Goal: Information Seeking & Learning: Learn about a topic

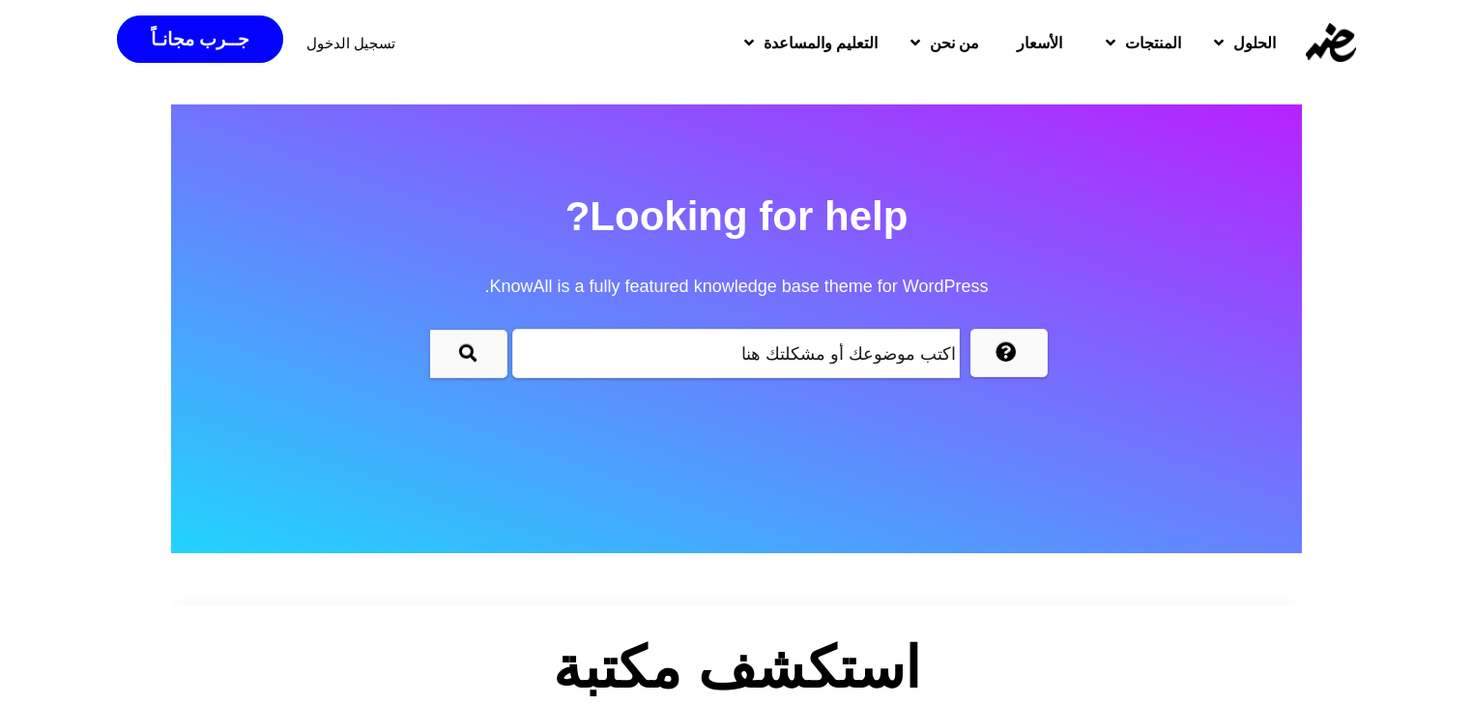
click at [766, 340] on input "text" at bounding box center [736, 353] width 448 height 49
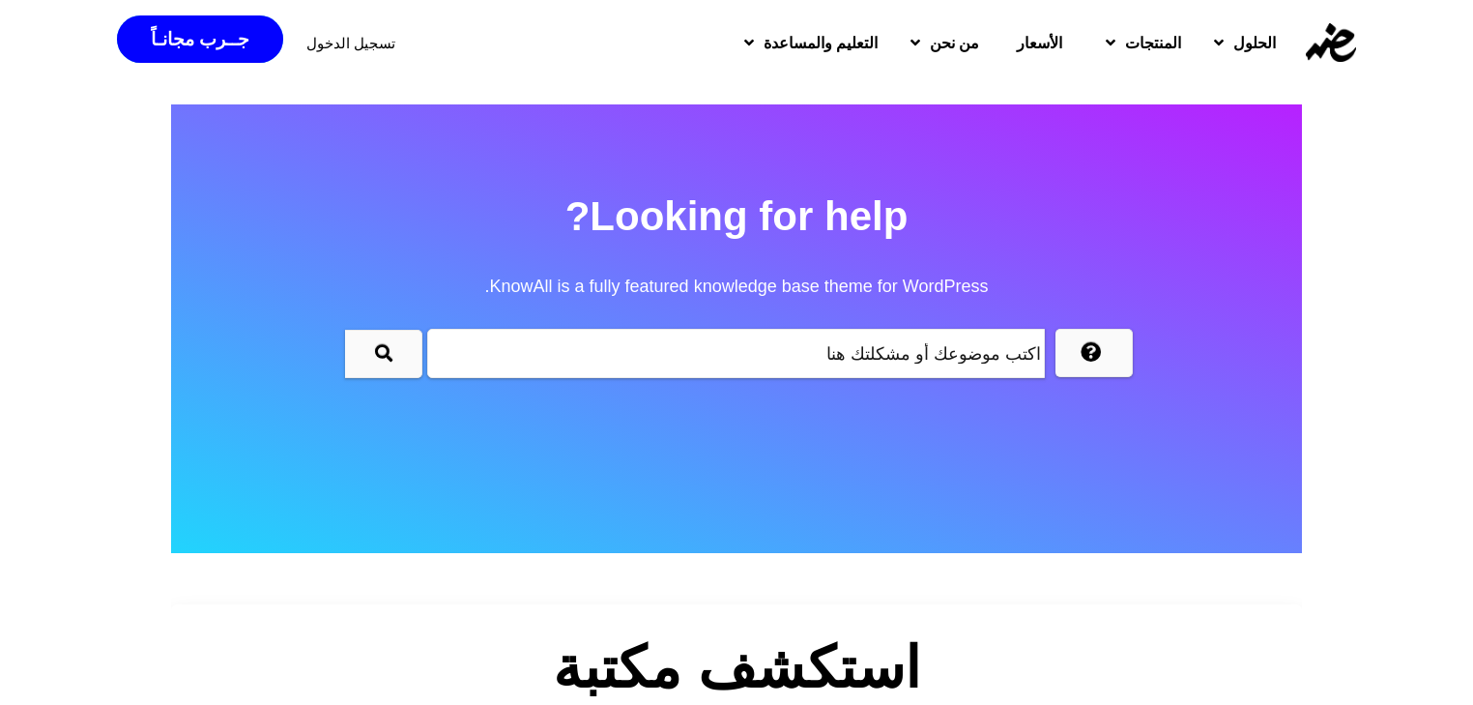
click at [766, 340] on input "text" at bounding box center [736, 353] width 618 height 49
click at [581, 215] on h2 "Looking for help? KnowAll is a fully featured knowledge base theme for WordPres…" at bounding box center [736, 251] width 1131 height 139
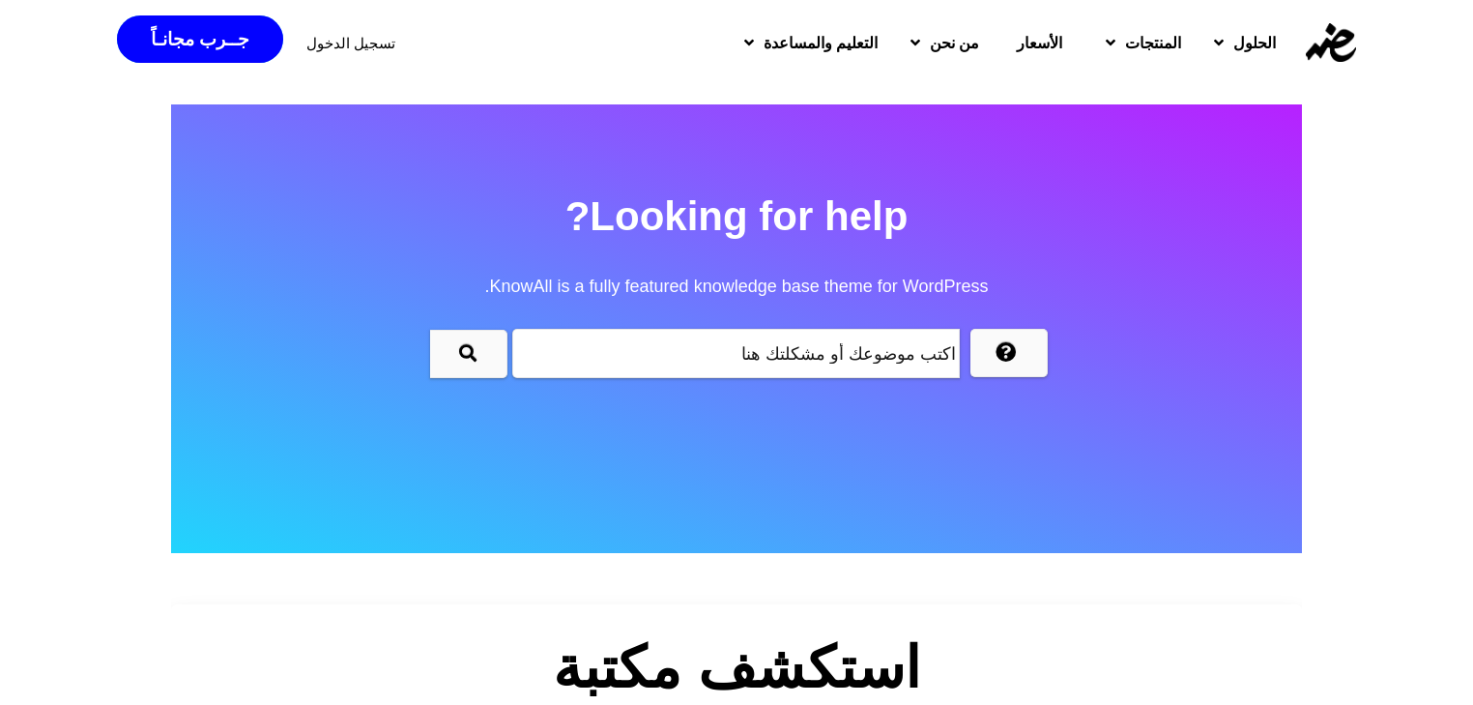
click at [581, 215] on h2 "Looking for help? KnowAll is a fully featured knowledge base theme for WordPres…" at bounding box center [736, 251] width 1131 height 139
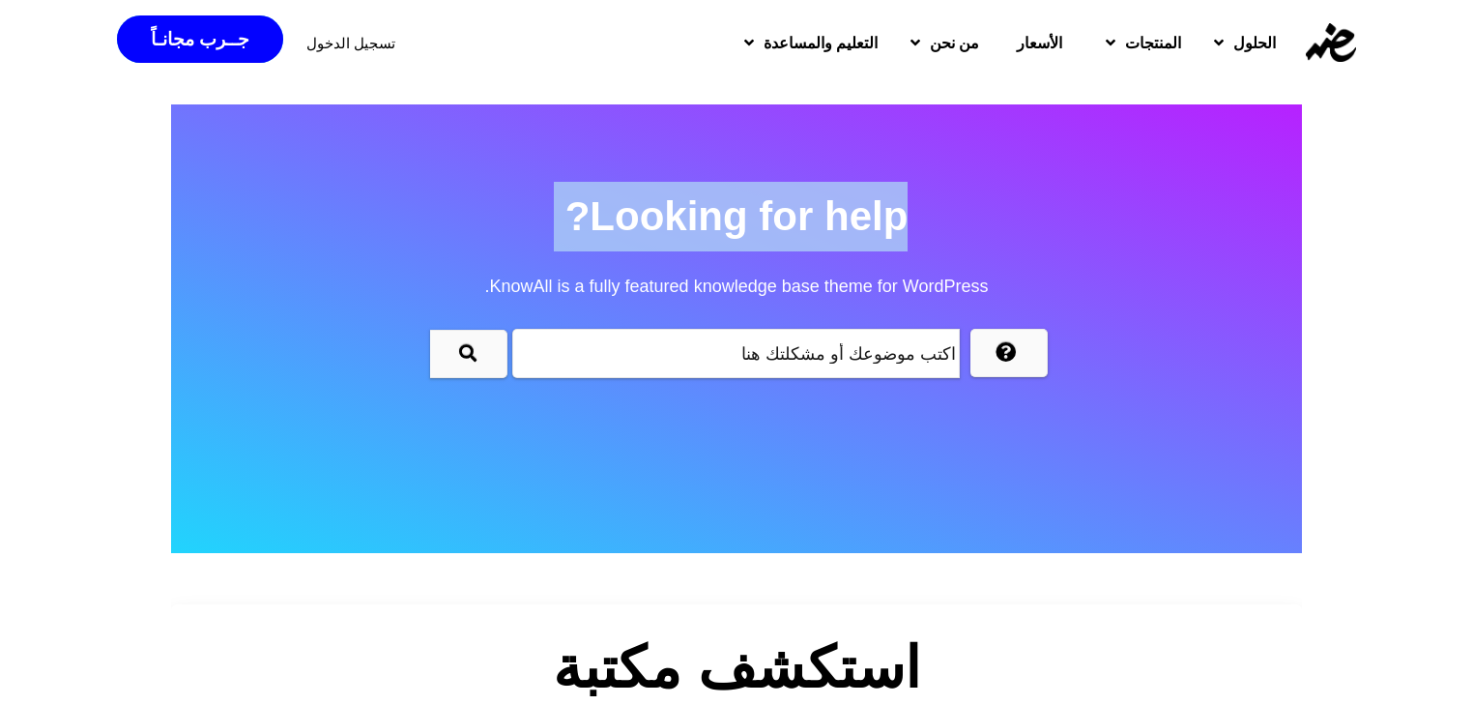
click at [581, 215] on h2 "Looking for help? KnowAll is a fully featured knowledge base theme for WordPres…" at bounding box center [736, 251] width 1131 height 139
drag, startPoint x: 581, startPoint y: 215, endPoint x: 893, endPoint y: 233, distance: 312.7
click at [893, 233] on h2 "Looking for help? KnowAll is a fully featured knowledge base theme for WordPres…" at bounding box center [736, 251] width 1131 height 139
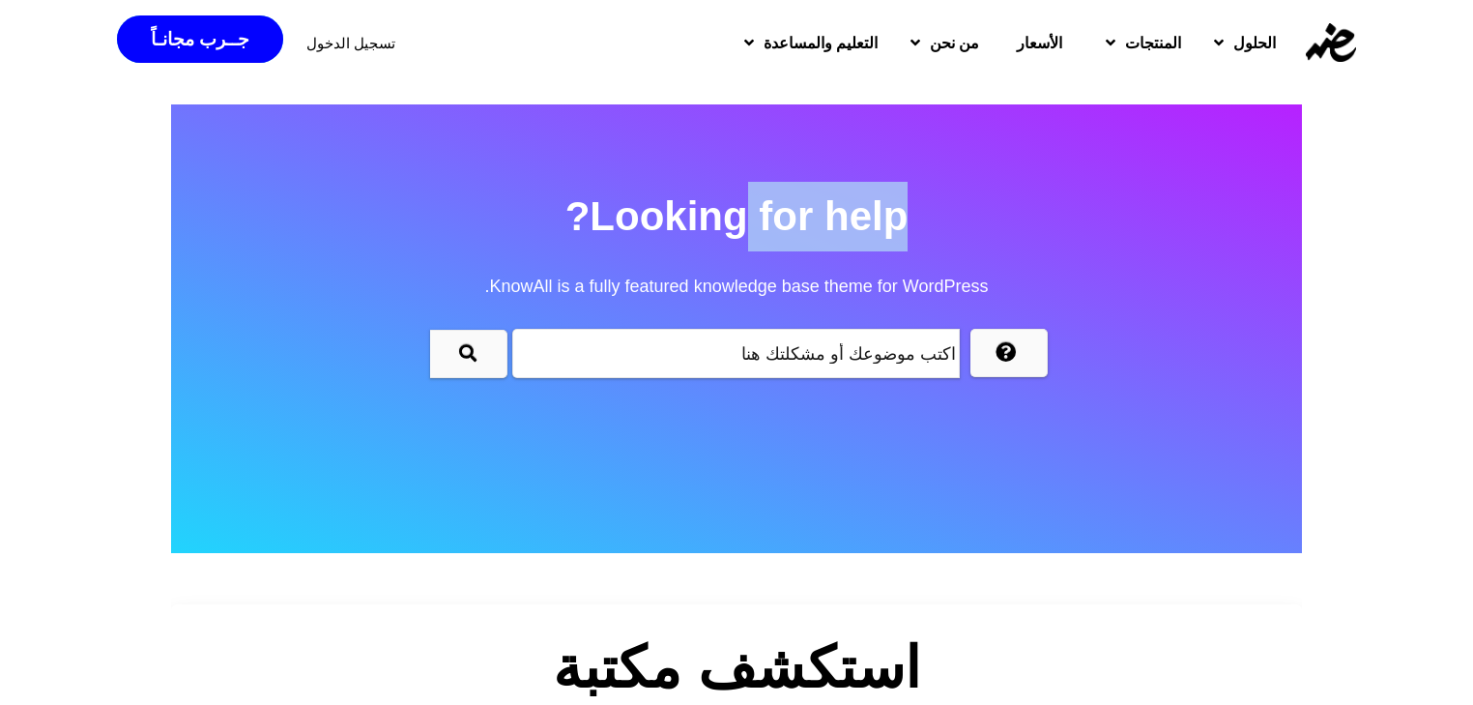
click at [893, 233] on h2 "Looking for help? KnowAll is a fully featured knowledge base theme for WordPres…" at bounding box center [736, 251] width 1131 height 139
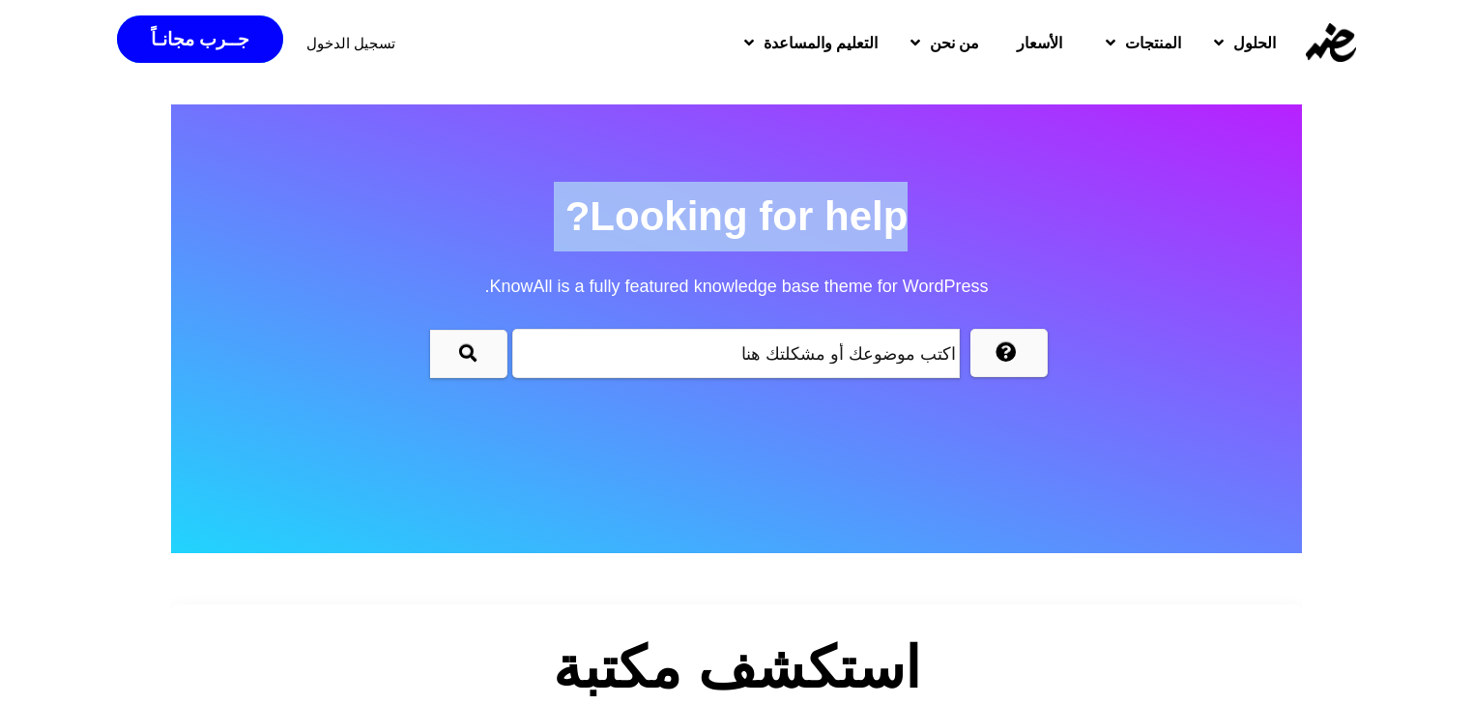
click at [893, 233] on h2 "Looking for help? KnowAll is a fully featured knowledge base theme for WordPres…" at bounding box center [736, 251] width 1131 height 139
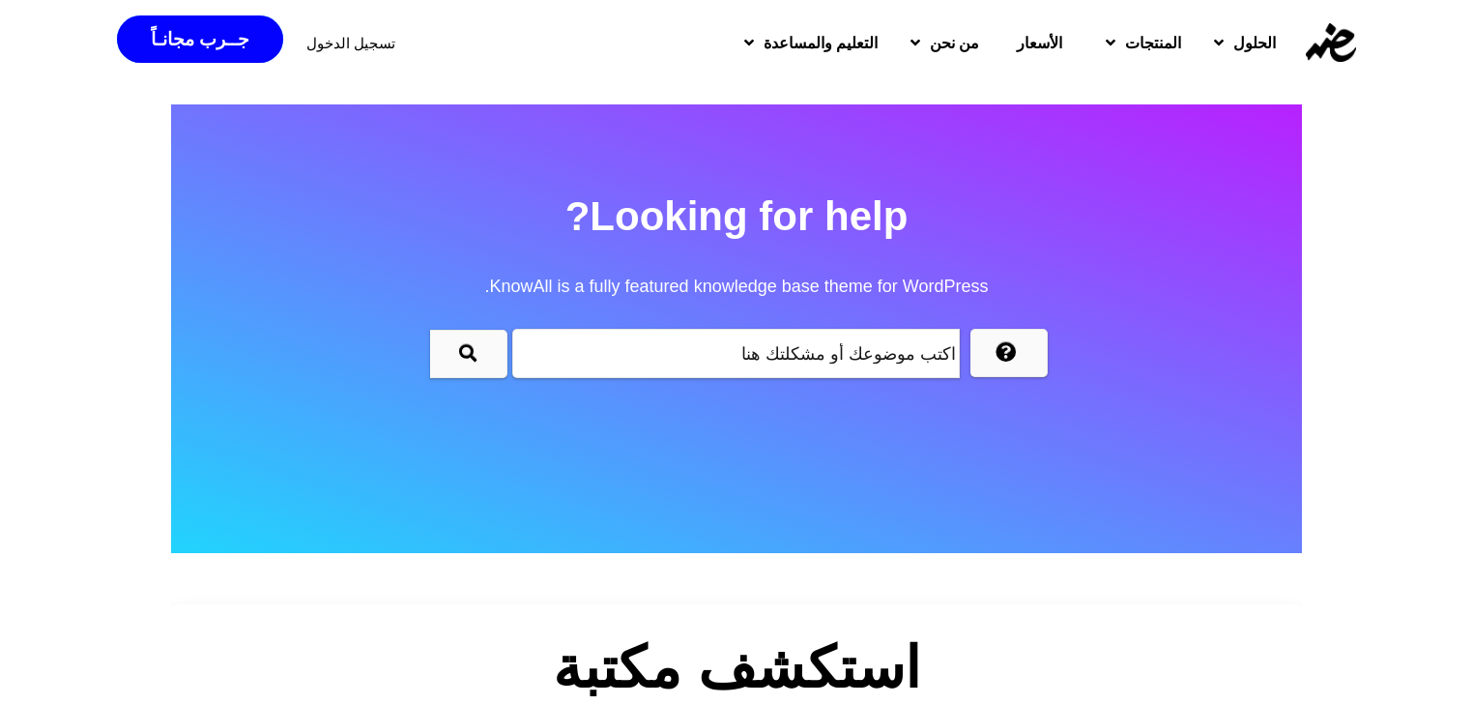
click at [628, 283] on span "KnowAll is a fully featured knowledge base theme for WordPress." at bounding box center [736, 286] width 1131 height 70
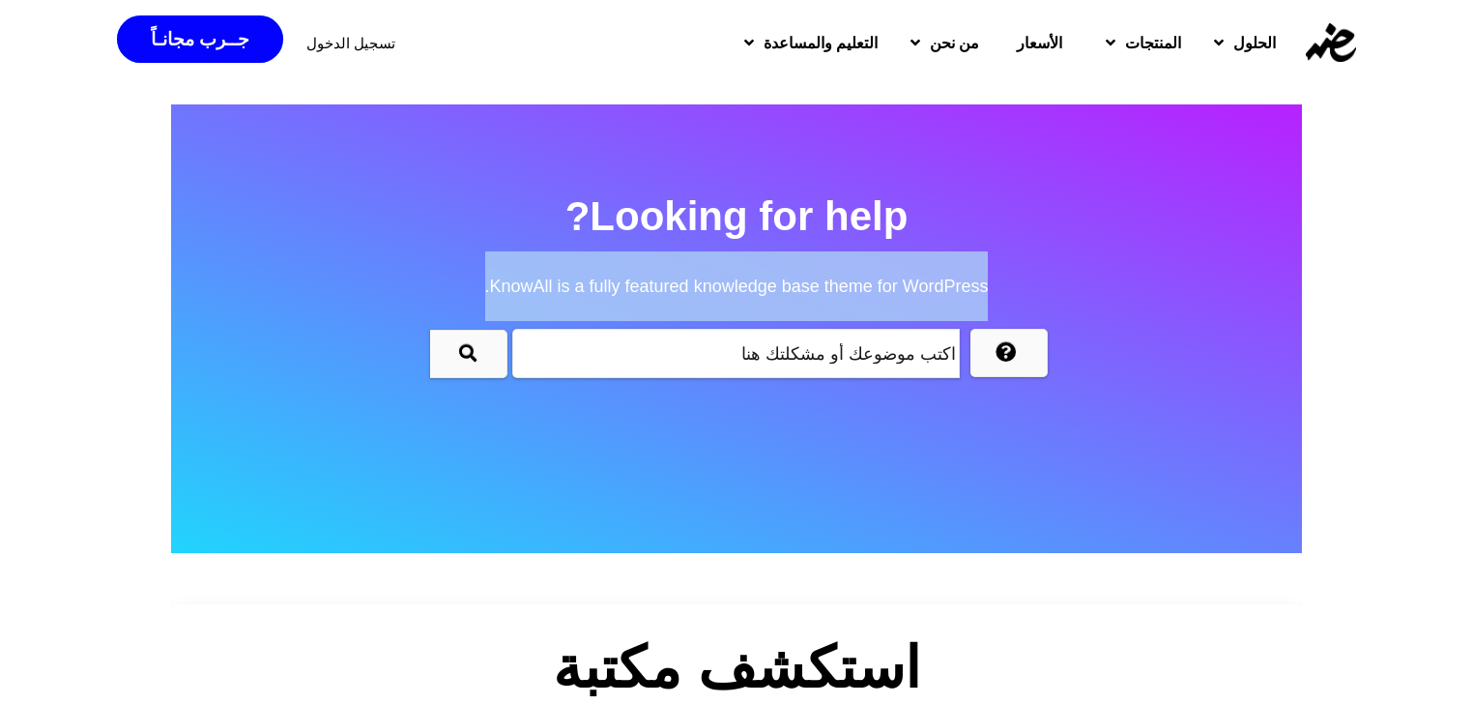
click at [628, 283] on span "KnowAll is a fully featured knowledge base theme for WordPress." at bounding box center [736, 286] width 1131 height 70
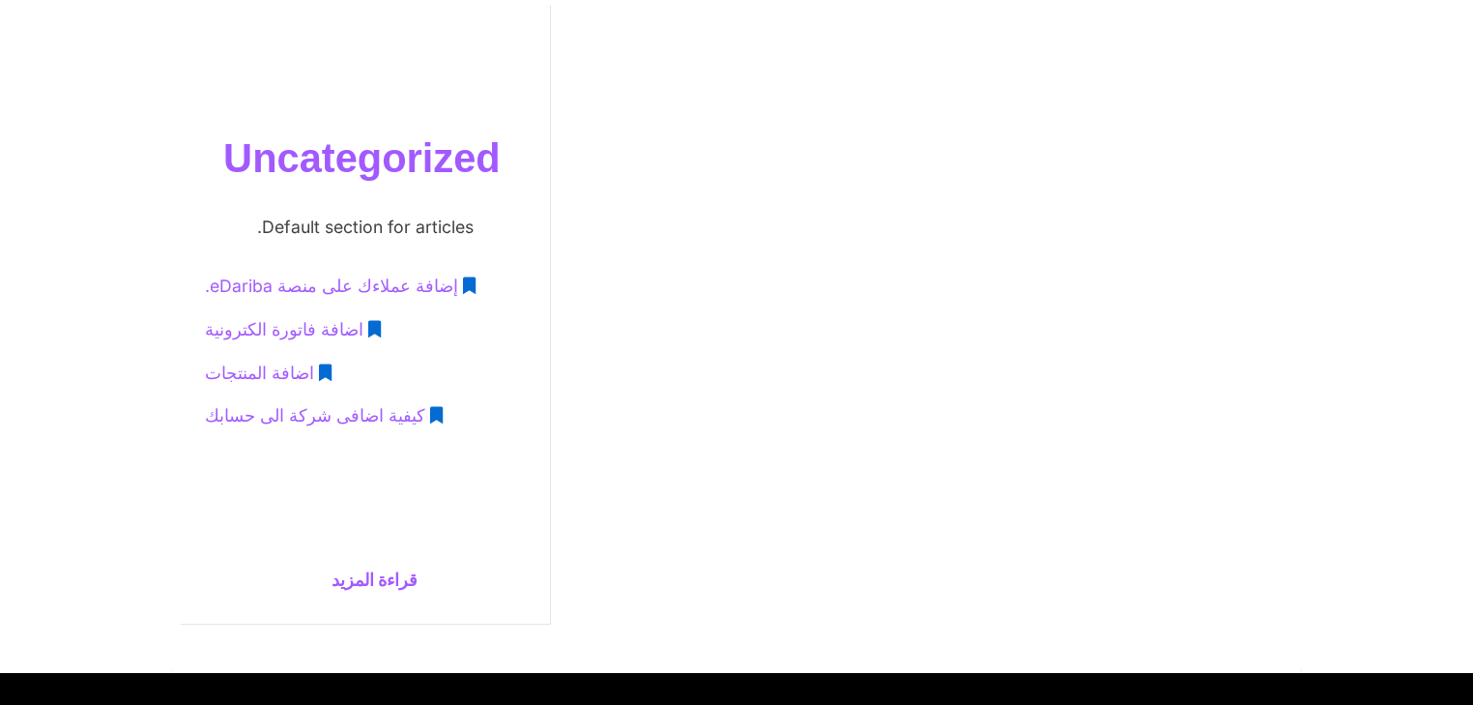
scroll to position [797, 0]
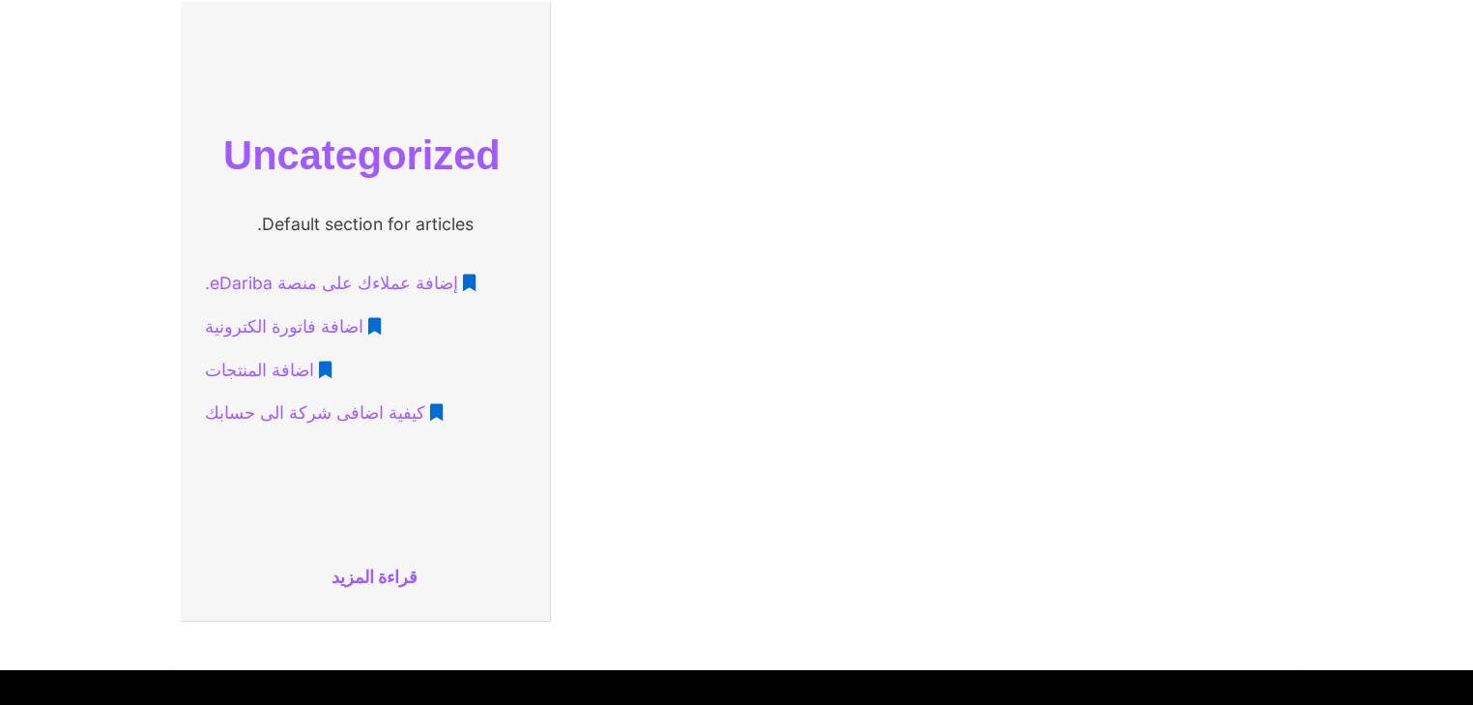
click at [293, 331] on span "اضافة فاتورة الكترونية" at bounding box center [284, 327] width 159 height 36
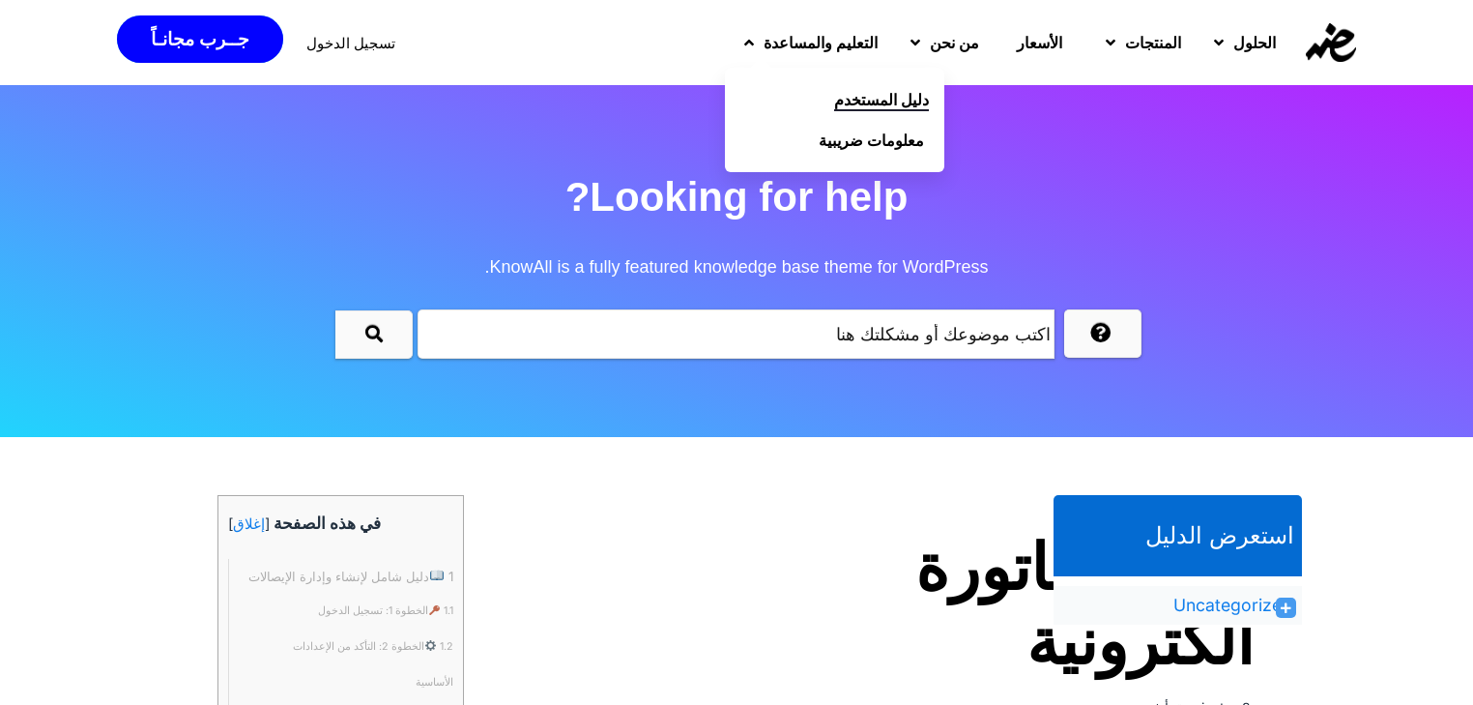
click at [834, 93] on span "دليل المستخدم" at bounding box center [881, 99] width 95 height 23
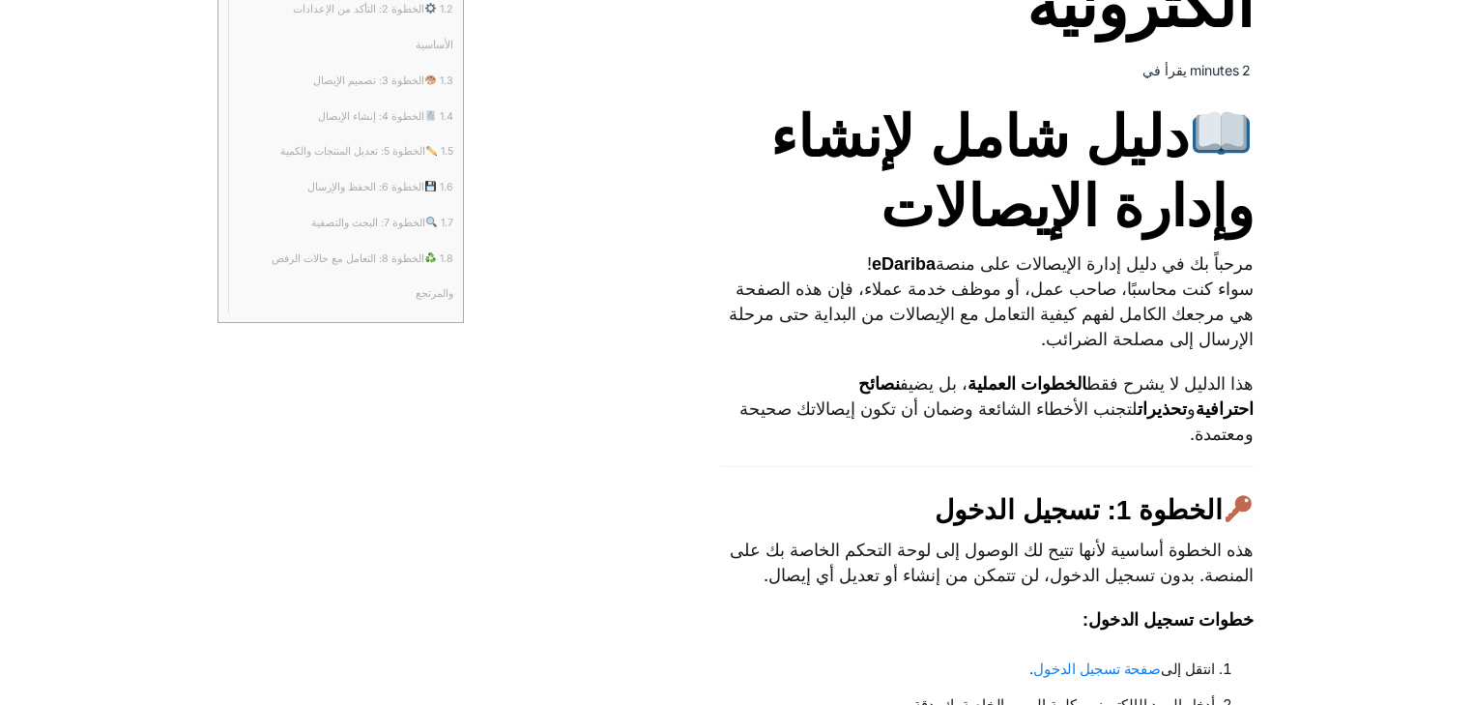
scroll to position [640, 0]
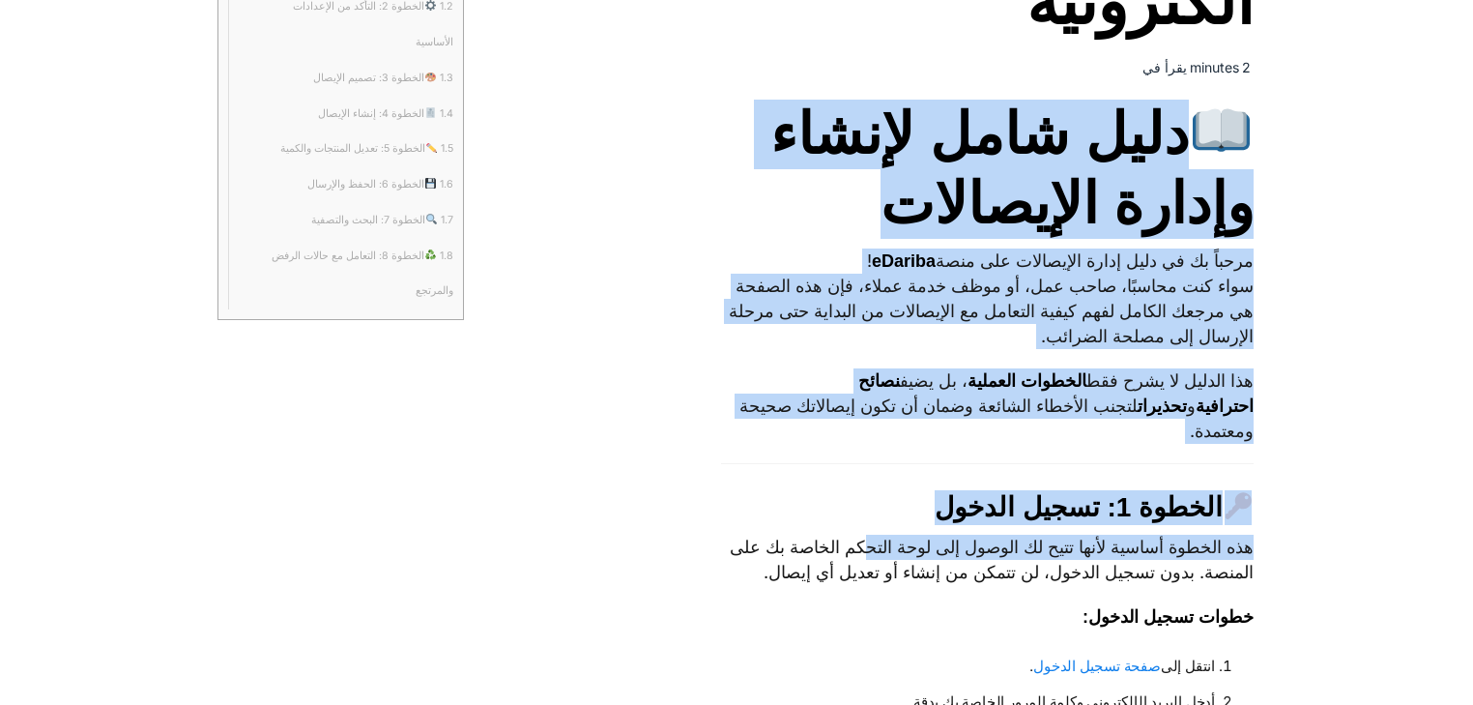
drag, startPoint x: 1183, startPoint y: 135, endPoint x: 813, endPoint y: 540, distance: 548.7
click at [813, 540] on p "هذه الخطوة أساسية لأنها تتيح لك الوصول إلى لوحة التحكم الخاصة بك على المنصة. بد…" at bounding box center [987, 560] width 533 height 50
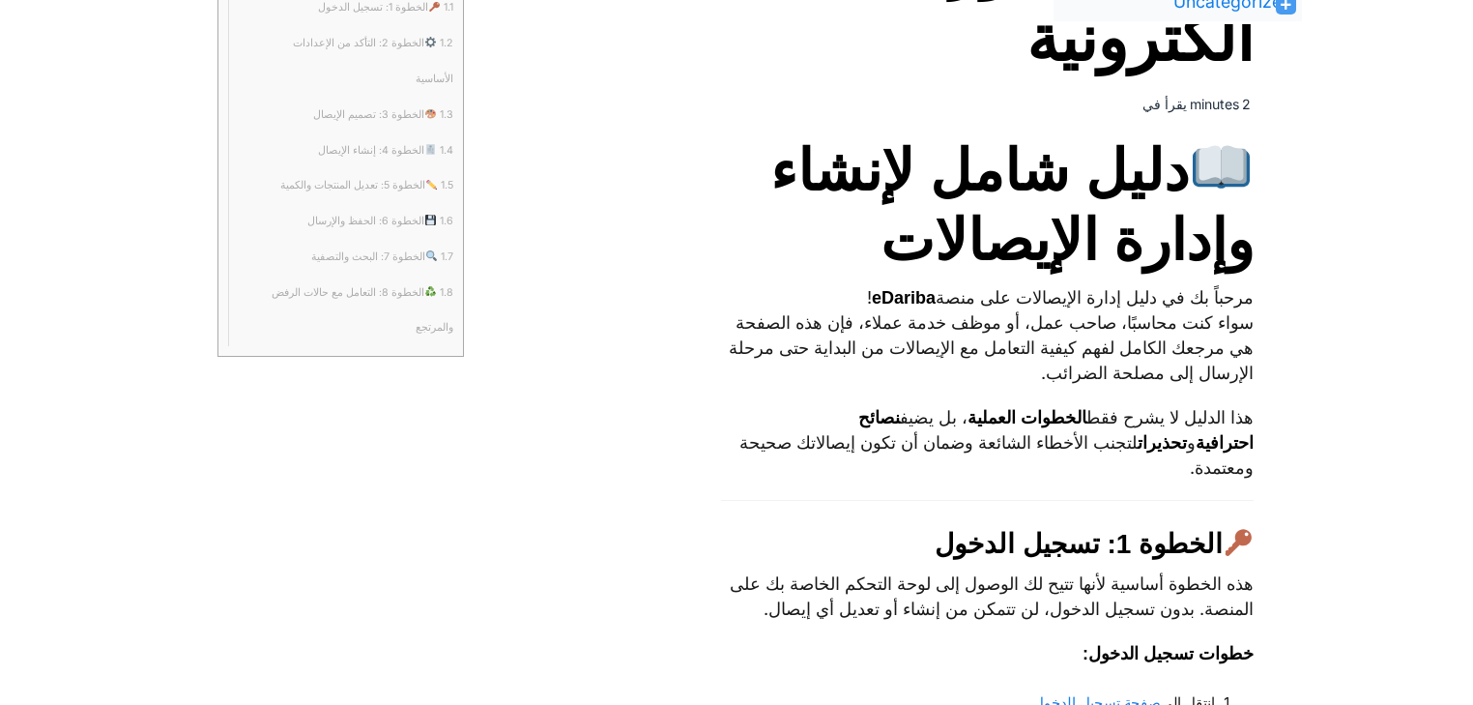
scroll to position [0, 0]
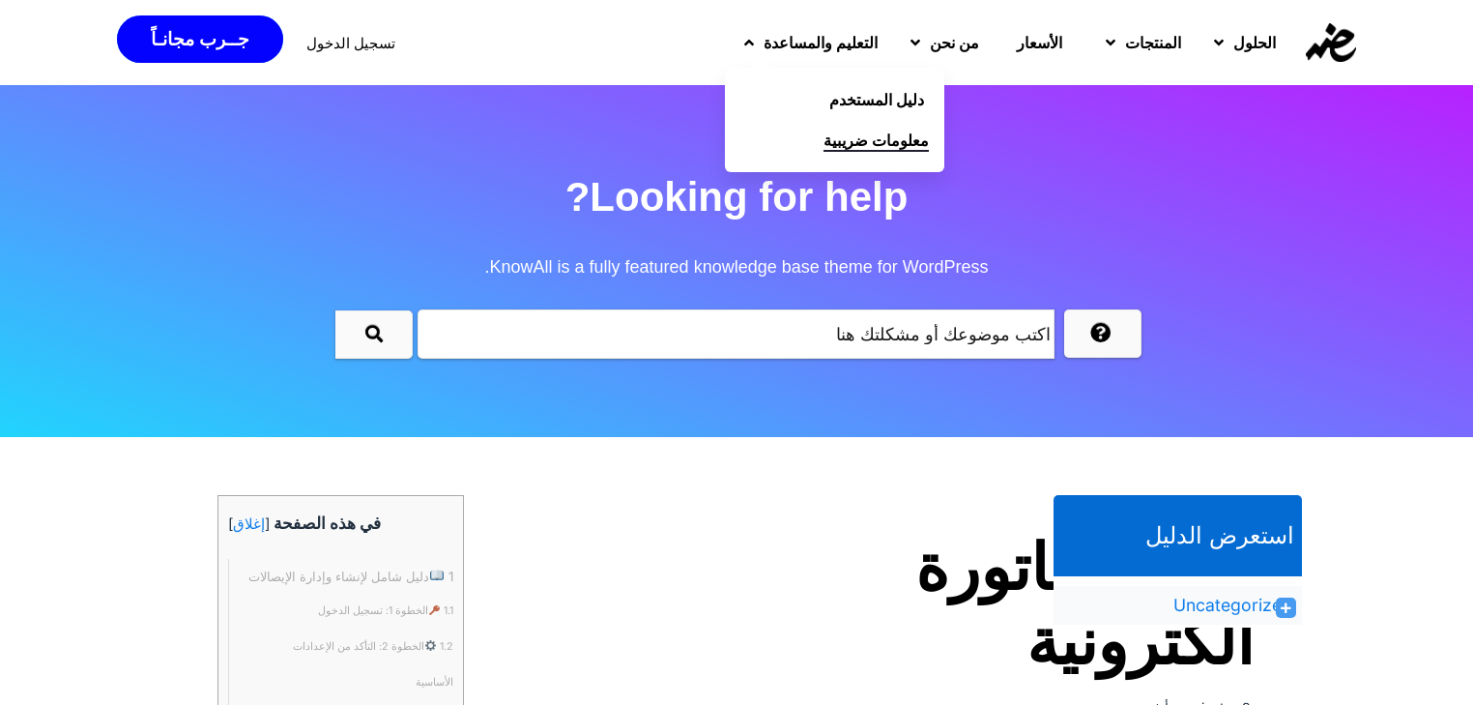
click at [824, 135] on span "معلومات ضريبية" at bounding box center [876, 140] width 105 height 23
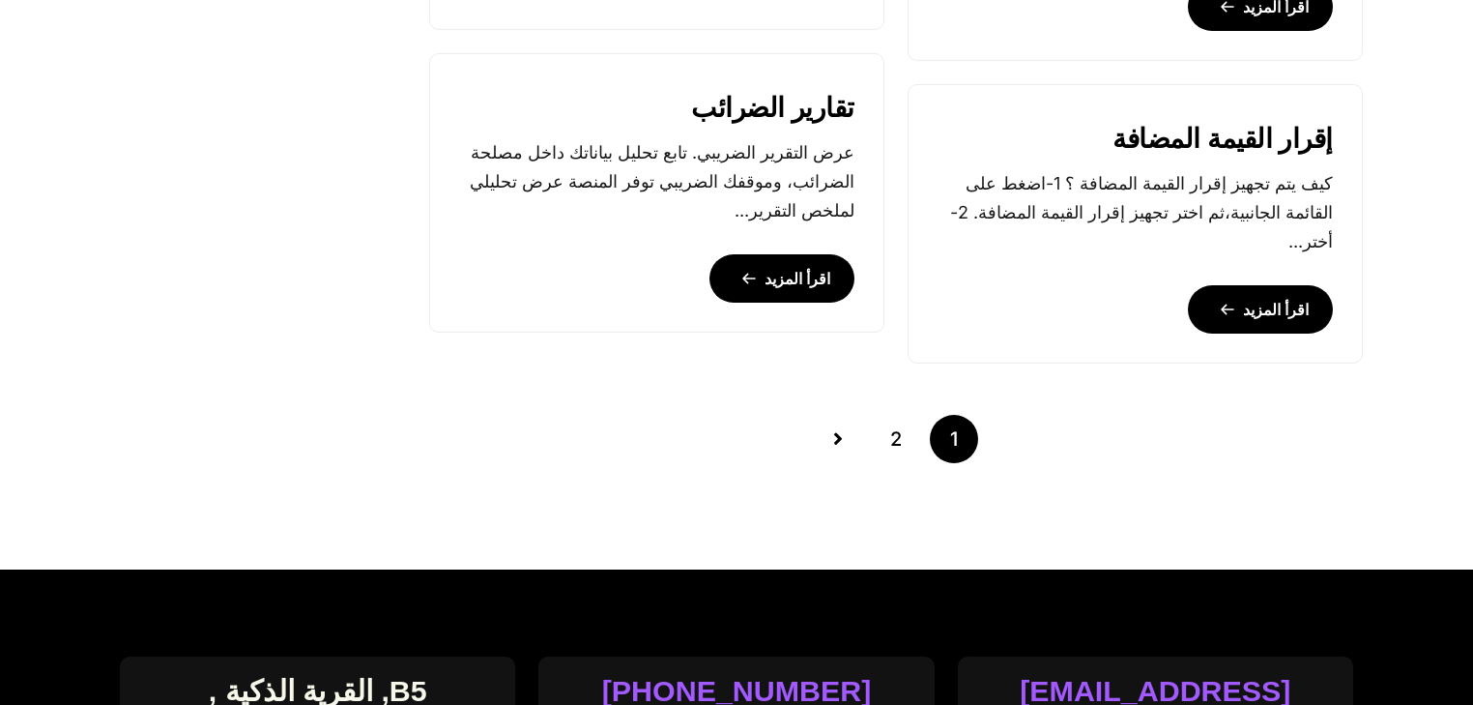
scroll to position [1849, 0]
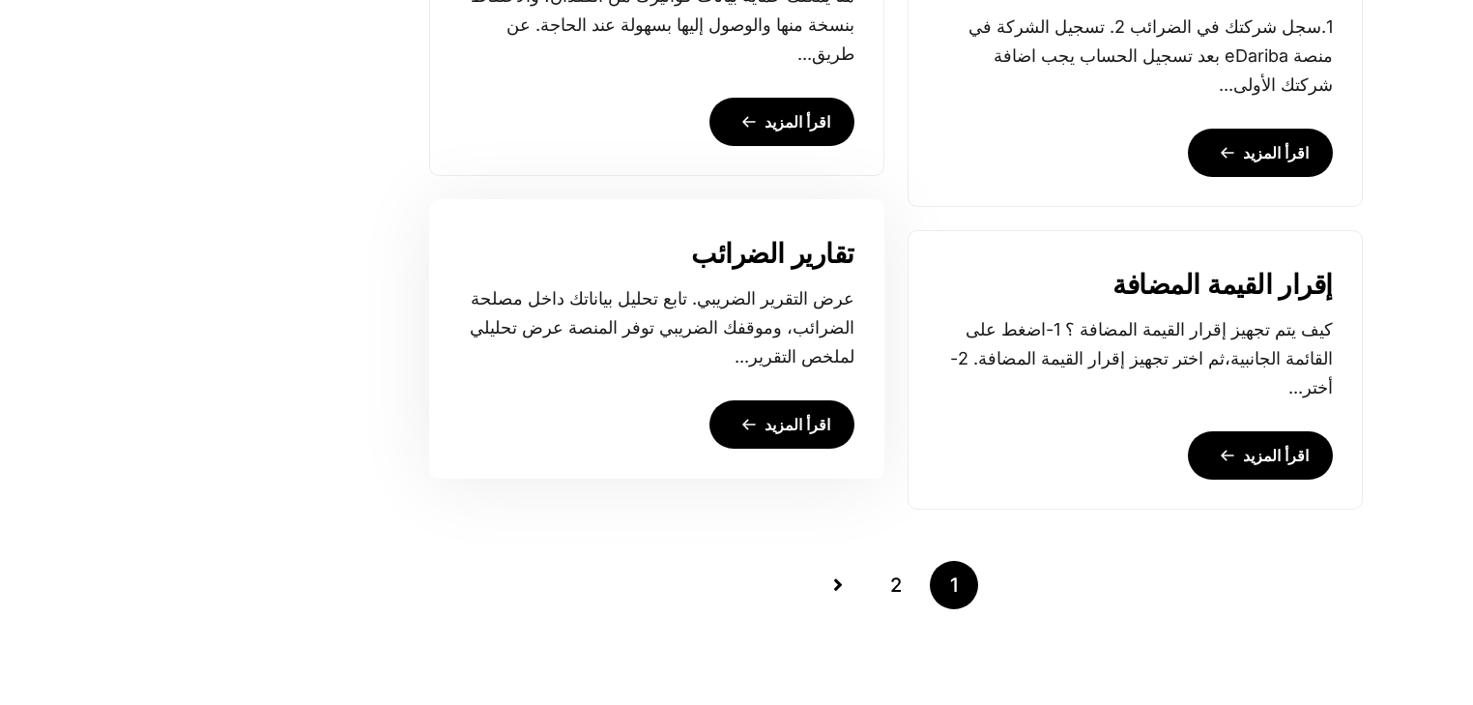
click at [817, 259] on link "تقارير الضرائب" at bounding box center [772, 254] width 163 height 31
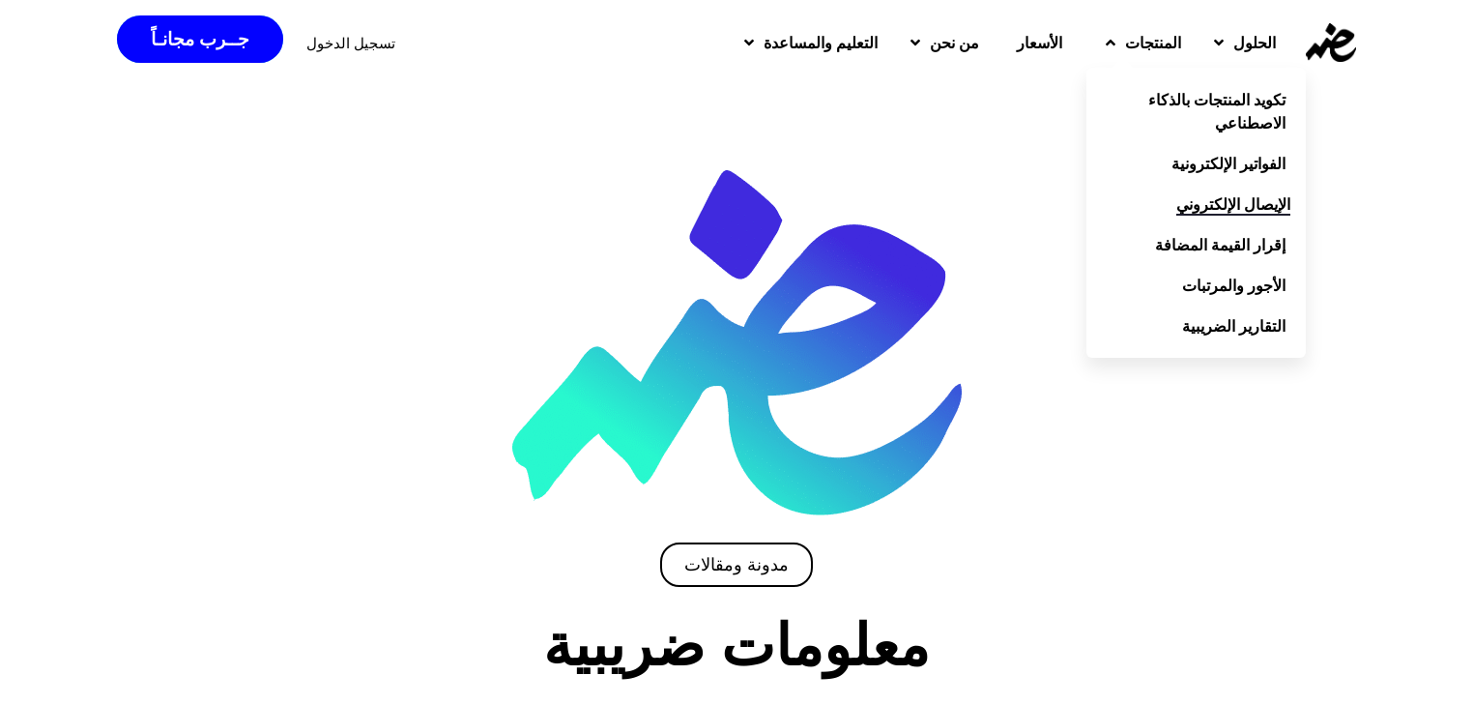
click at [1195, 215] on span "الإيصال الإلكتروني" at bounding box center [1233, 203] width 114 height 23
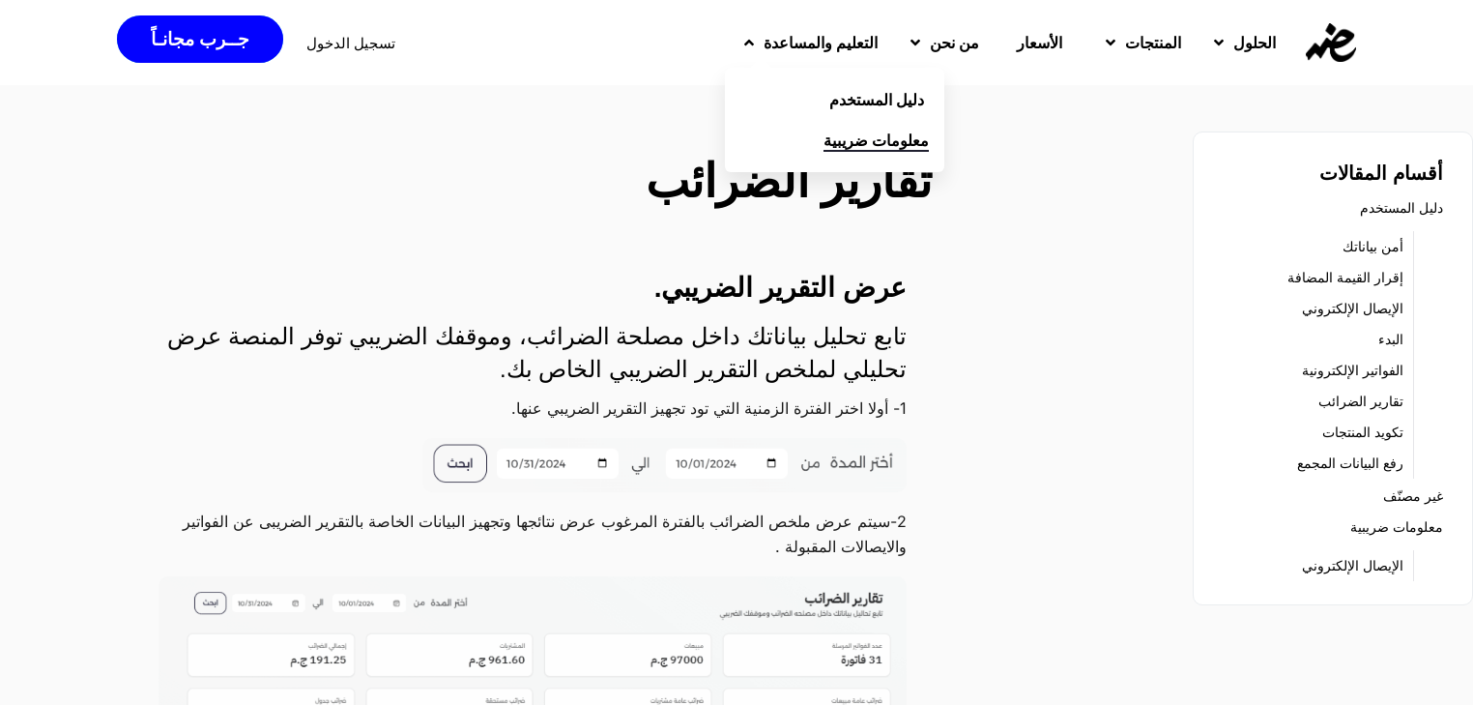
click at [824, 142] on span "معلومات ضريبية" at bounding box center [876, 140] width 105 height 23
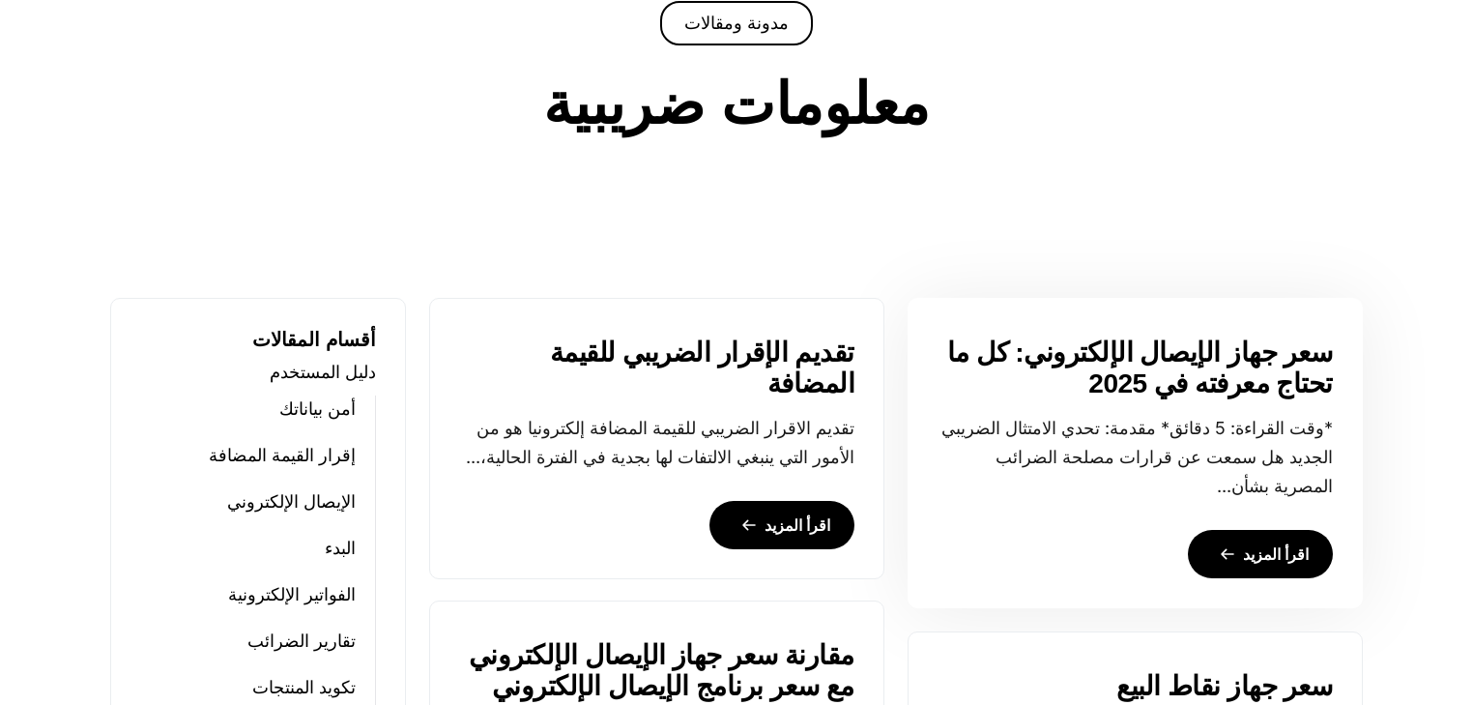
click at [1237, 367] on link "سعر جهاز الإيصال الإلكتروني: كل ما تحتاج معرفته في 2025" at bounding box center [1135, 368] width 395 height 62
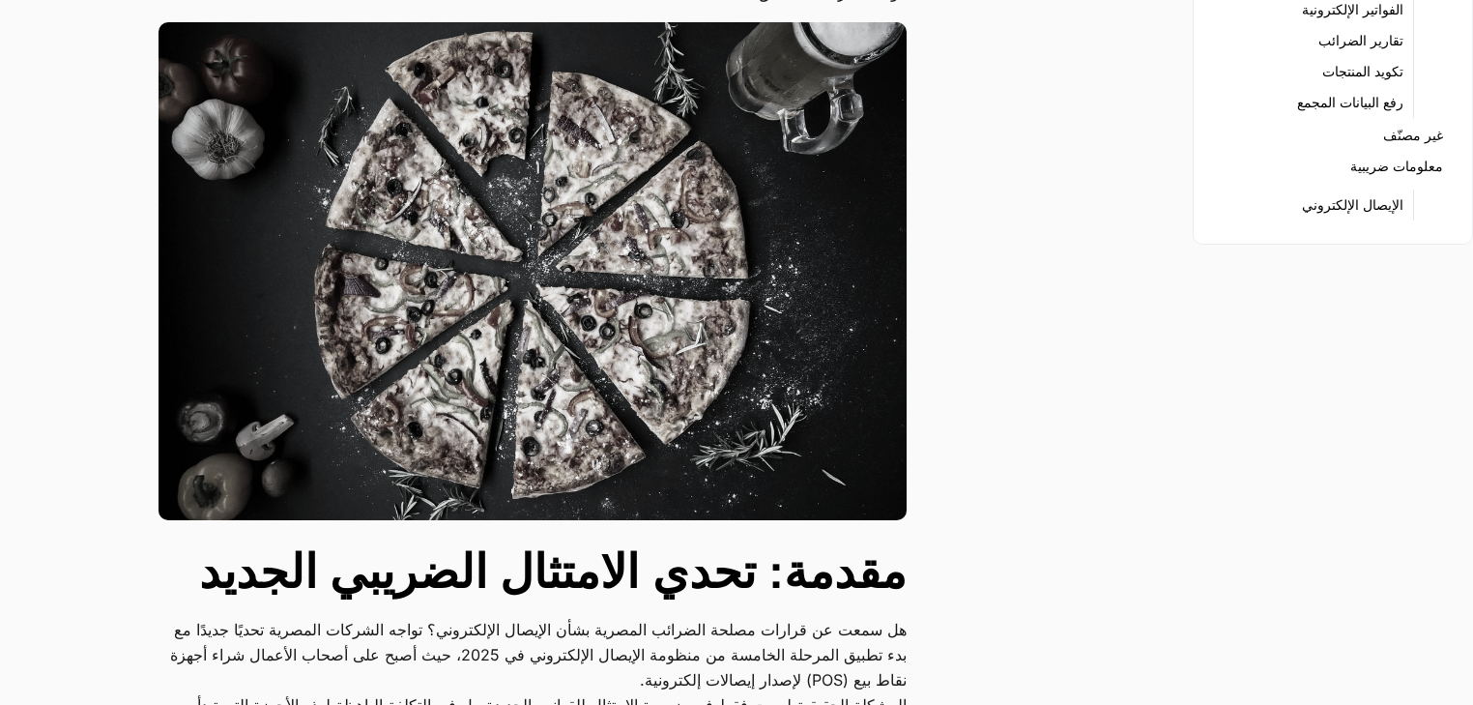
scroll to position [541, 0]
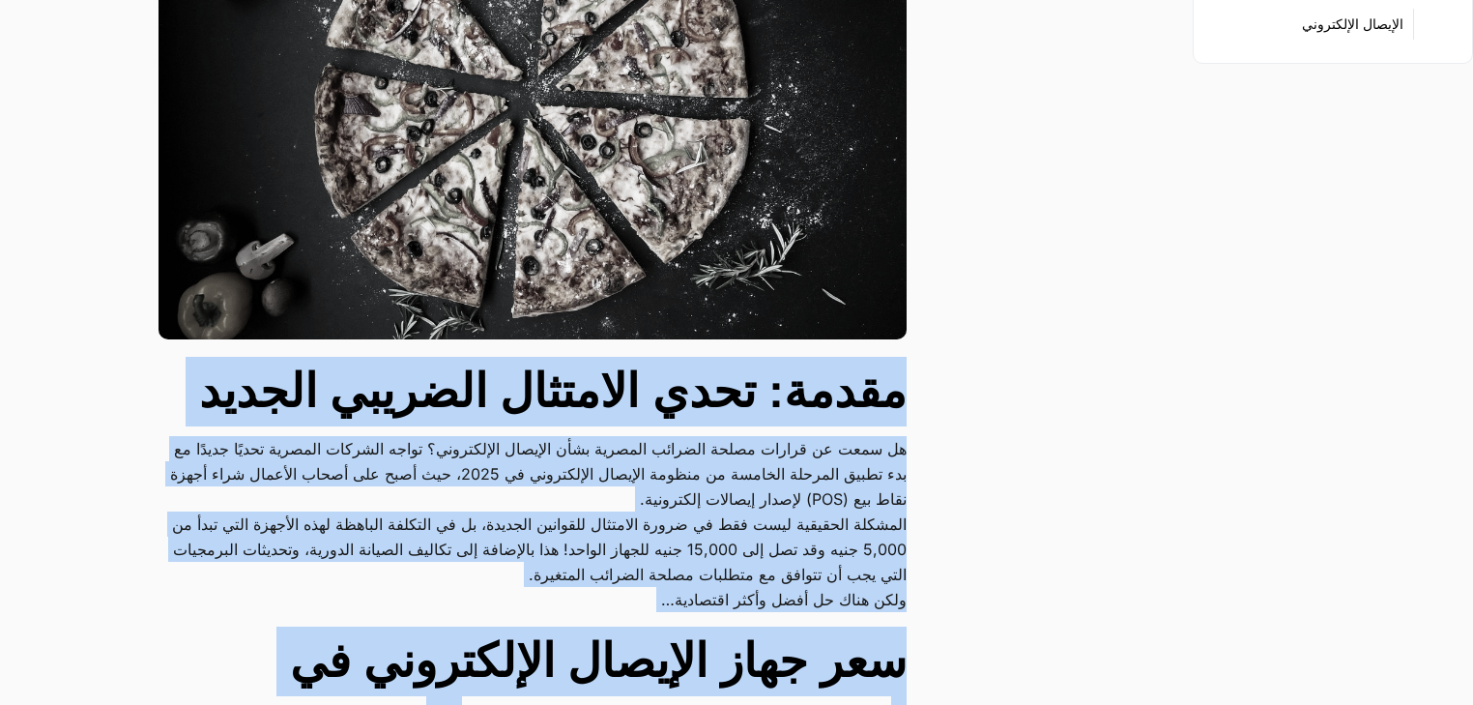
drag, startPoint x: 902, startPoint y: 392, endPoint x: 300, endPoint y: 619, distance: 643.2
click at [290, 550] on p "المشكلة الحقيقية ليست فقط في ضرورة الامتثال للقوانين الجديدة، بل في التكلفة الب…" at bounding box center [533, 548] width 748 height 75
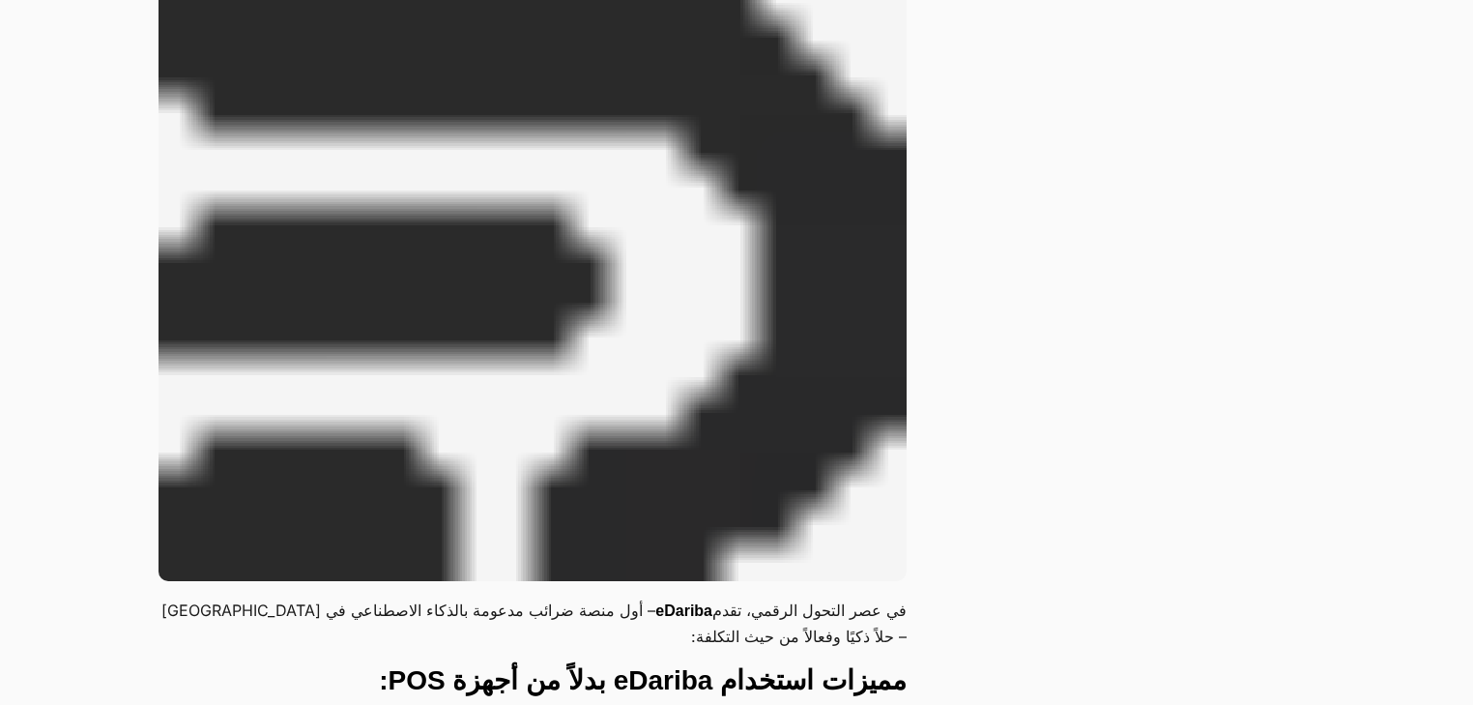
scroll to position [1804, 0]
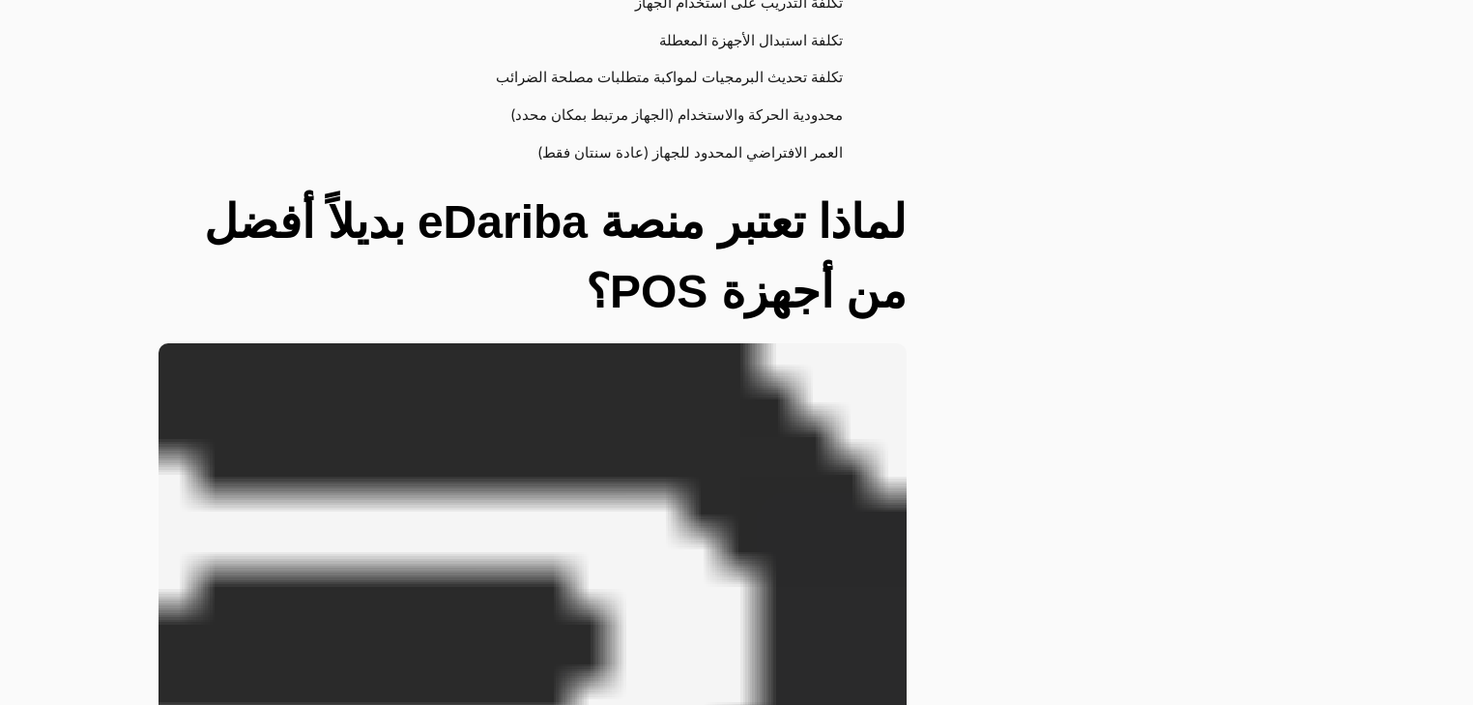
click at [866, 188] on h2 "لماذا تعتبر منصة eDariba بديلاً أفضل من أجهزة POS؟" at bounding box center [533, 257] width 748 height 139
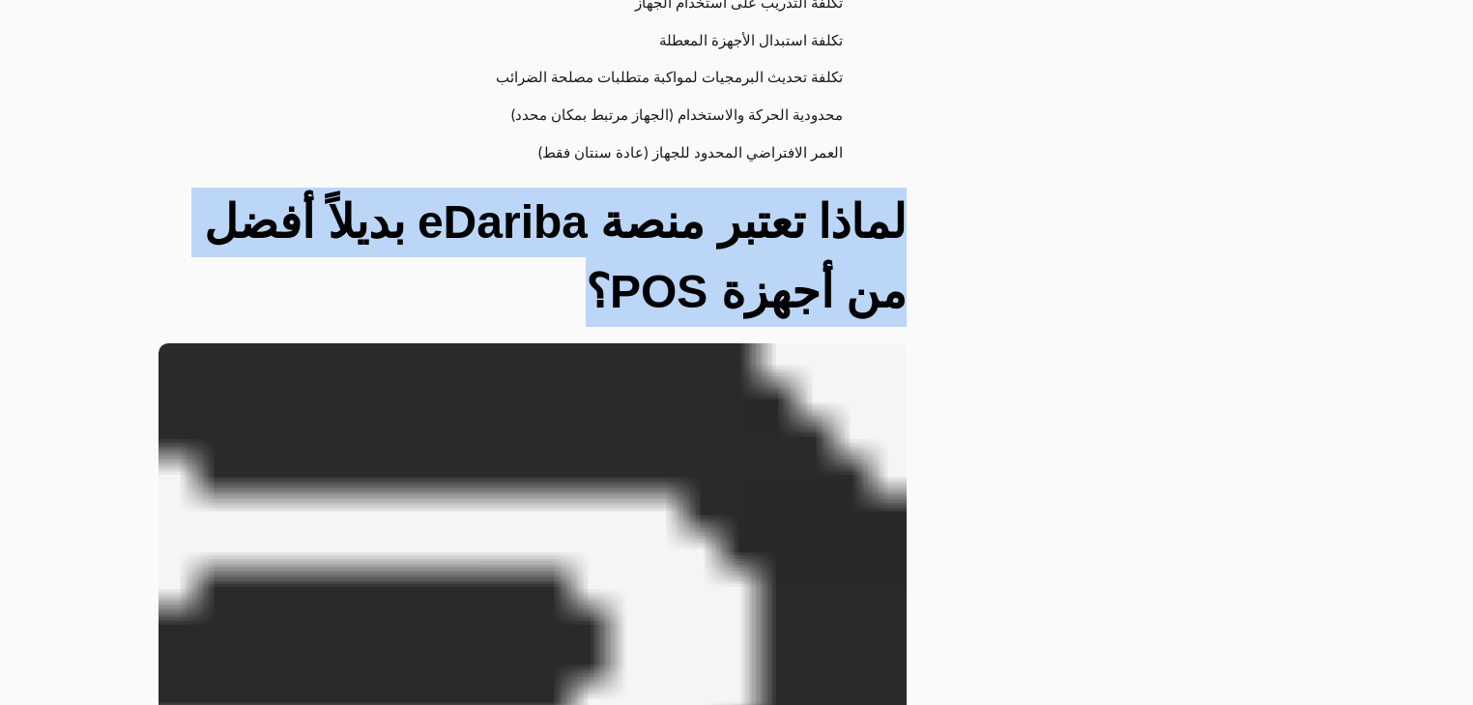
drag, startPoint x: 866, startPoint y: 142, endPoint x: 217, endPoint y: 228, distance: 655.2
click at [217, 228] on h2 "لماذا تعتبر منصة eDariba بديلاً أفضل من أجهزة POS؟" at bounding box center [533, 257] width 748 height 139
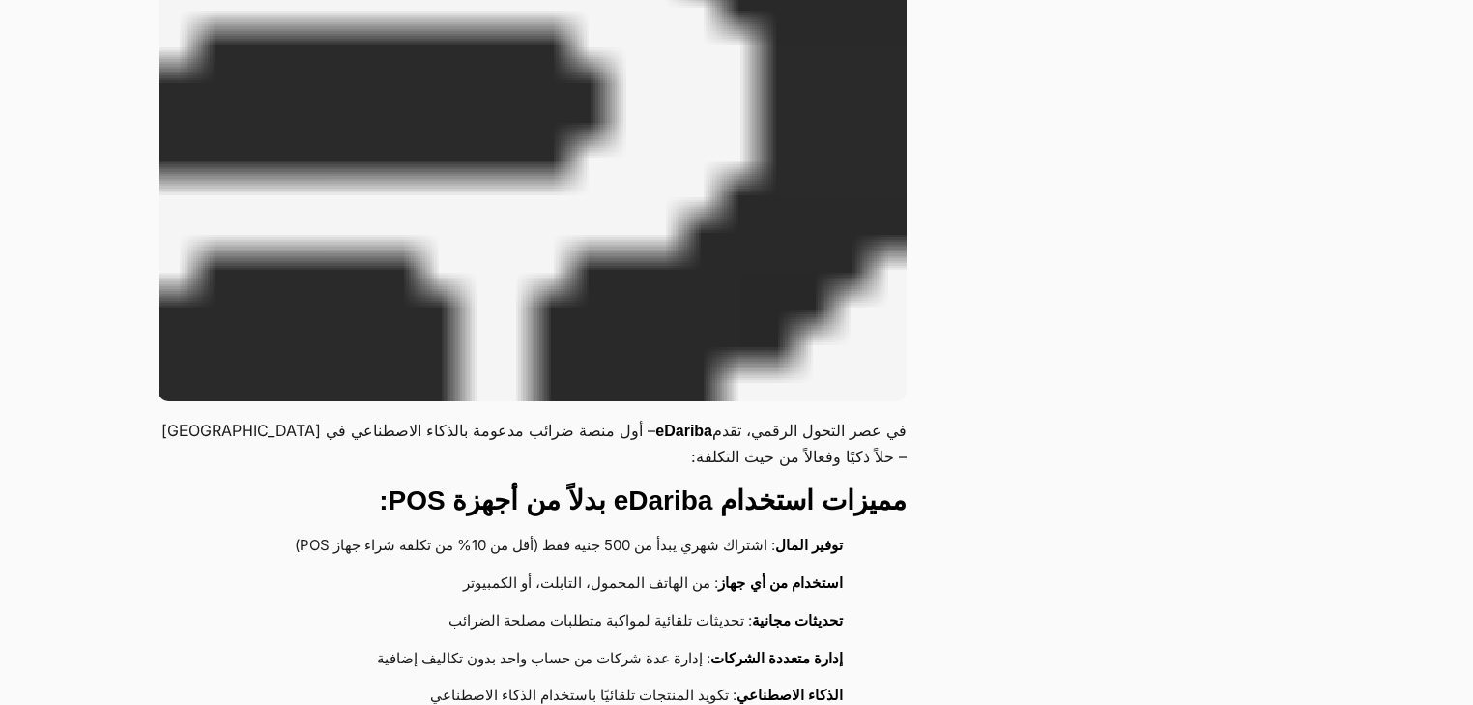
scroll to position [2526, 0]
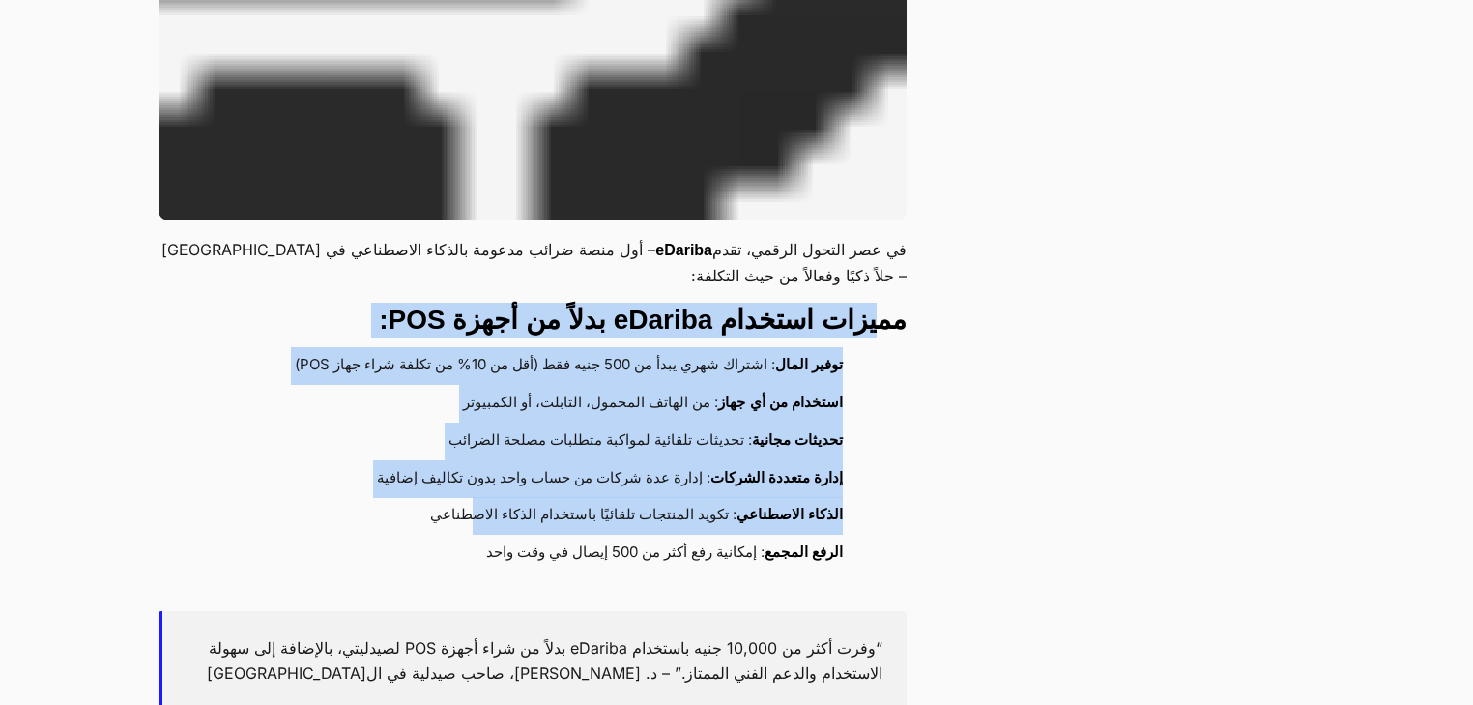
drag, startPoint x: 768, startPoint y: 265, endPoint x: 474, endPoint y: 442, distance: 343.8
click at [474, 442] on div "*وقت القراءة: 5 دقائق* مقدمة: تحدي الامتثال الضريبي الجديد هل سمعت عن قرارات مص…" at bounding box center [557, 648] width 796 height 5666
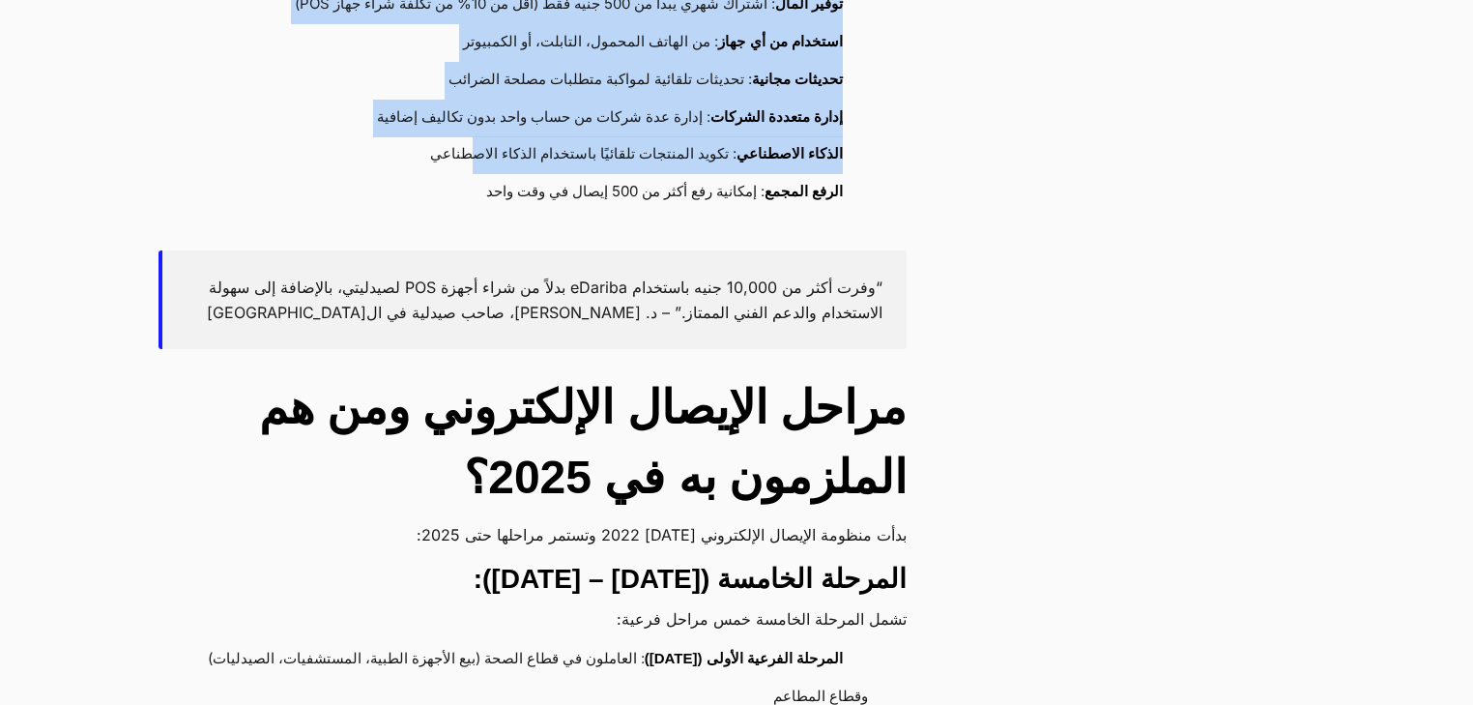
scroll to position [3067, 0]
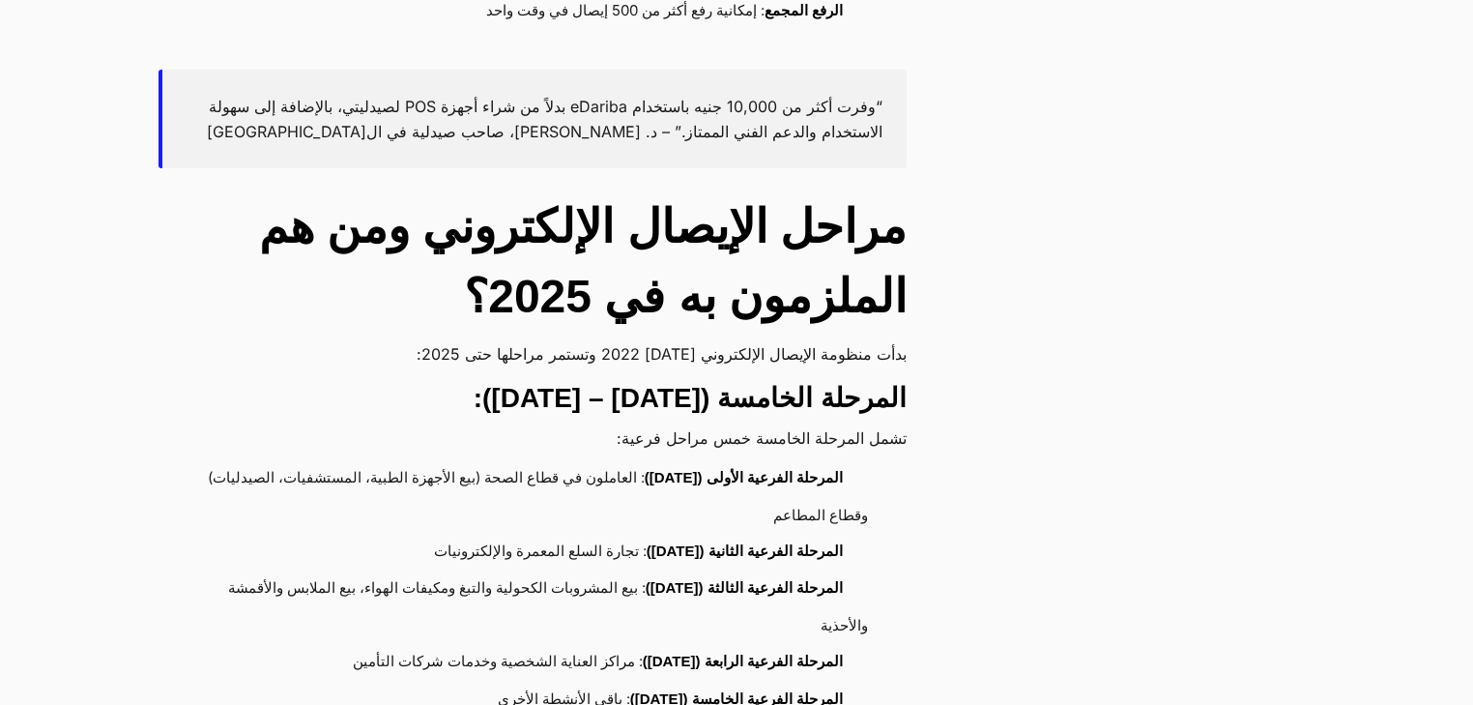
click at [893, 192] on h2 "مراحل الإيصال الإلكتروني ومن هم الملزمون به في 2025؟" at bounding box center [533, 261] width 748 height 139
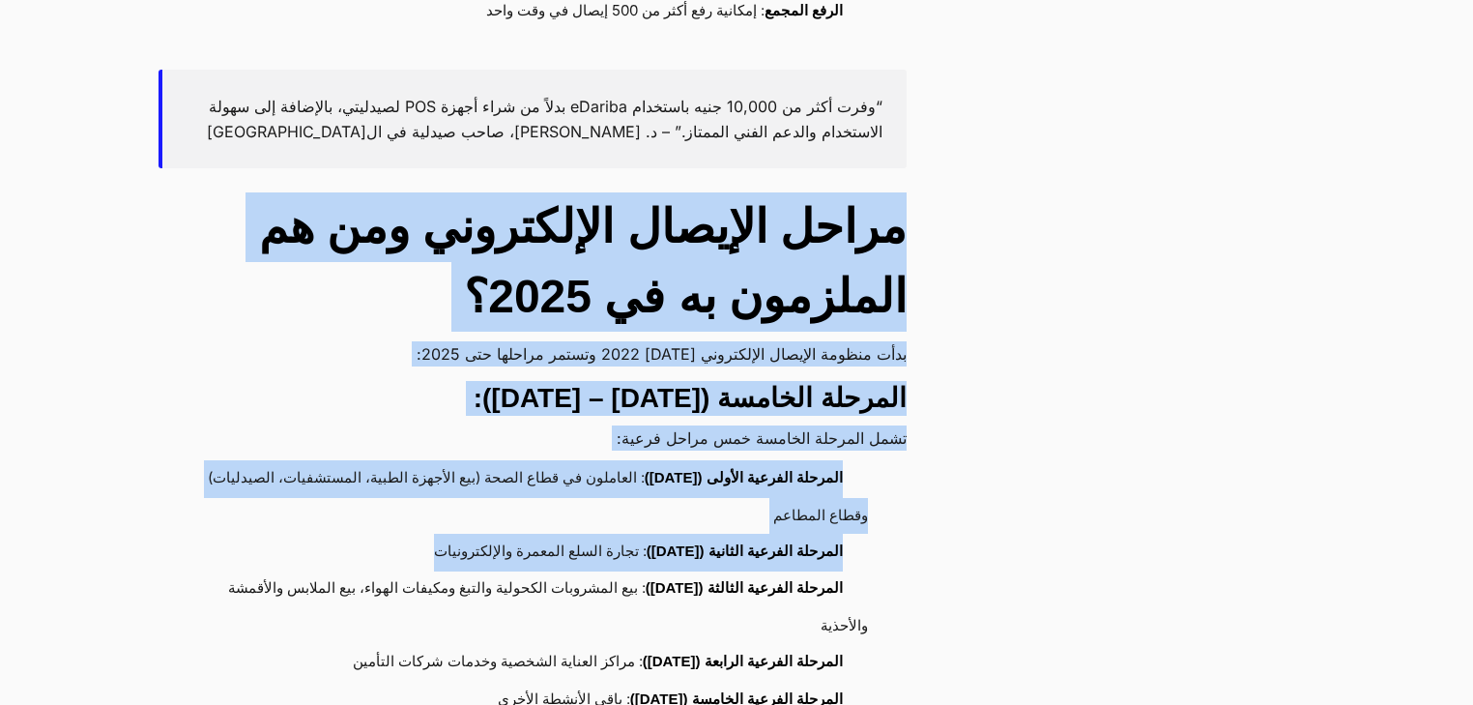
drag, startPoint x: 893, startPoint y: 155, endPoint x: 440, endPoint y: 475, distance: 554.8
click at [440, 475] on div "*وقت القراءة: 5 دقائق* مقدمة: تحدي الامتثال الضريبي الجديد هل سمعت عن قرارات مص…" at bounding box center [557, 106] width 796 height 5666
click at [440, 534] on li "المرحلة الفرعية الثانية (15 أكتوبر 2024) : تجارة السلع المعمرة والإلكترونيات" at bounding box center [523, 553] width 690 height 38
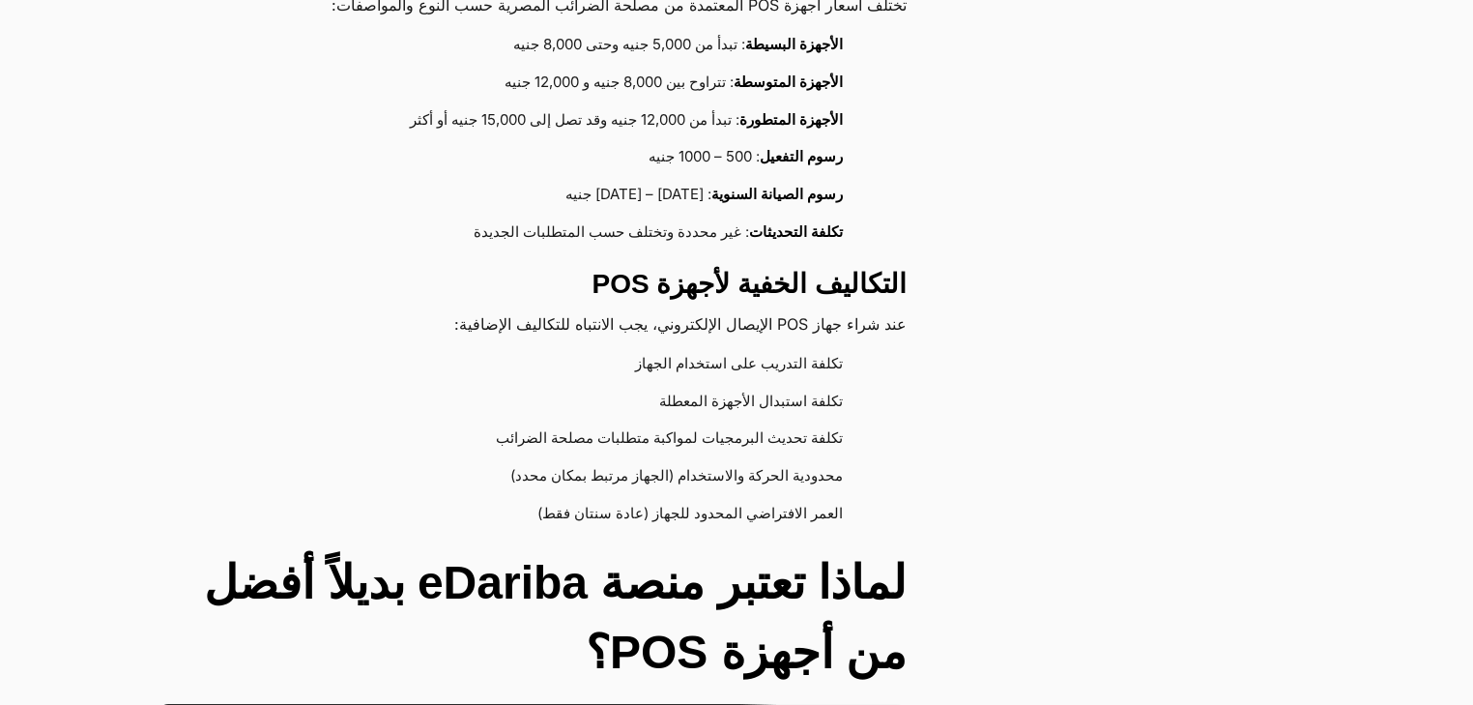
scroll to position [1262, 0]
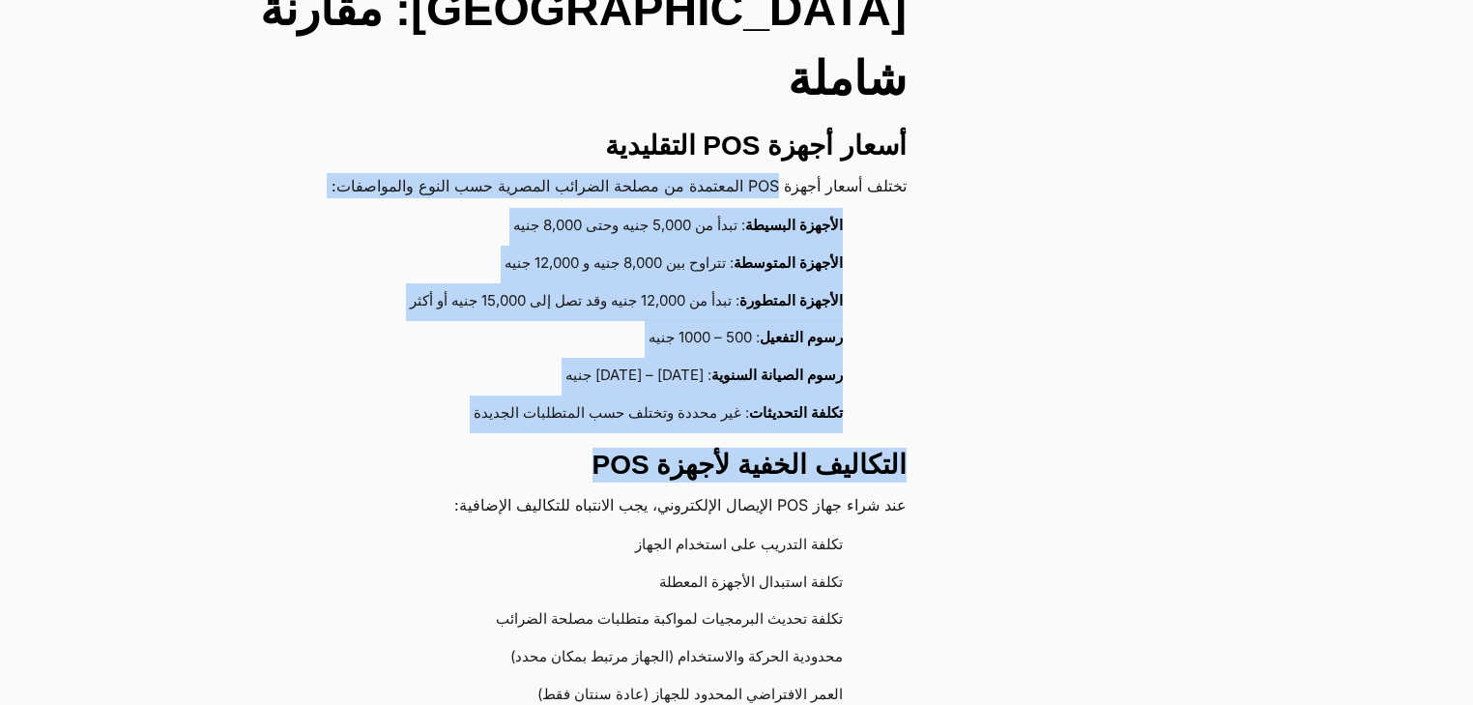
drag, startPoint x: 773, startPoint y: 108, endPoint x: 488, endPoint y: 366, distance: 384.6
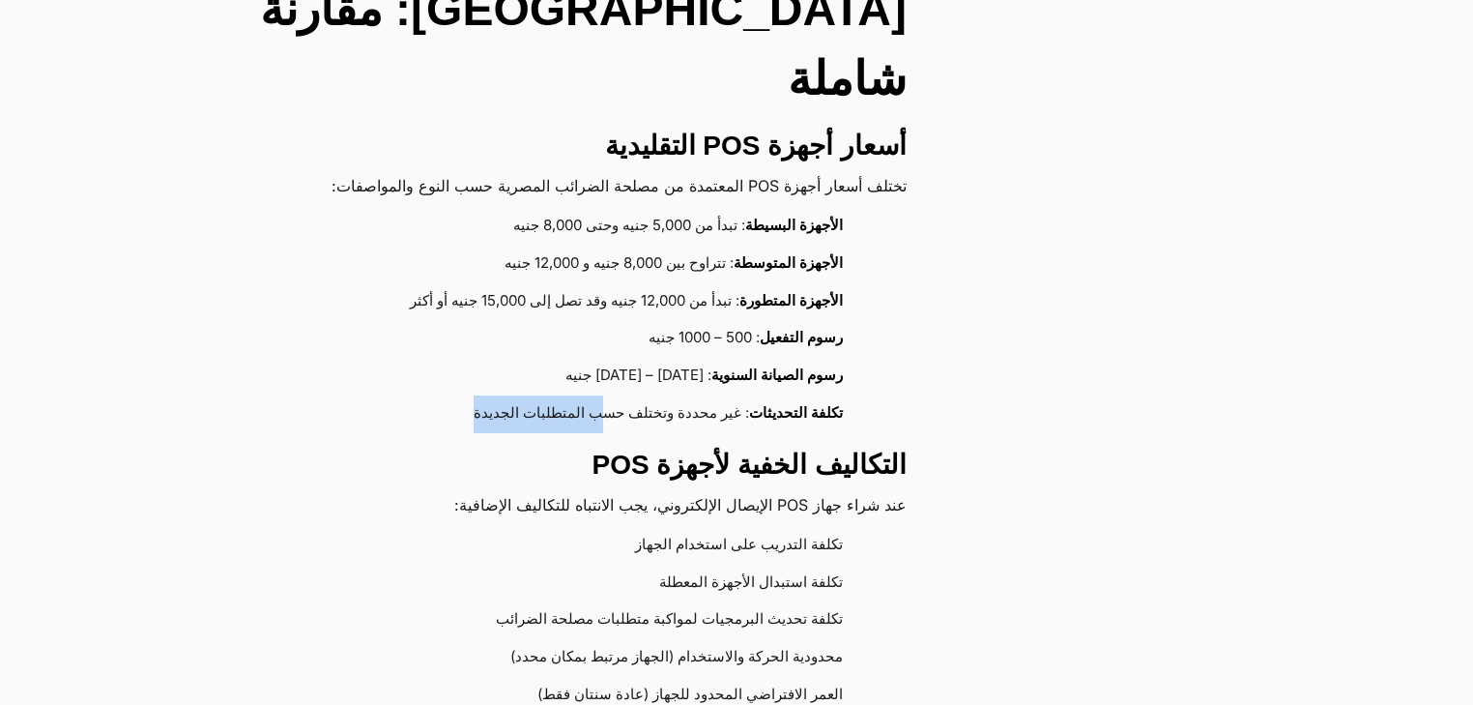
drag, startPoint x: 595, startPoint y: 331, endPoint x: 438, endPoint y: 352, distance: 159.0
click at [438, 395] on li "تكلفة التحديثات : غير محددة وتختلف حسب المتطلبات الجديدة" at bounding box center [523, 414] width 690 height 38
click at [336, 395] on li "تكلفة التحديثات : غير محددة وتختلف حسب المتطلبات الجديدة" at bounding box center [523, 414] width 690 height 38
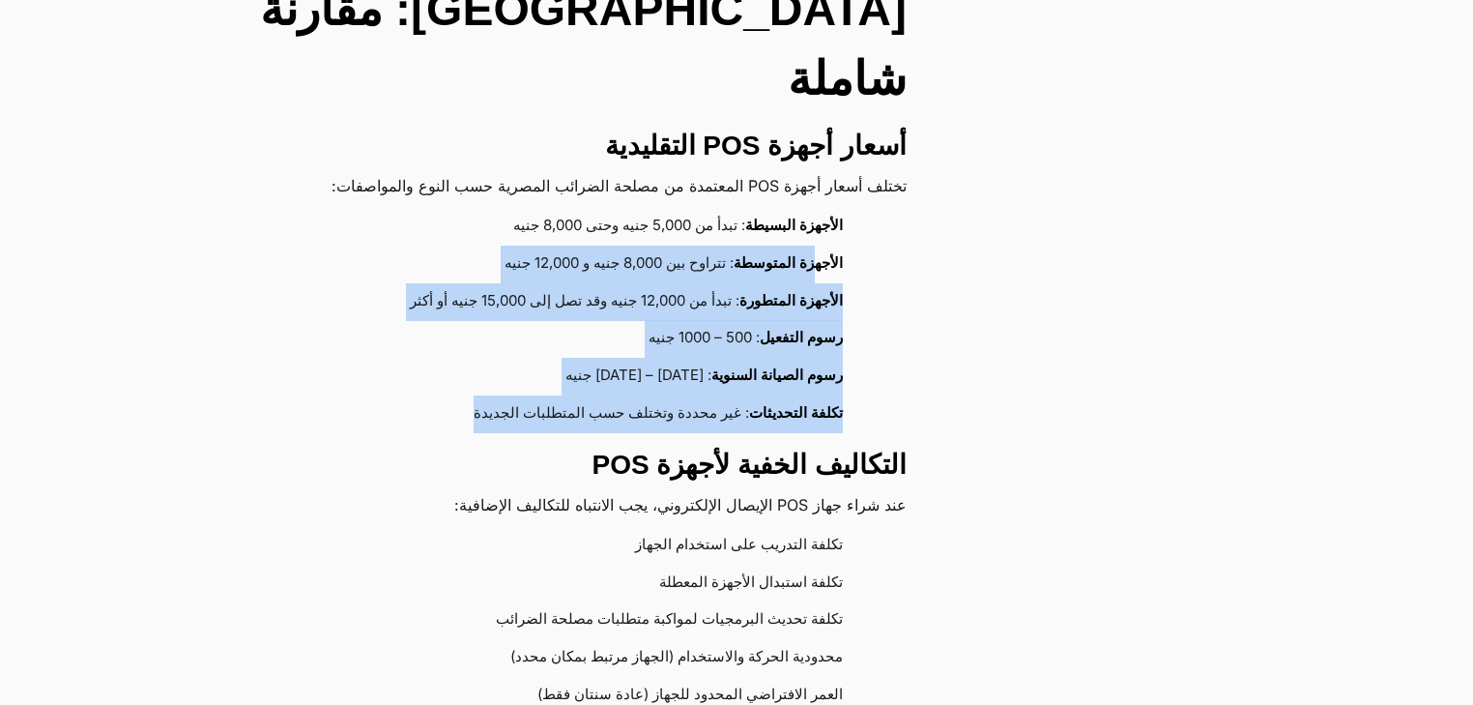
drag, startPoint x: 816, startPoint y: 193, endPoint x: 350, endPoint y: 345, distance: 490.0
click at [350, 345] on ul "الأجهزة البسيطة : تبدأ من 5,000 جنيه وحتى 8,000 جنيه الأجهزة المتوسطة : تتراوح …" at bounding box center [533, 320] width 748 height 225
click at [350, 395] on li "تكلفة التحديثات : غير محددة وتختلف حسب المتطلبات الجديدة" at bounding box center [523, 414] width 690 height 38
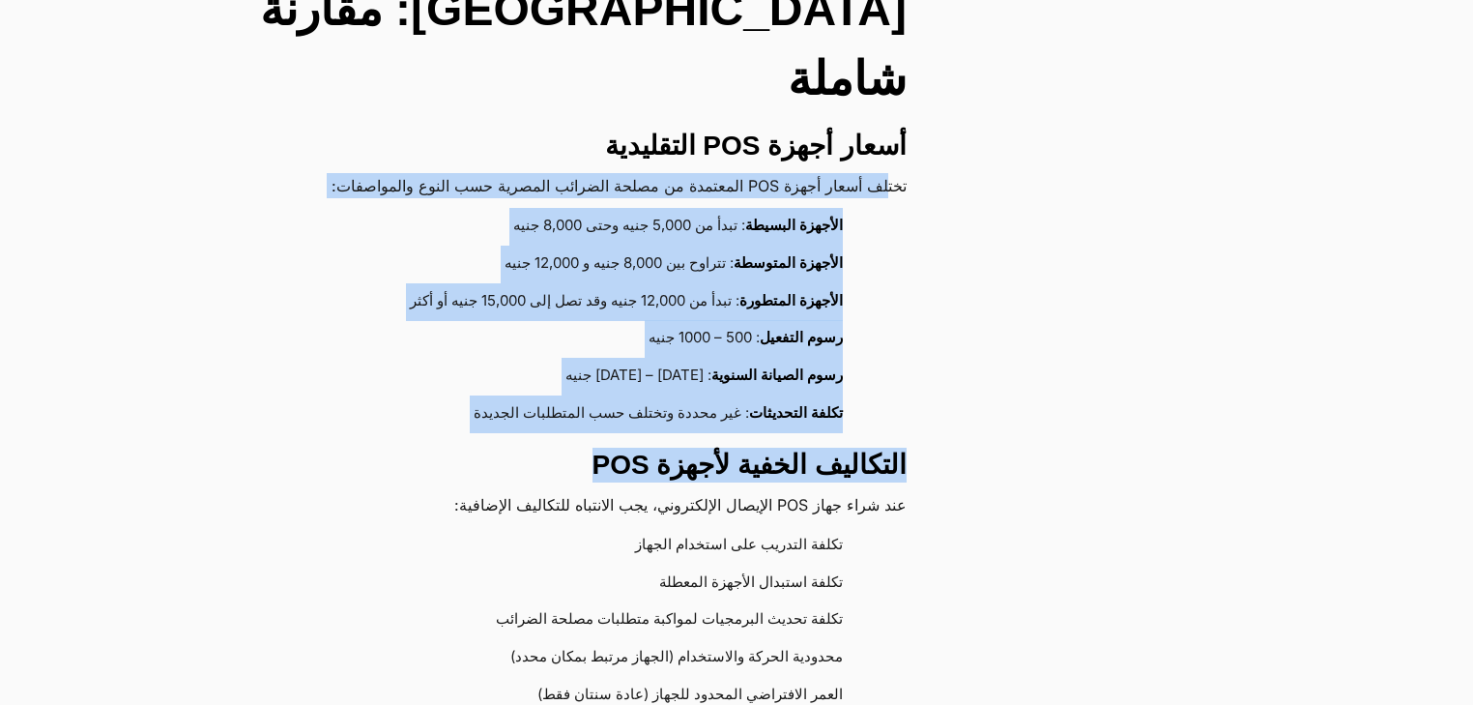
drag, startPoint x: 885, startPoint y: 114, endPoint x: 468, endPoint y: 365, distance: 487.4
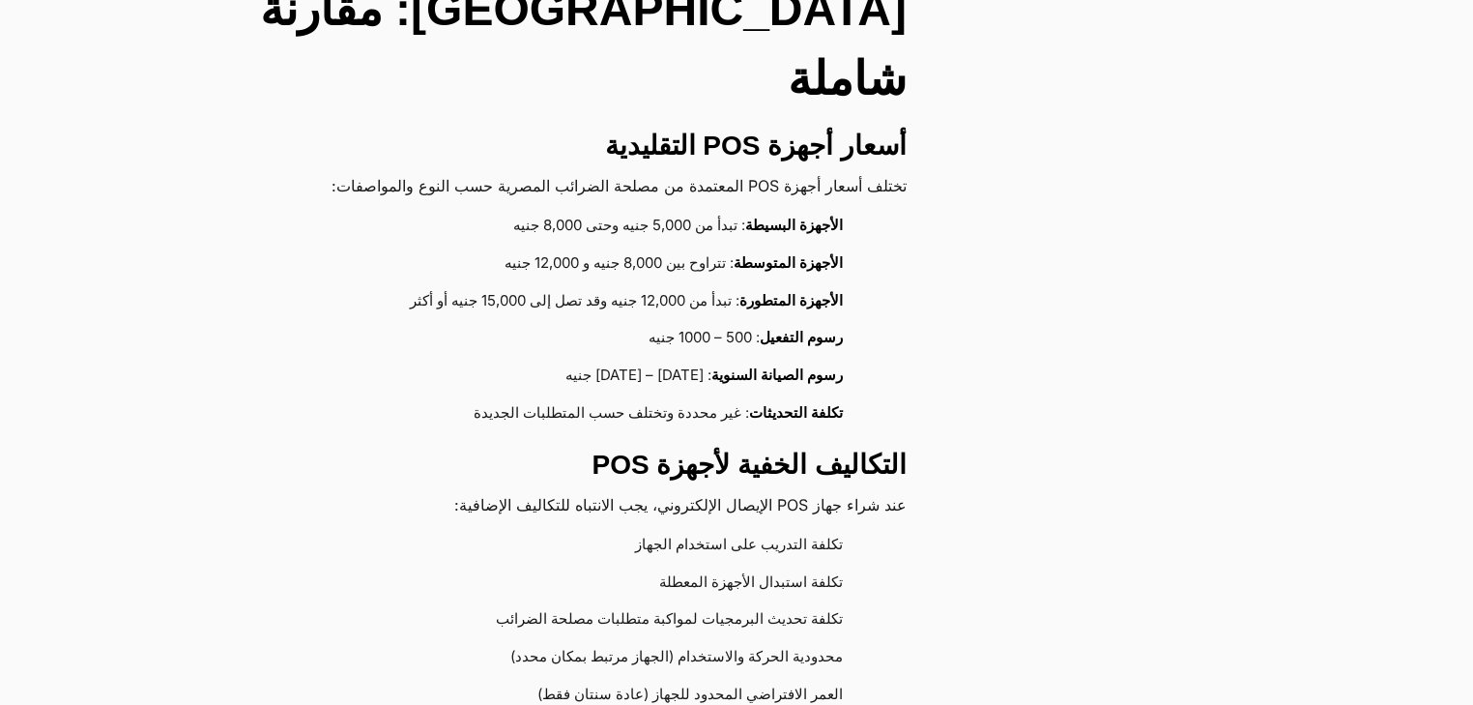
click at [510, 492] on p "عند شراء جهاز POS الإيصال الإلكتروني، يجب الانتباه للتكاليف الإضافية:" at bounding box center [533, 504] width 748 height 25
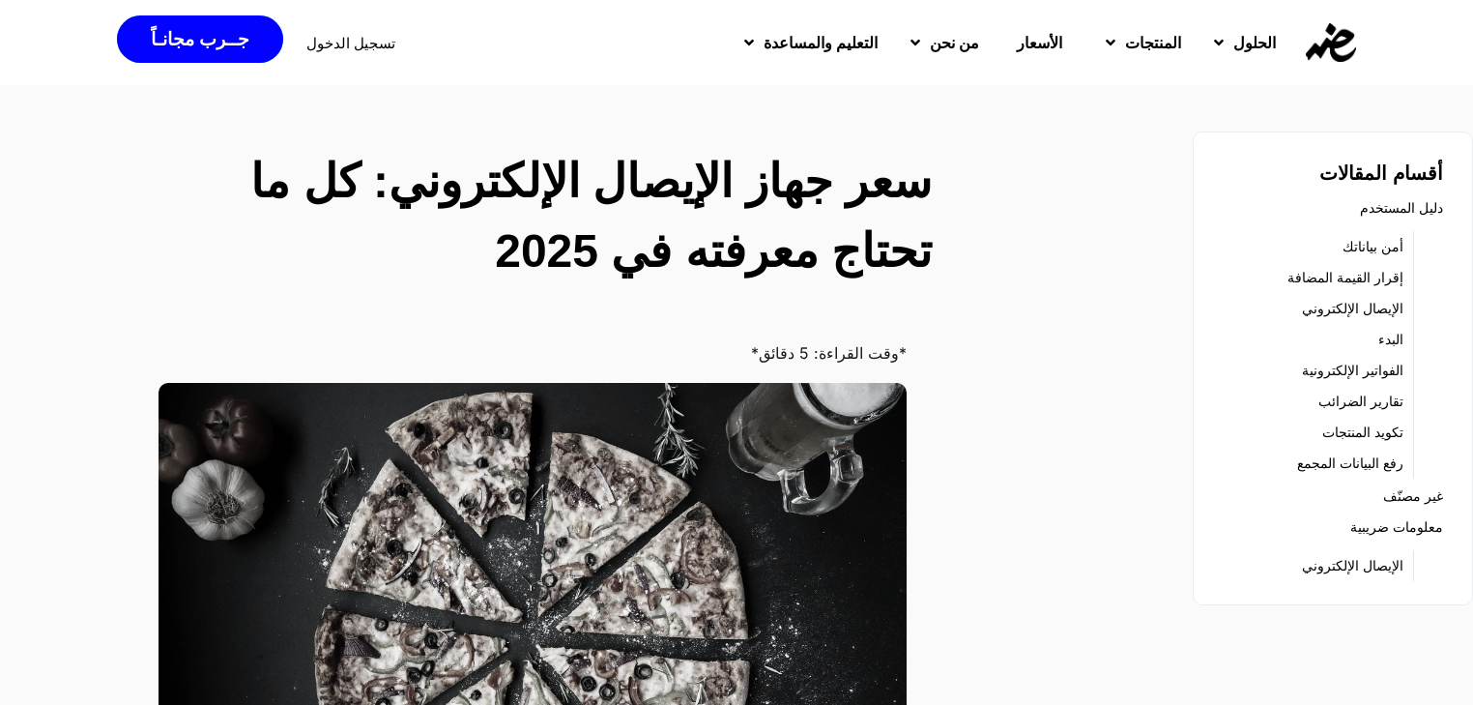
scroll to position [0, 0]
click at [902, 191] on h2 "سعر جهاز الإيصال الإلكتروني: كل ما تحتاج معرفته في 2025" at bounding box center [557, 216] width 750 height 139
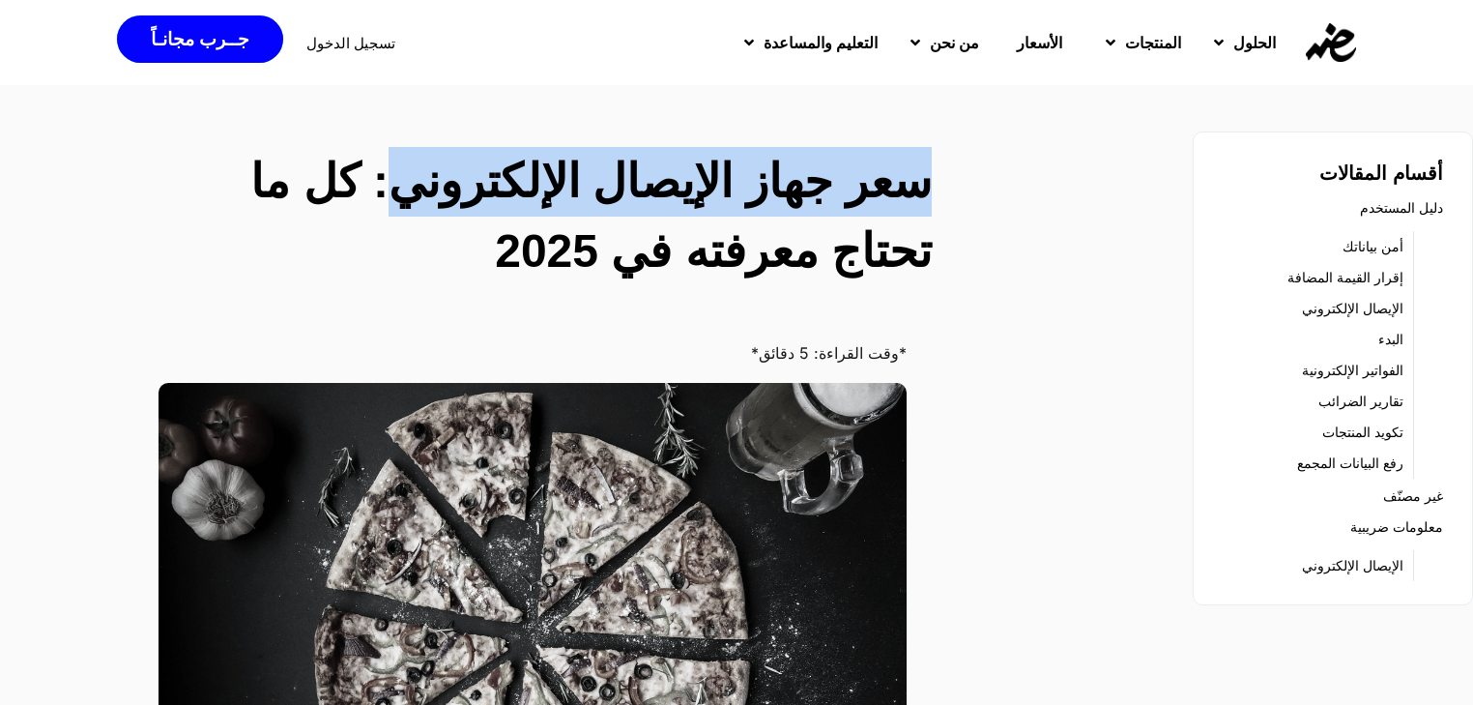
drag, startPoint x: 902, startPoint y: 191, endPoint x: 483, endPoint y: 191, distance: 418.5
click at [483, 191] on h2 "سعر جهاز الإيصال الإلكتروني: كل ما تحتاج معرفته في 2025" at bounding box center [557, 216] width 750 height 139
copy h2 "سعر جهاز الإيصال الإلكتروني"
click at [811, 159] on h2 "سعر جهاز الإيصال الإلكتروني: كل ما تحتاج معرفته في 2025" at bounding box center [557, 216] width 750 height 139
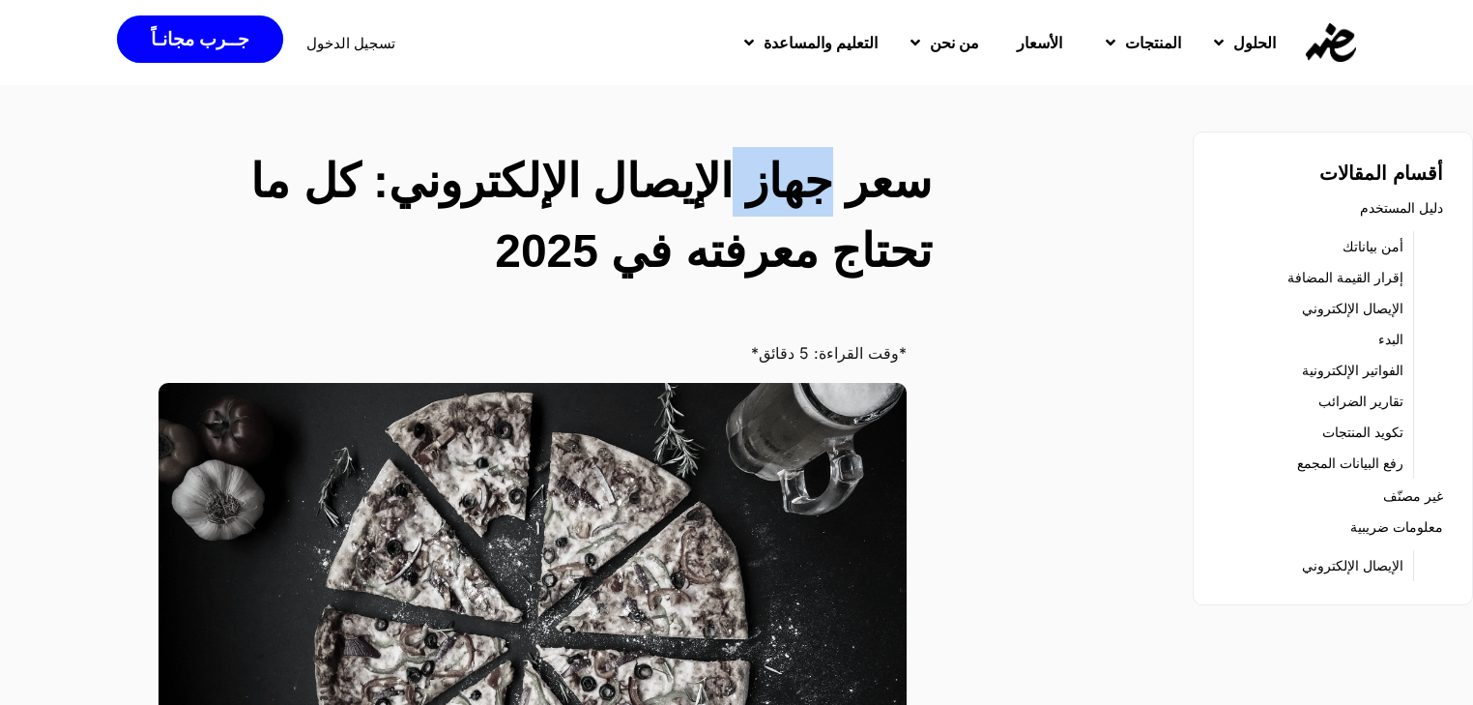
click at [811, 159] on h2 "سعر جهاز الإيصال الإلكتروني: كل ما تحتاج معرفته في 2025" at bounding box center [557, 216] width 750 height 139
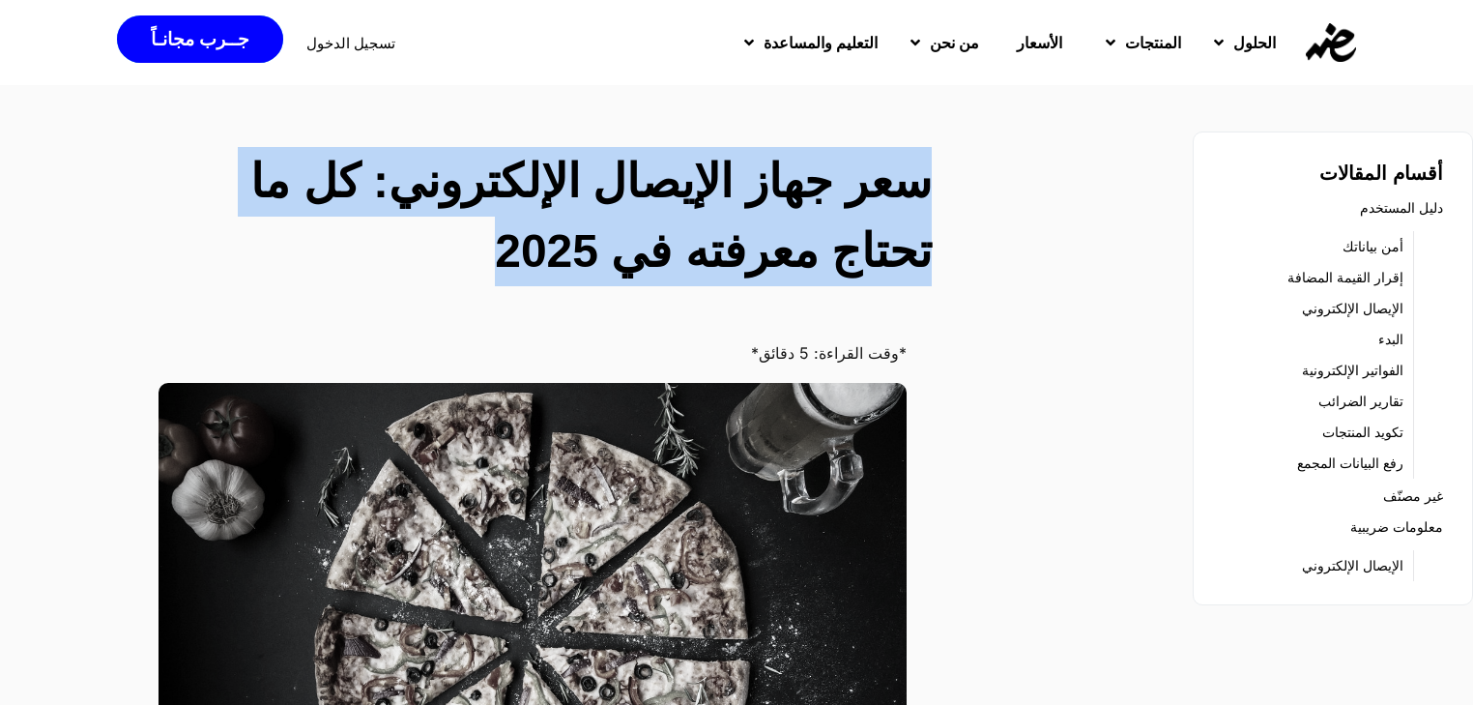
drag, startPoint x: 811, startPoint y: 159, endPoint x: 704, endPoint y: 282, distance: 163.0
click at [705, 283] on h2 "سعر جهاز الإيصال الإلكتروني: كل ما تحتاج معرفته في 2025" at bounding box center [557, 216] width 750 height 139
click at [704, 281] on h2 "سعر جهاز الإيصال الإلكتروني: كل ما تحتاج معرفته في 2025" at bounding box center [557, 216] width 750 height 139
drag, startPoint x: 695, startPoint y: 248, endPoint x: 937, endPoint y: 191, distance: 248.3
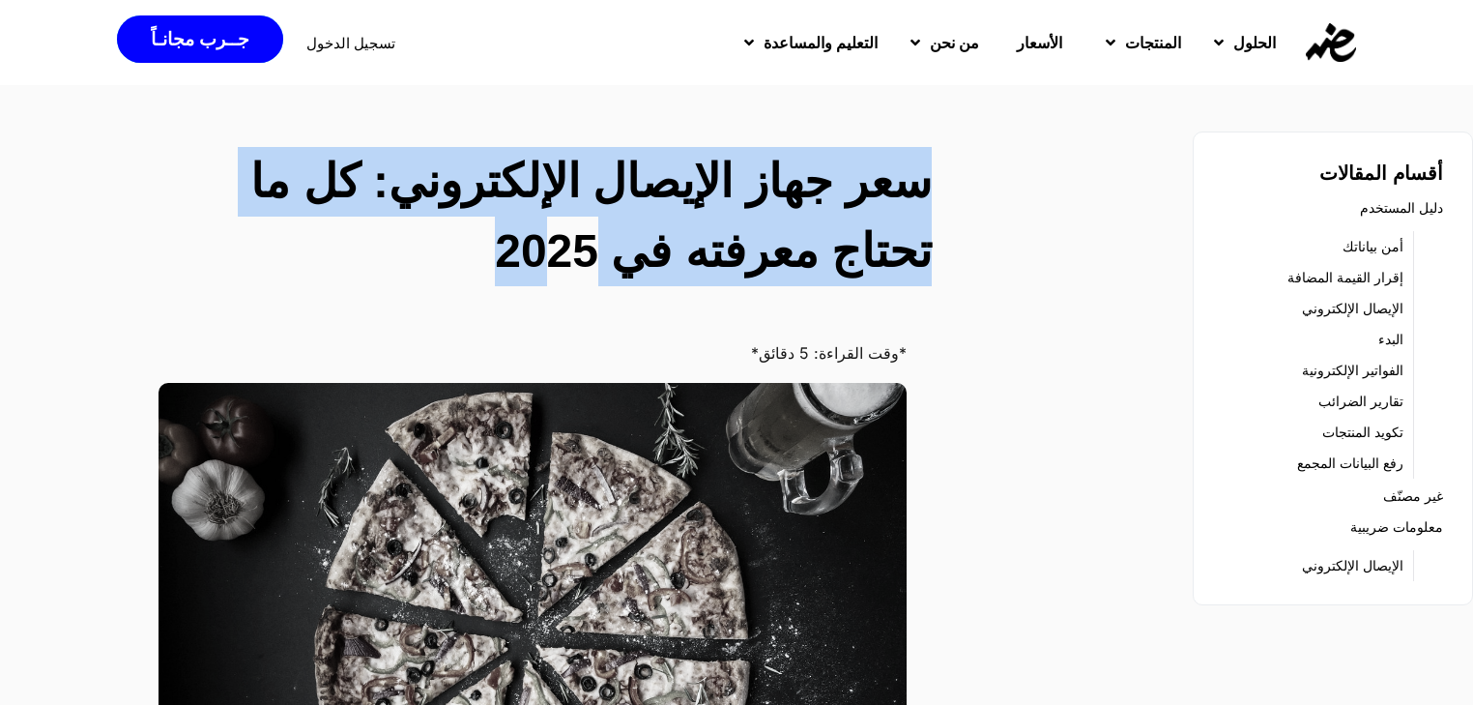
click at [934, 191] on div "سعر جهاز الإيصال الإلكتروني: كل ما تحتاج معرفته في 2025" at bounding box center [556, 220] width 773 height 147
drag, startPoint x: 934, startPoint y: 191, endPoint x: 646, endPoint y: 267, distance: 297.7
click at [646, 267] on div "سعر جهاز الإيصال الإلكتروني: كل ما تحتاج معرفته في 2025" at bounding box center [556, 220] width 773 height 147
click at [646, 267] on h2 "سعر جهاز الإيصال الإلكتروني: كل ما تحتاج معرفته في 2025" at bounding box center [557, 216] width 750 height 139
drag, startPoint x: 646, startPoint y: 267, endPoint x: 953, endPoint y: 174, distance: 321.1
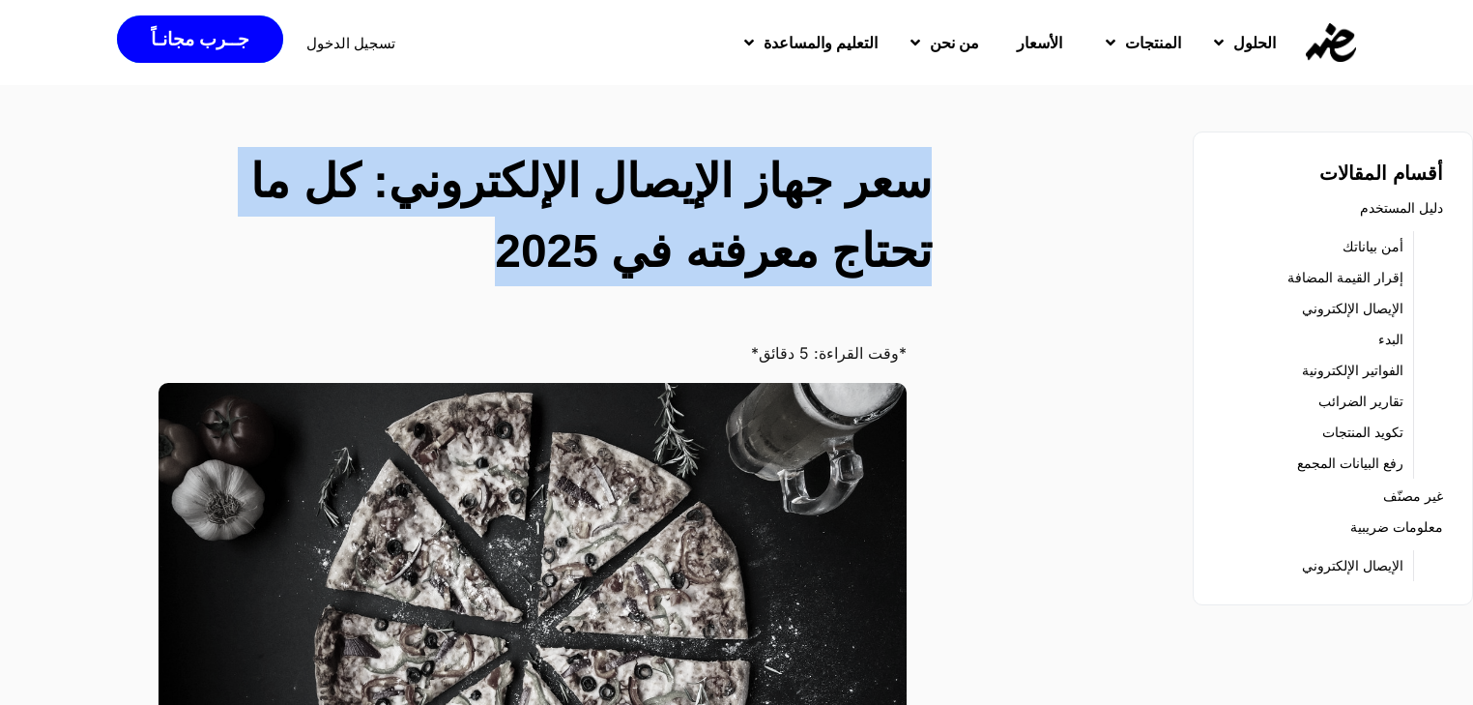
click at [953, 174] on div "سعر جهاز الإيصال الإلكتروني: كل ما تحتاج معرفته في 2025" at bounding box center [557, 220] width 796 height 147
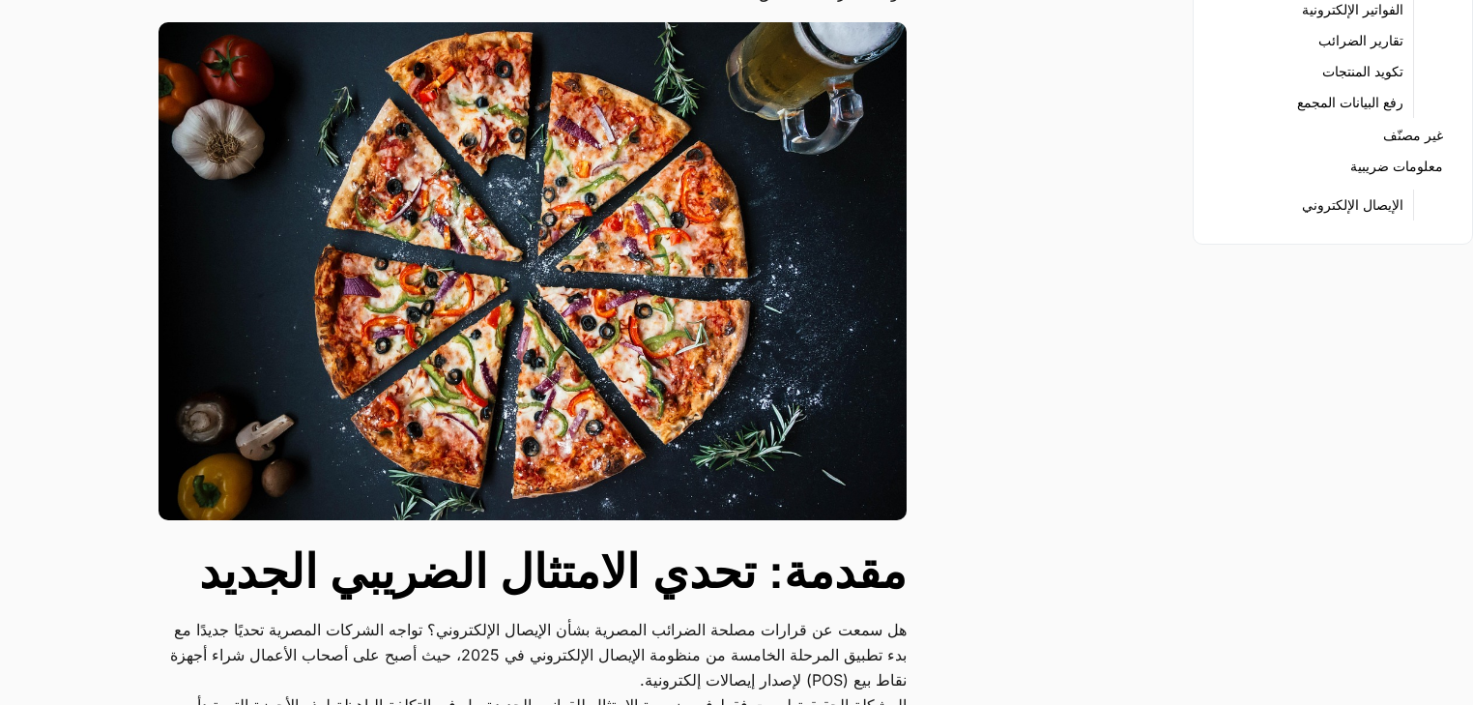
scroll to position [541, 0]
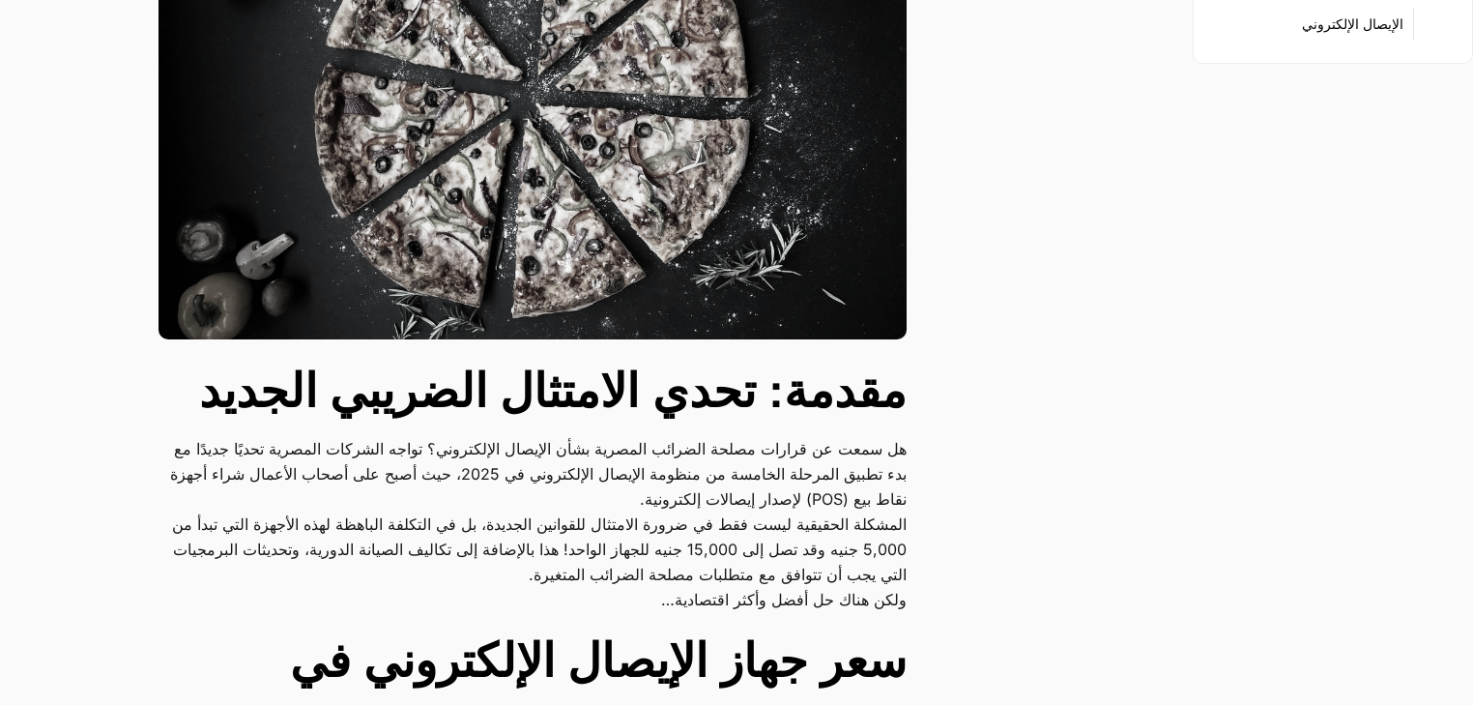
click at [842, 402] on h2 "مقدمة: تحدي الامتثال الضريبي الجديد" at bounding box center [533, 392] width 748 height 70
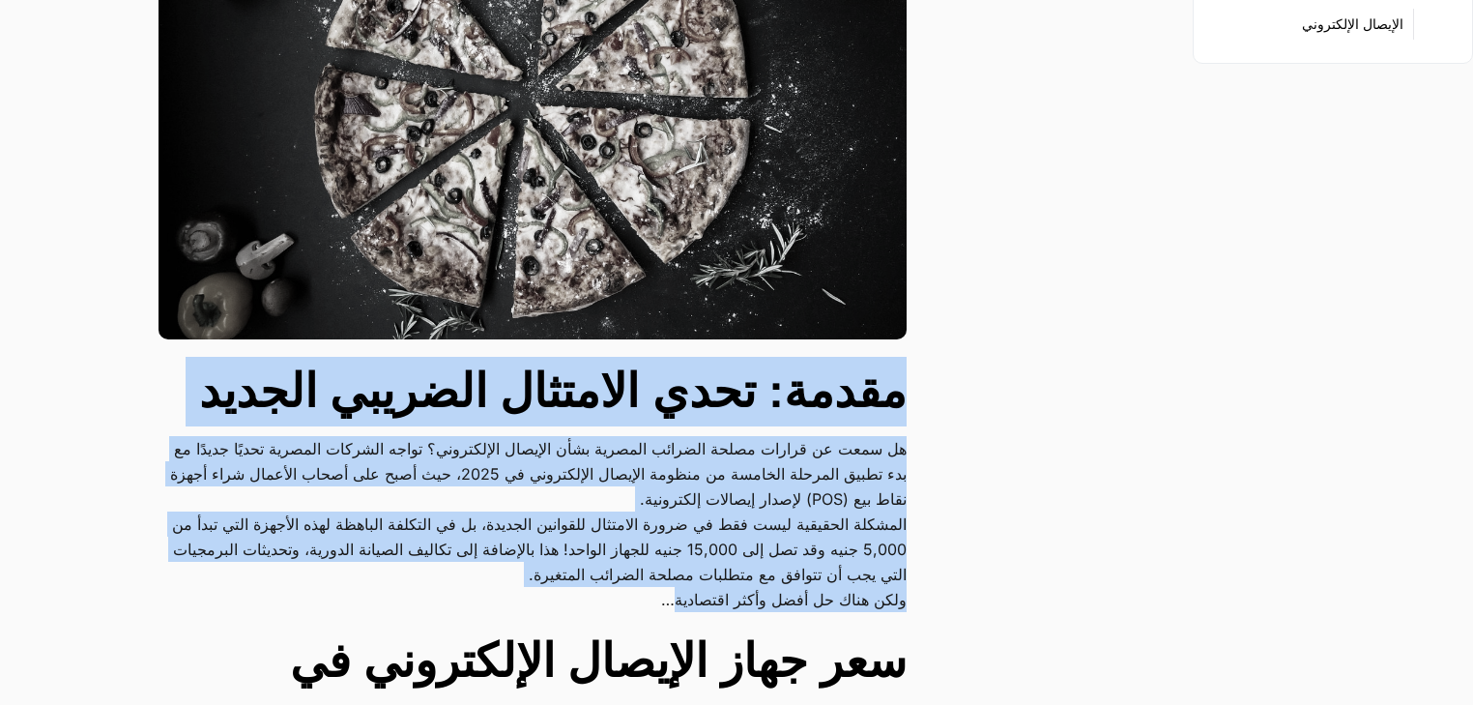
drag, startPoint x: 842, startPoint y: 402, endPoint x: 661, endPoint y: 603, distance: 270.4
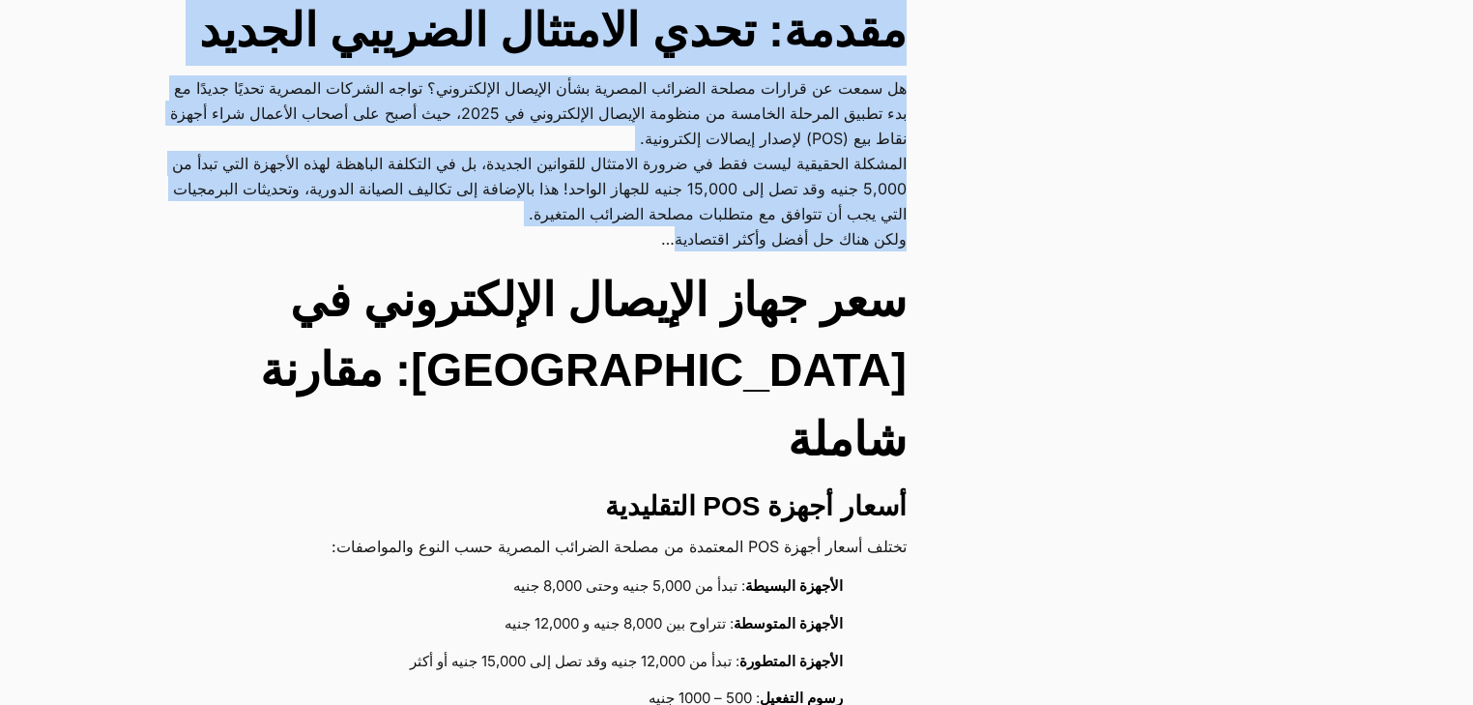
scroll to position [721, 0]
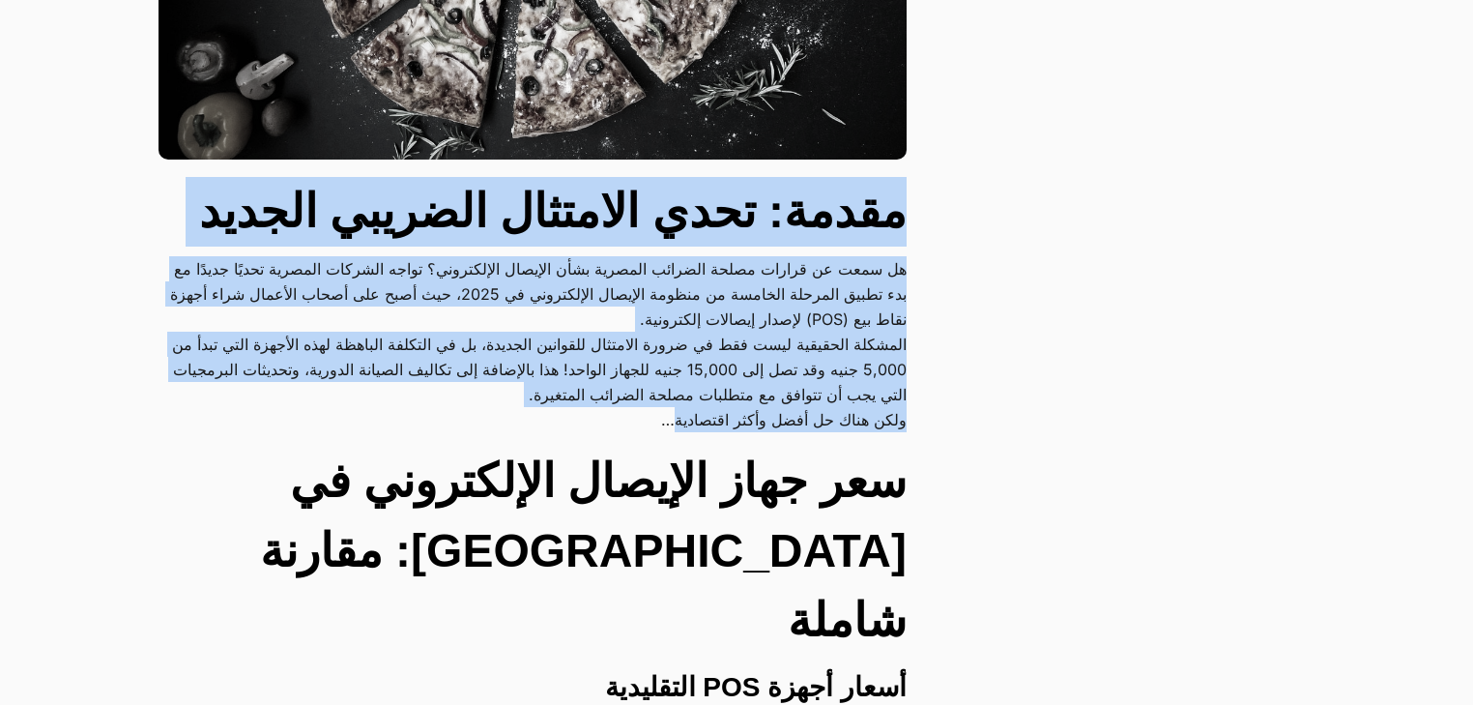
click at [721, 401] on p "المشكلة الحقيقية ليست فقط في ضرورة الامتثال للقوانين الجديدة، بل في التكلفة الب…" at bounding box center [533, 369] width 748 height 75
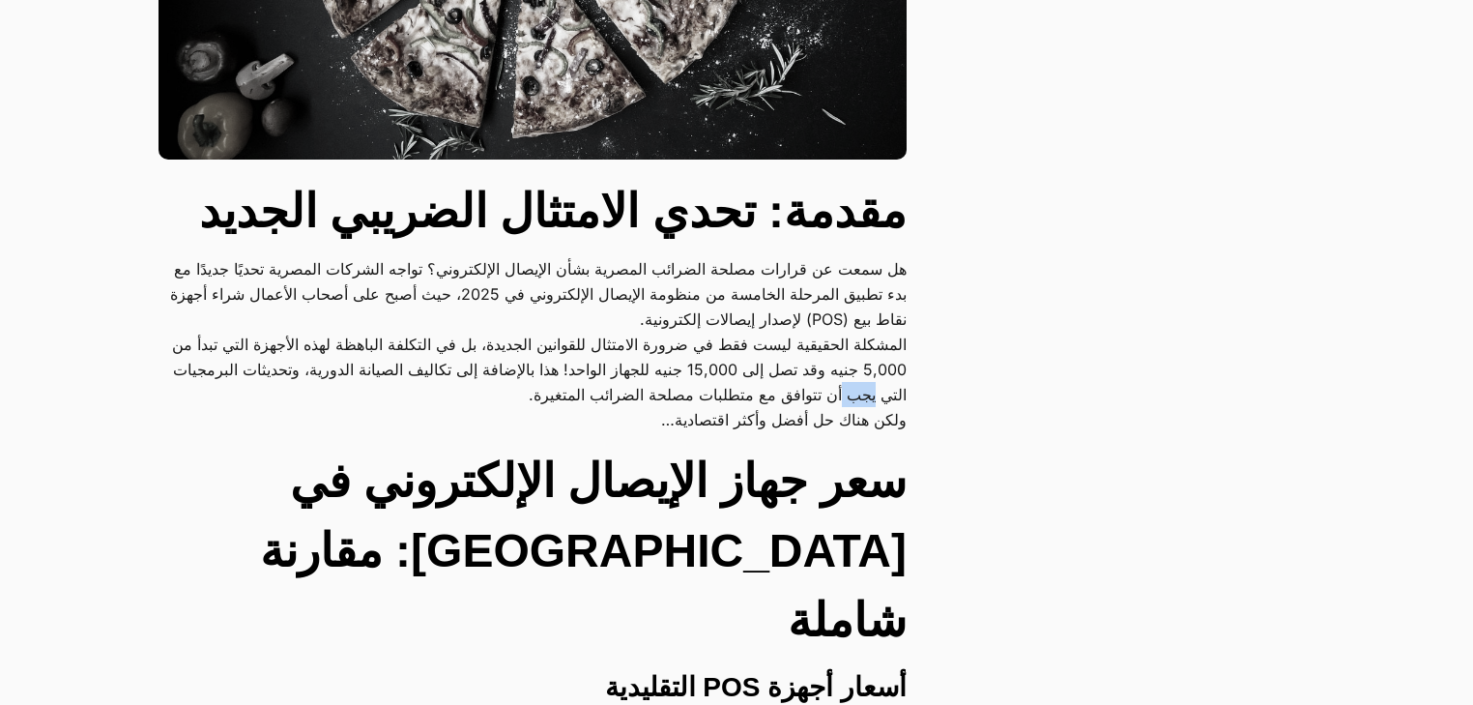
click at [721, 401] on p "المشكلة الحقيقية ليست فقط في ضرورة الامتثال للقوانين الجديدة، بل في التكلفة الب…" at bounding box center [533, 369] width 748 height 75
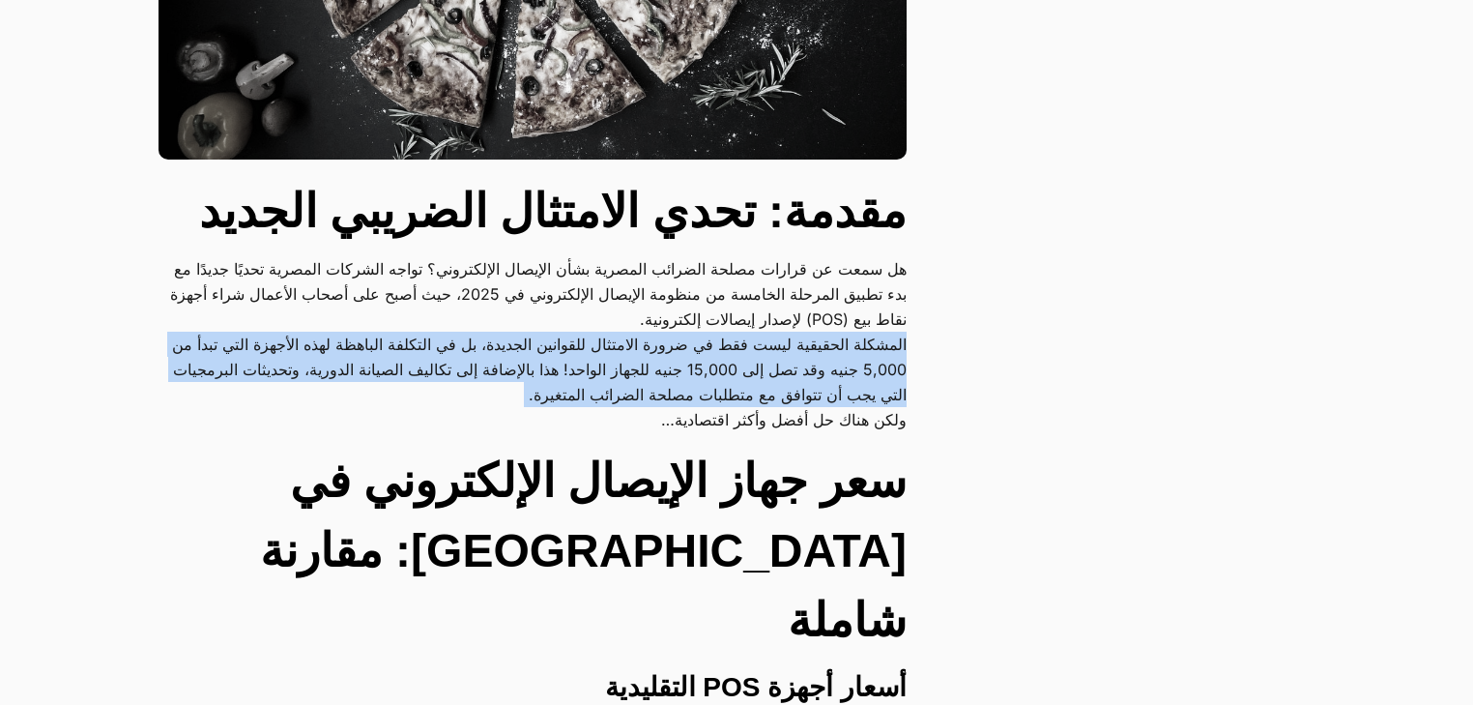
click at [721, 401] on p "المشكلة الحقيقية ليست فقط في ضرورة الامتثال للقوانين الجديدة، بل في التكلفة الب…" at bounding box center [533, 369] width 748 height 75
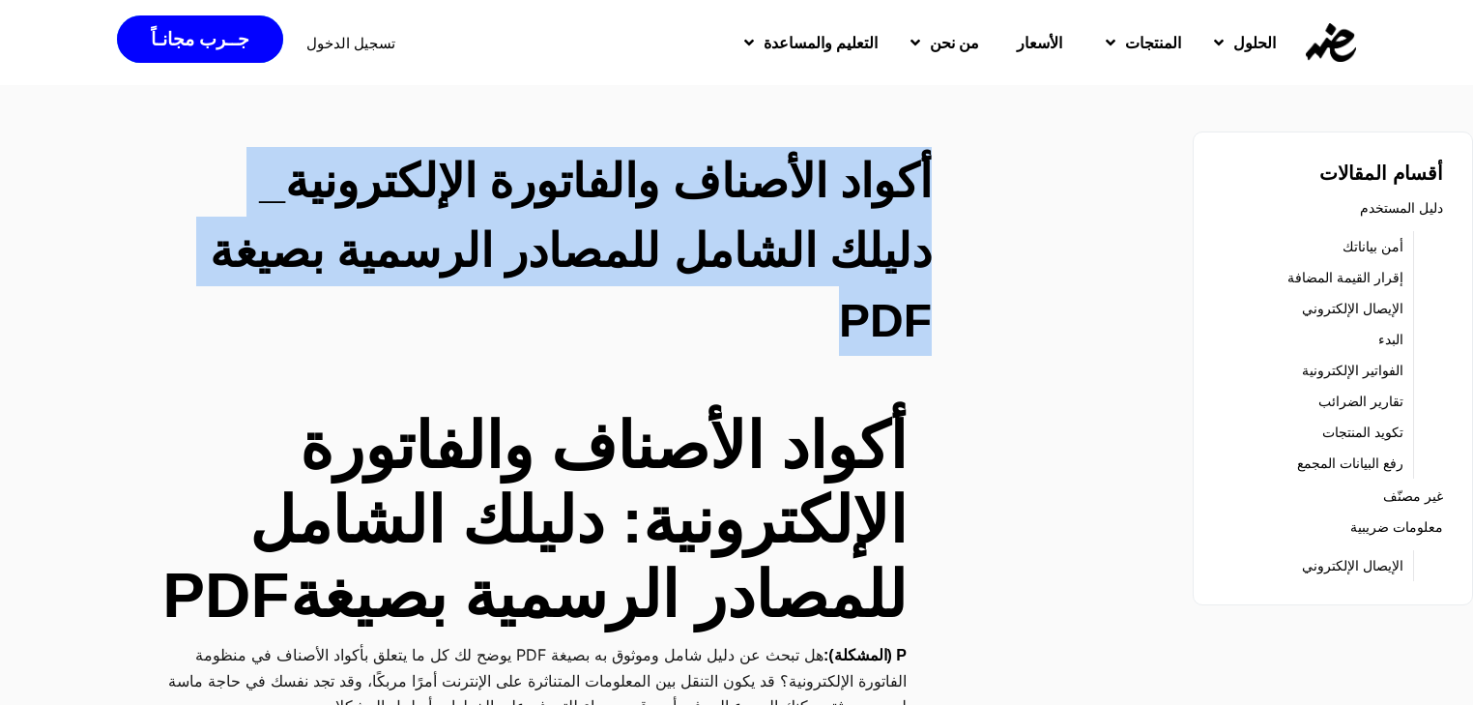
drag, startPoint x: 962, startPoint y: 188, endPoint x: 641, endPoint y: 288, distance: 336.3
click at [677, 285] on h2 "أكواد الأصناف والفاتورة الإلكترونية_ دليلك الشامل للمصادر الرسمية بصيغة PDF" at bounding box center [557, 251] width 750 height 209
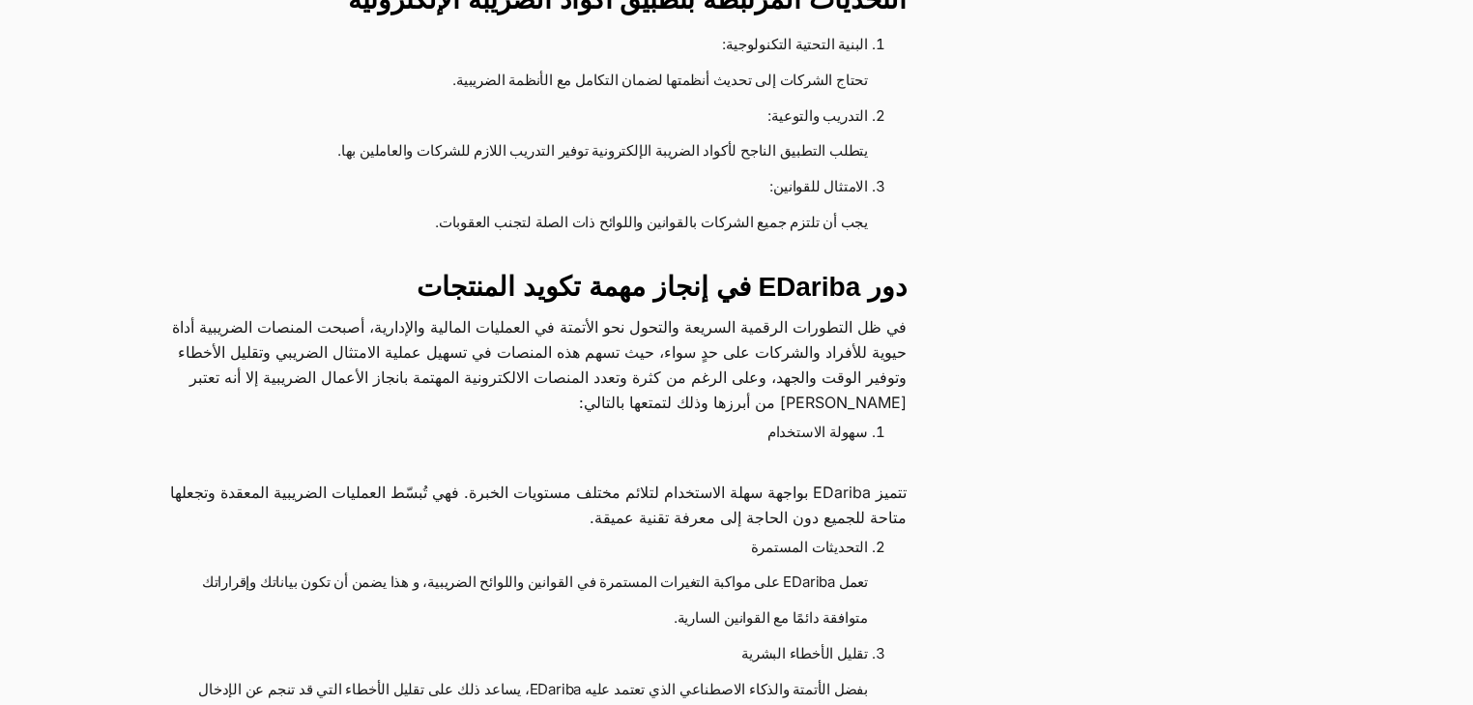
scroll to position [1624, 0]
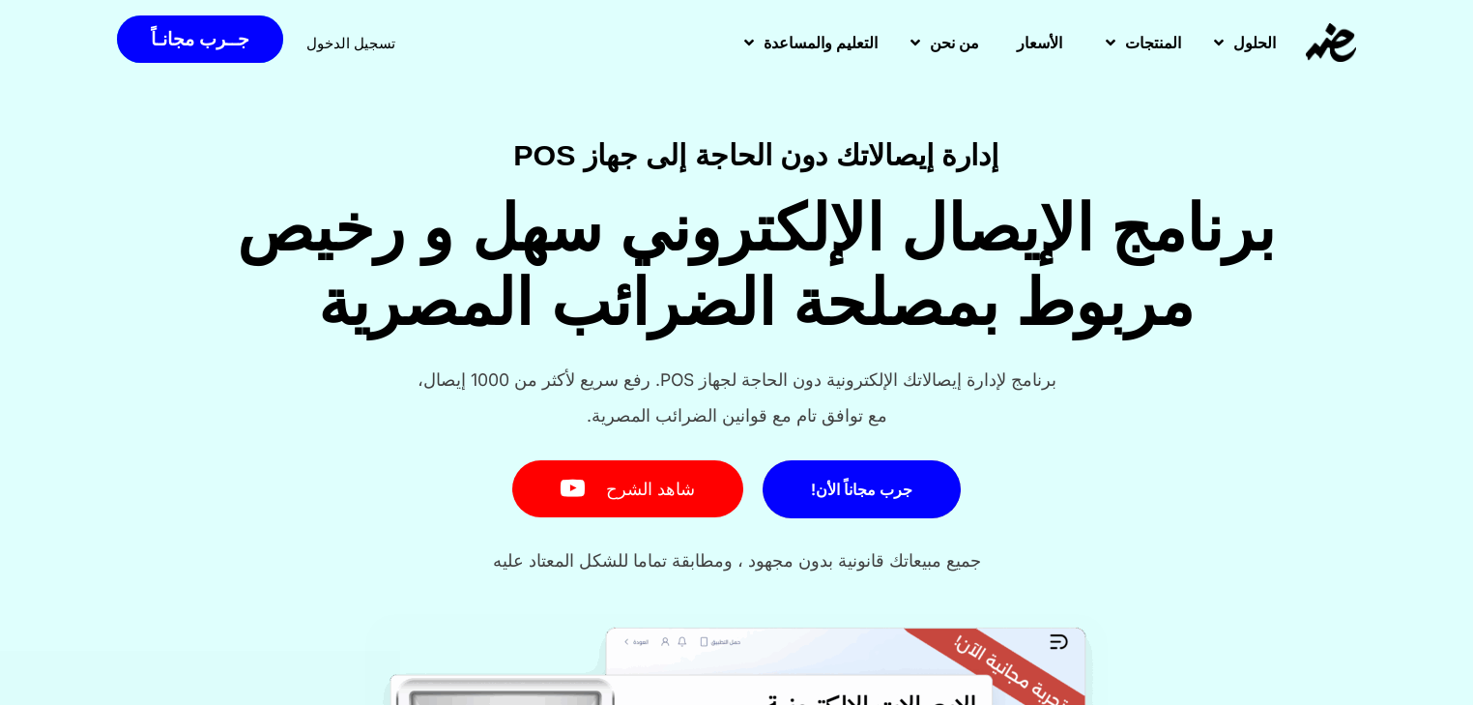
click at [901, 192] on h1 "برنامج الإيصال الإلكتروني سهل و رخيص مربوط بمصلحة الضرائب المصرية" at bounding box center [756, 266] width 1279 height 149
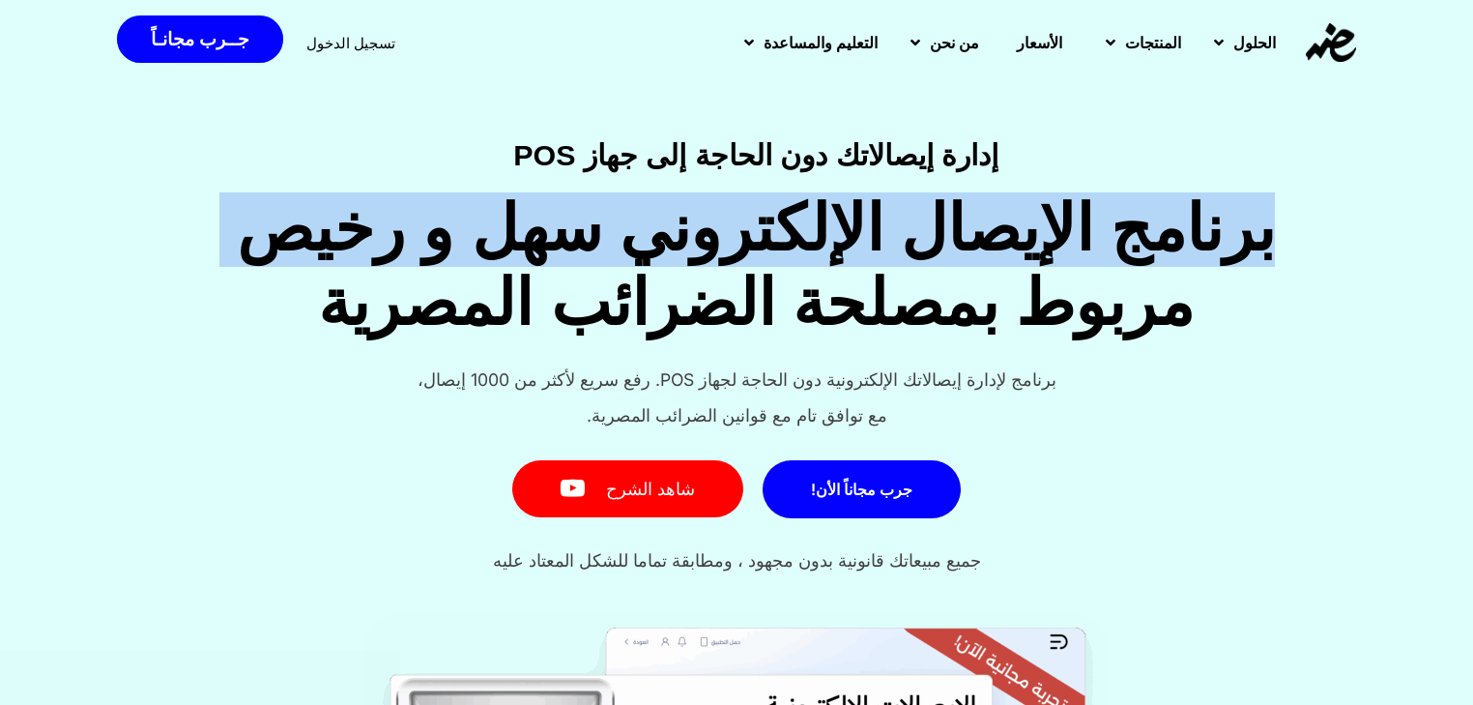
click at [901, 192] on h1 "برنامج الإيصال الإلكتروني سهل و رخيص مربوط بمصلحة الضرائب المصرية" at bounding box center [756, 266] width 1279 height 149
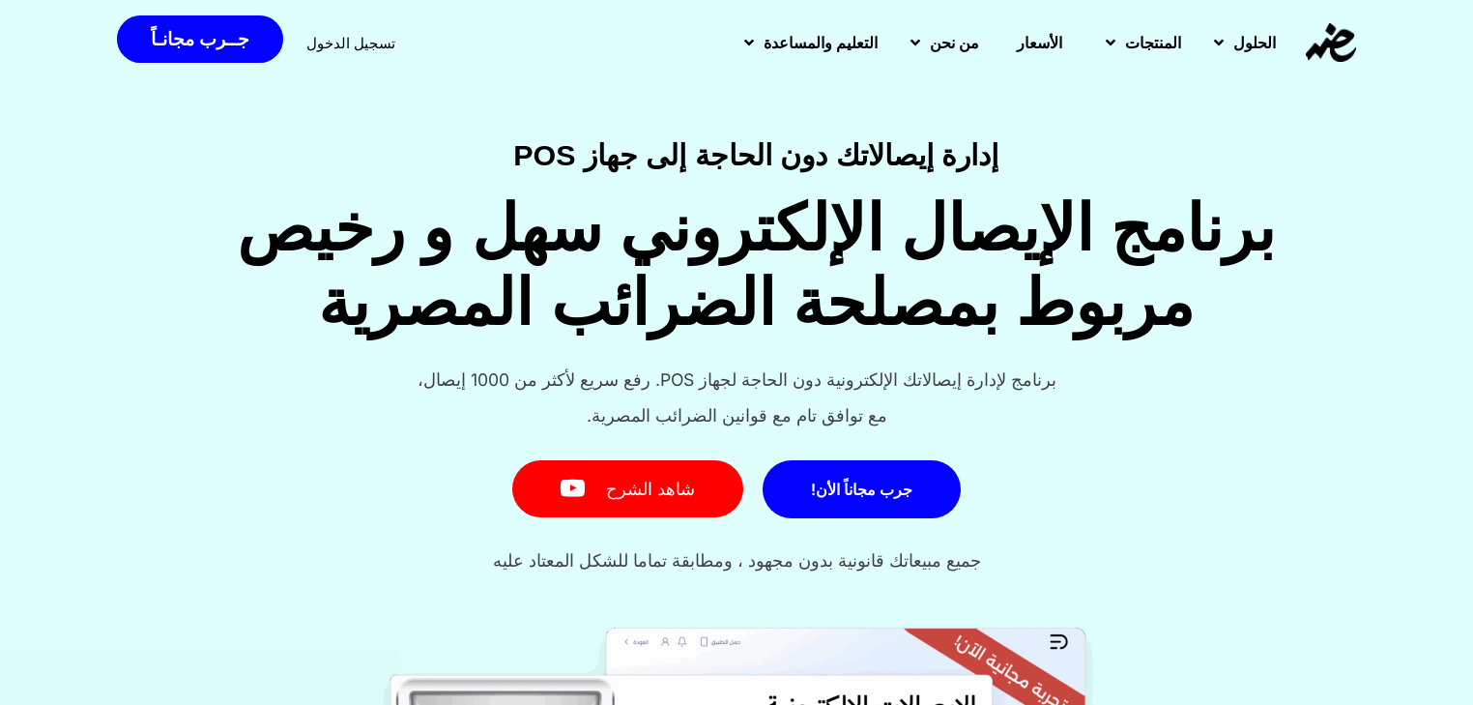
click at [909, 162] on h4 "إدارة إيصالاتك دون الحاجة إلى جهاز POS" at bounding box center [756, 154] width 1279 height 29
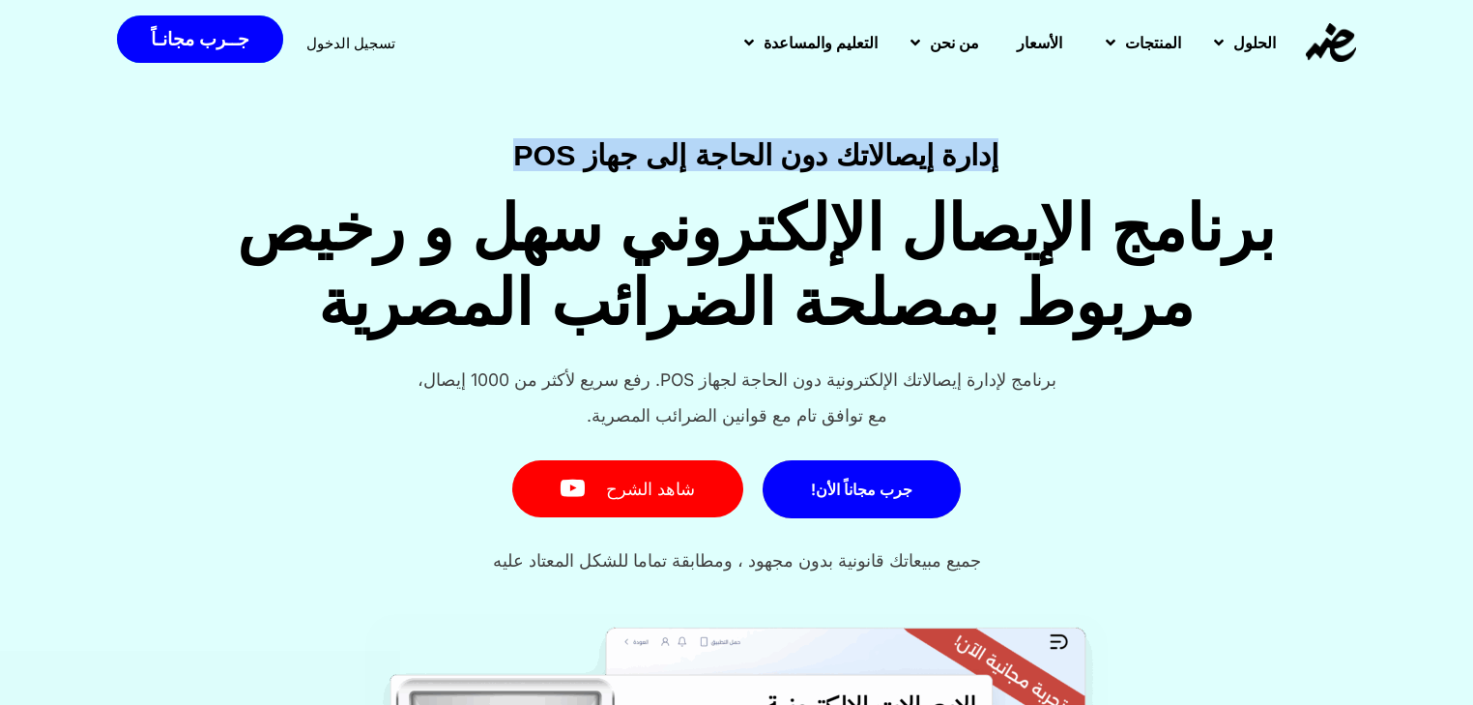
click at [909, 162] on h4 "إدارة إيصالاتك دون الحاجة إلى جهاز POS" at bounding box center [756, 154] width 1279 height 29
click at [1351, 248] on h1 "برنامج الإيصال الإلكتروني سهل و رخيص مربوط بمصلحة الضرائب المصرية" at bounding box center [756, 266] width 1279 height 149
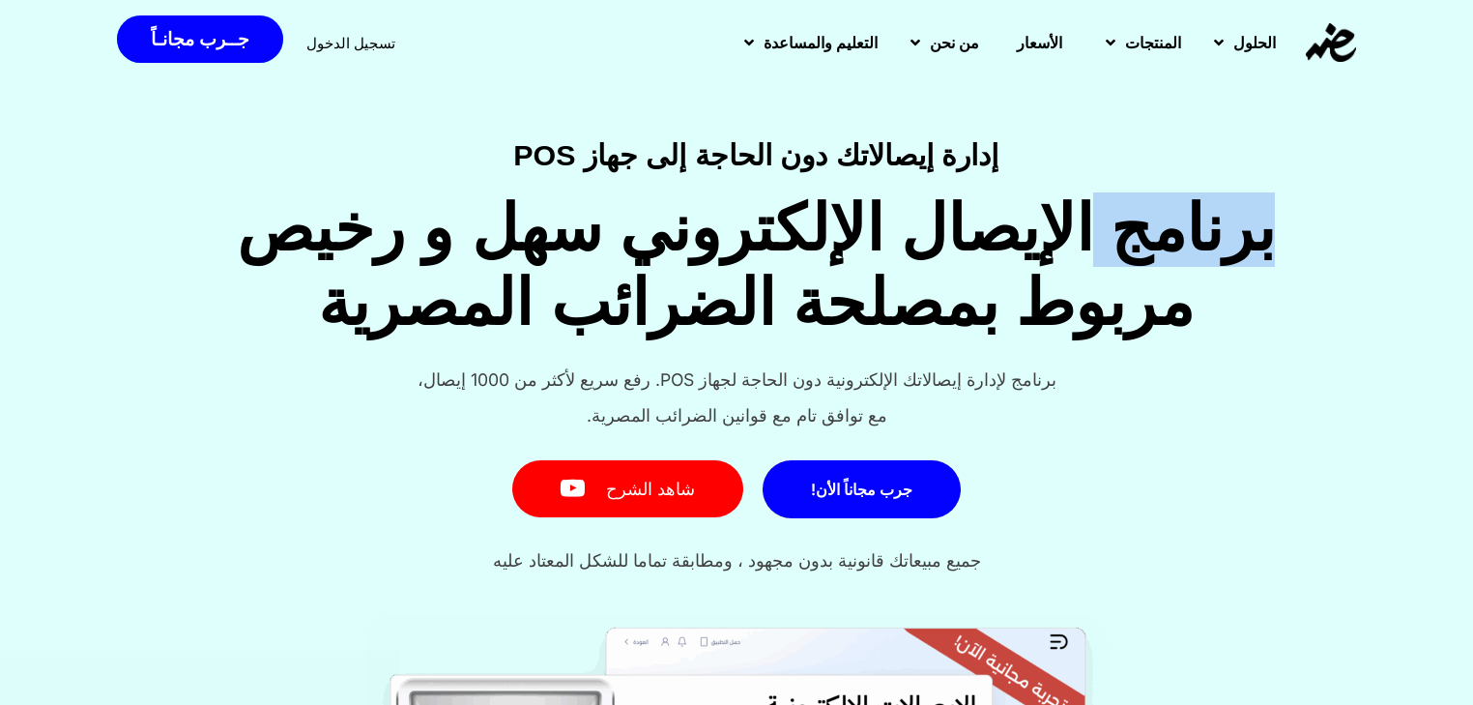
click at [1351, 248] on h1 "برنامج الإيصال الإلكتروني سهل و رخيص مربوط بمصلحة الضرائب المصرية" at bounding box center [756, 266] width 1279 height 149
click at [1135, 248] on h1 "برنامج الإيصال الإلكتروني سهل و رخيص مربوط بمصلحة الضرائب المصرية" at bounding box center [756, 266] width 1279 height 149
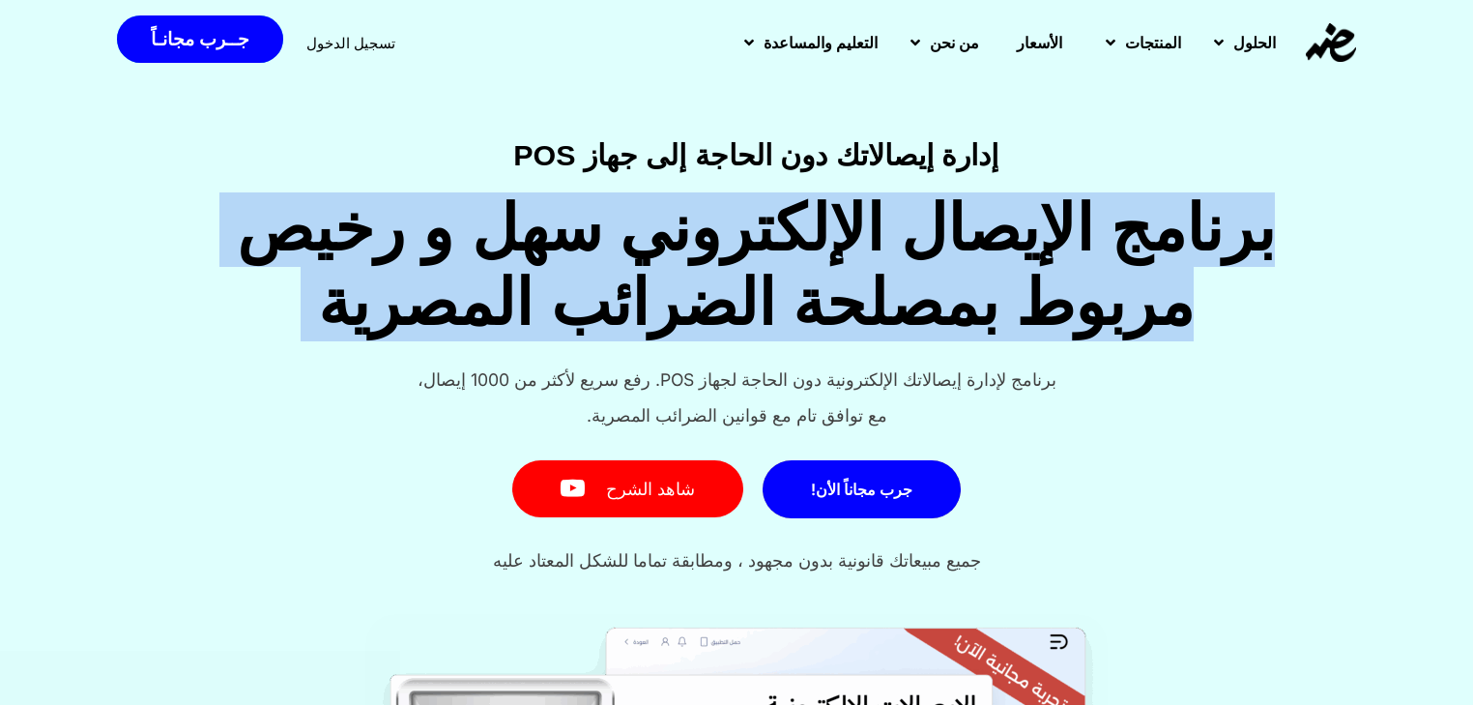
drag, startPoint x: 1135, startPoint y: 248, endPoint x: 1134, endPoint y: 302, distance: 53.2
click at [1134, 302] on h1 "برنامج الإيصال الإلكتروني سهل و رخيص مربوط بمصلحة الضرائب المصرية" at bounding box center [756, 266] width 1279 height 149
click at [1129, 324] on h1 "برنامج الإيصال الإلكتروني سهل و رخيص مربوط بمصلحة الضرائب المصرية" at bounding box center [756, 266] width 1279 height 149
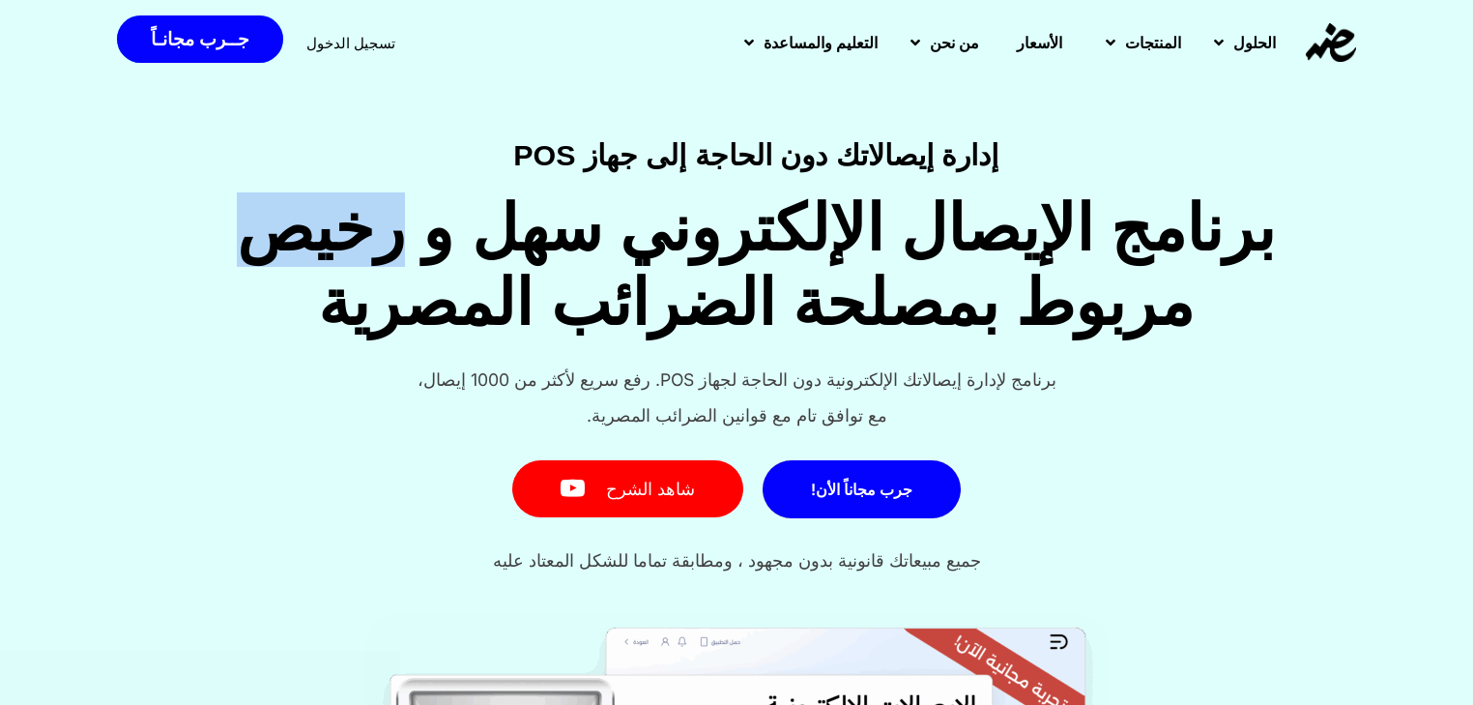
drag, startPoint x: 444, startPoint y: 227, endPoint x: 160, endPoint y: 226, distance: 283.2
click at [160, 226] on h1 "برنامج الإيصال الإلكتروني سهل و رخيص مربوط بمصلحة الضرائب المصرية" at bounding box center [756, 266] width 1279 height 149
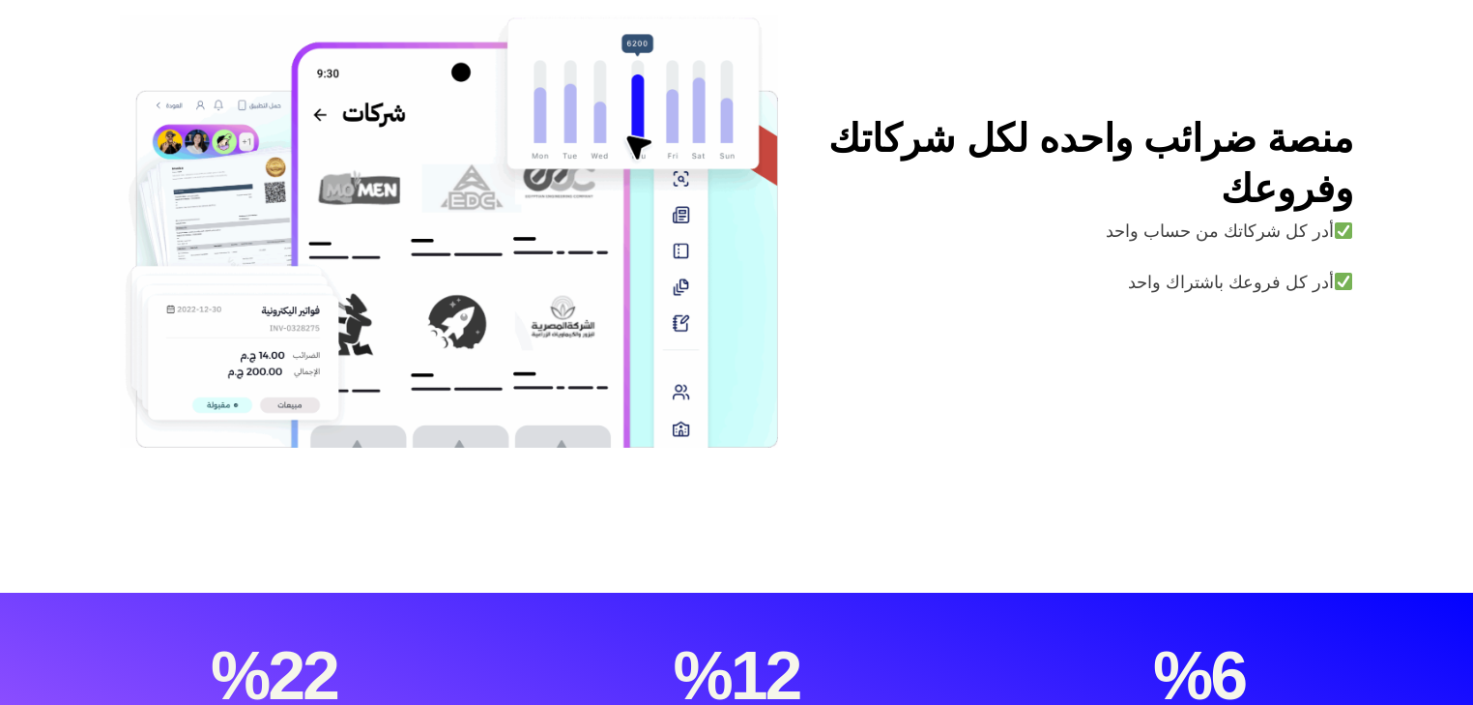
scroll to position [5593, 0]
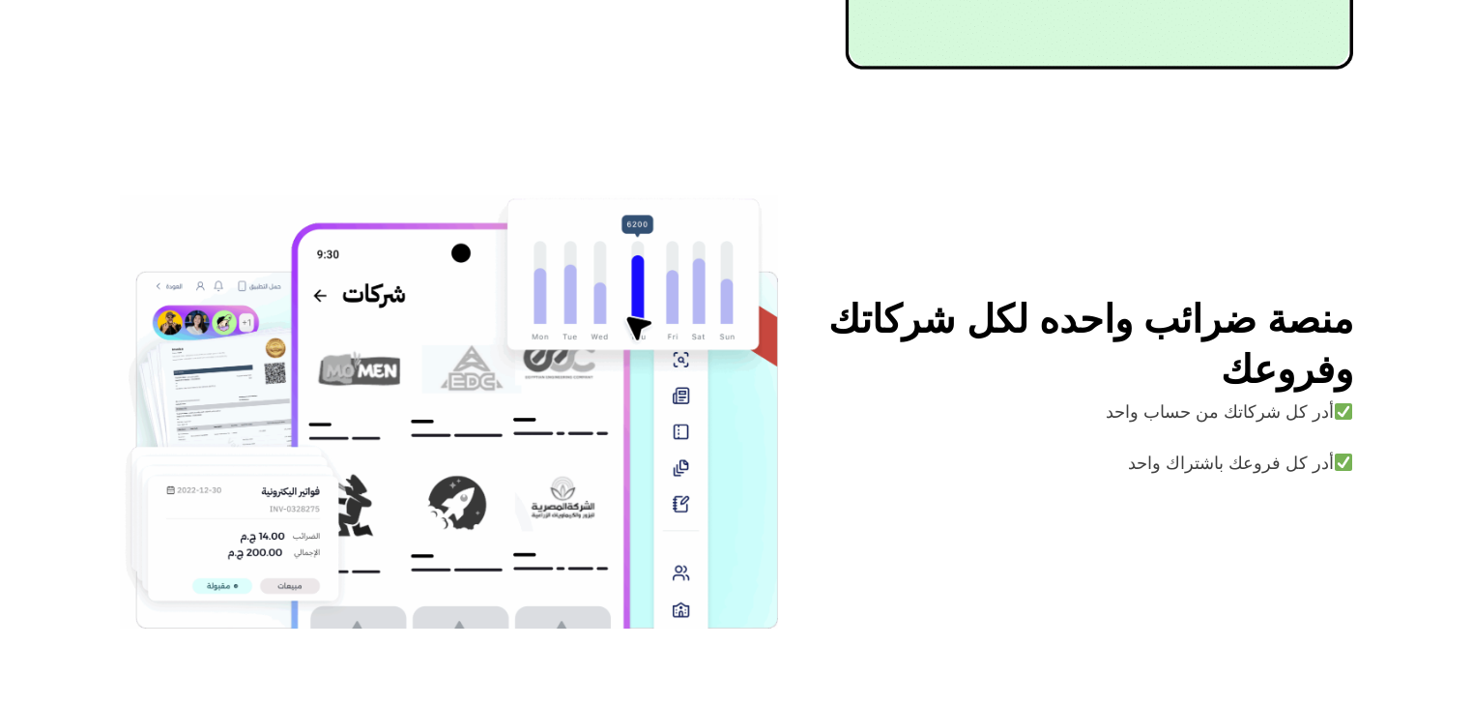
drag, startPoint x: 1287, startPoint y: 303, endPoint x: 942, endPoint y: 401, distance: 358.9
click at [942, 401] on div "منصة ضرائب واحده لكل شركاتك وفروعك​ أدر كل شركاتك من حساب واحد أدر كل فروعك باش…" at bounding box center [1077, 412] width 575 height 236
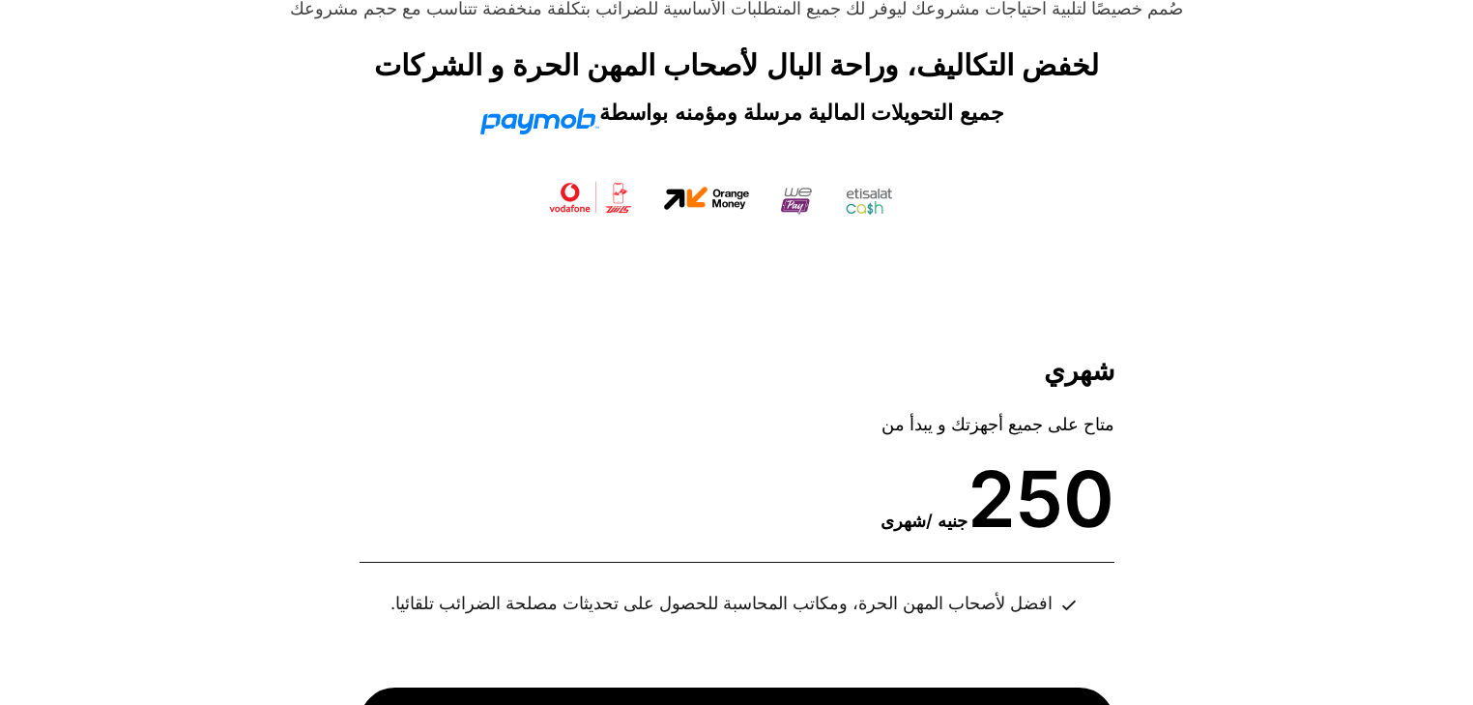
scroll to position [7037, 0]
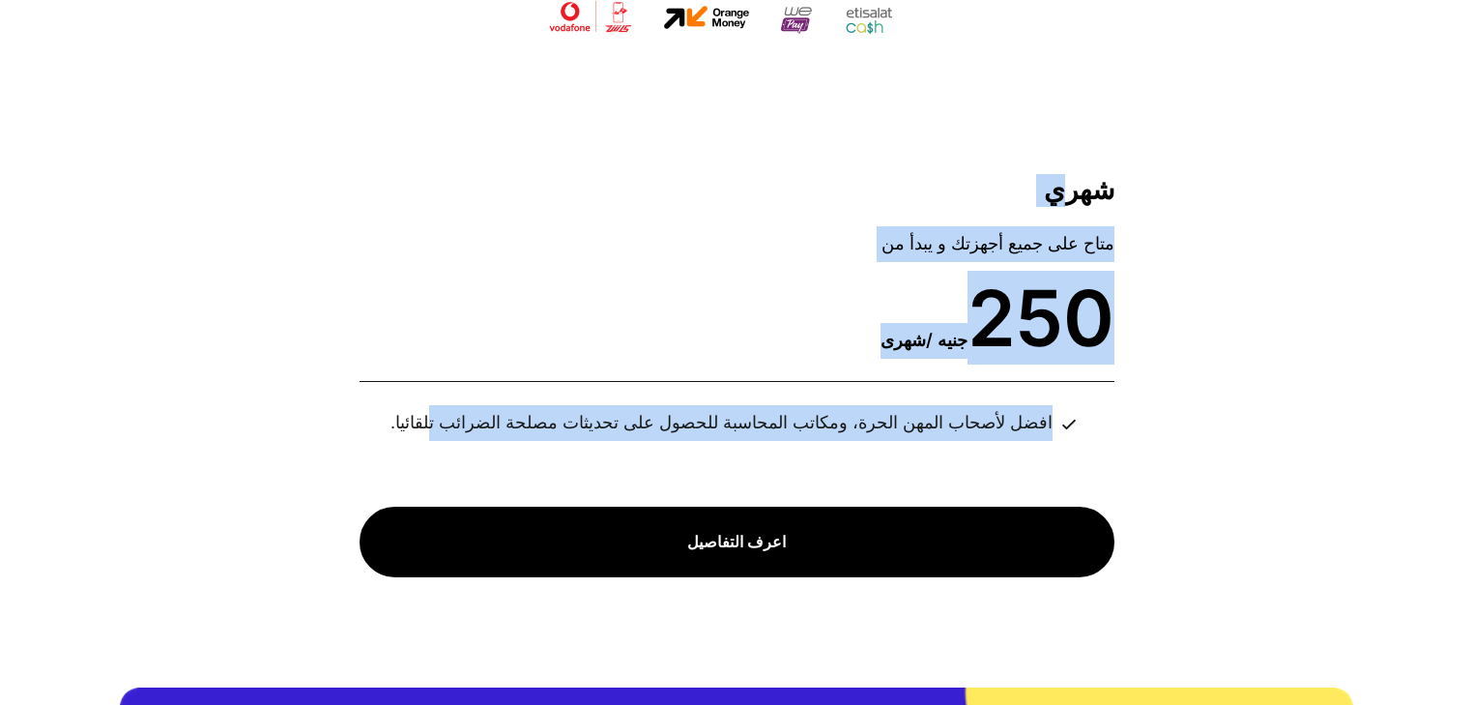
drag, startPoint x: 1083, startPoint y: 178, endPoint x: 419, endPoint y: 441, distance: 714.2
click at [419, 441] on div "شهري متاح على جميع أجهزتك و يبدأ من 250 جنيه / شهرى افضل لأصحاب المهن الحرة، وم…" at bounding box center [737, 375] width 832 height 480
click at [419, 441] on li "افضل لأصحاب المهن الحرة، ومكاتب المحاسبة للحصول على تحديثات مصلحة الضرائب تلقائ…" at bounding box center [732, 428] width 685 height 47
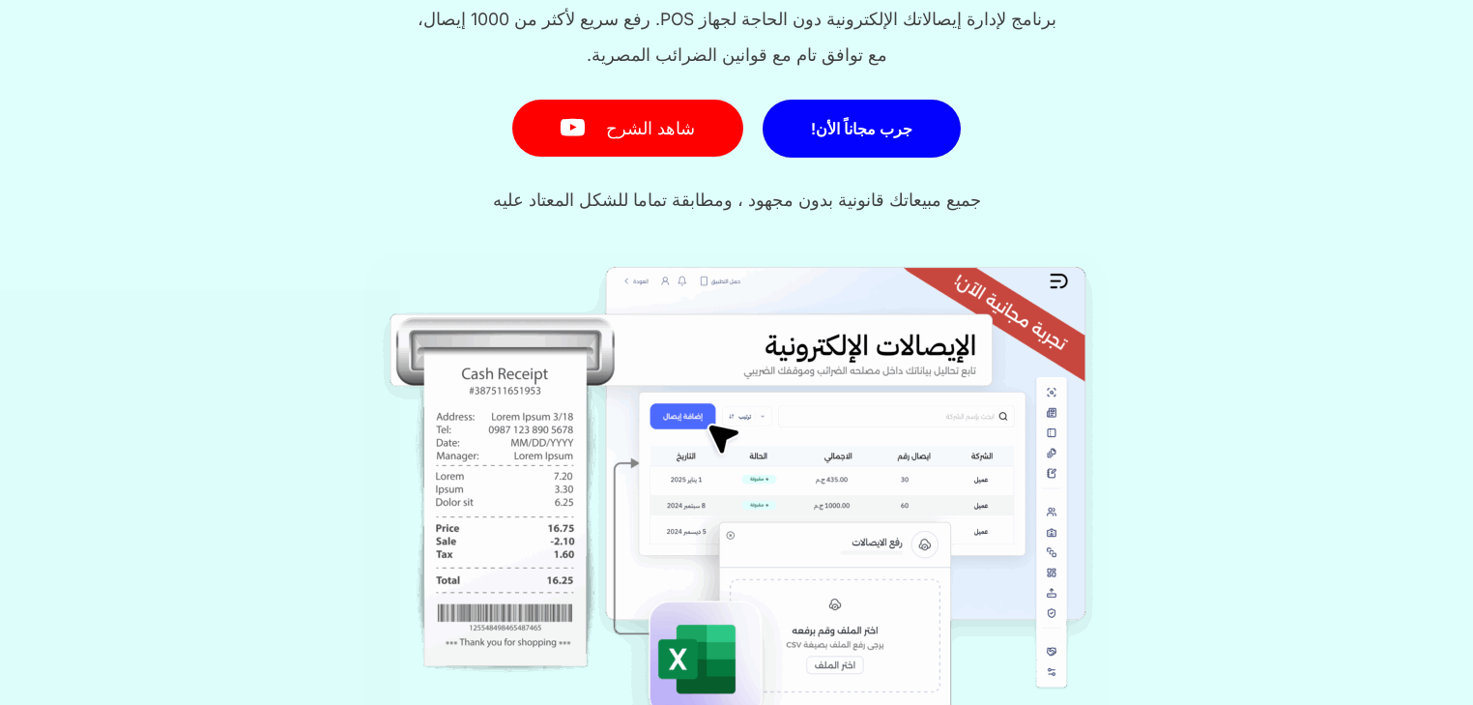
scroll to position [0, 0]
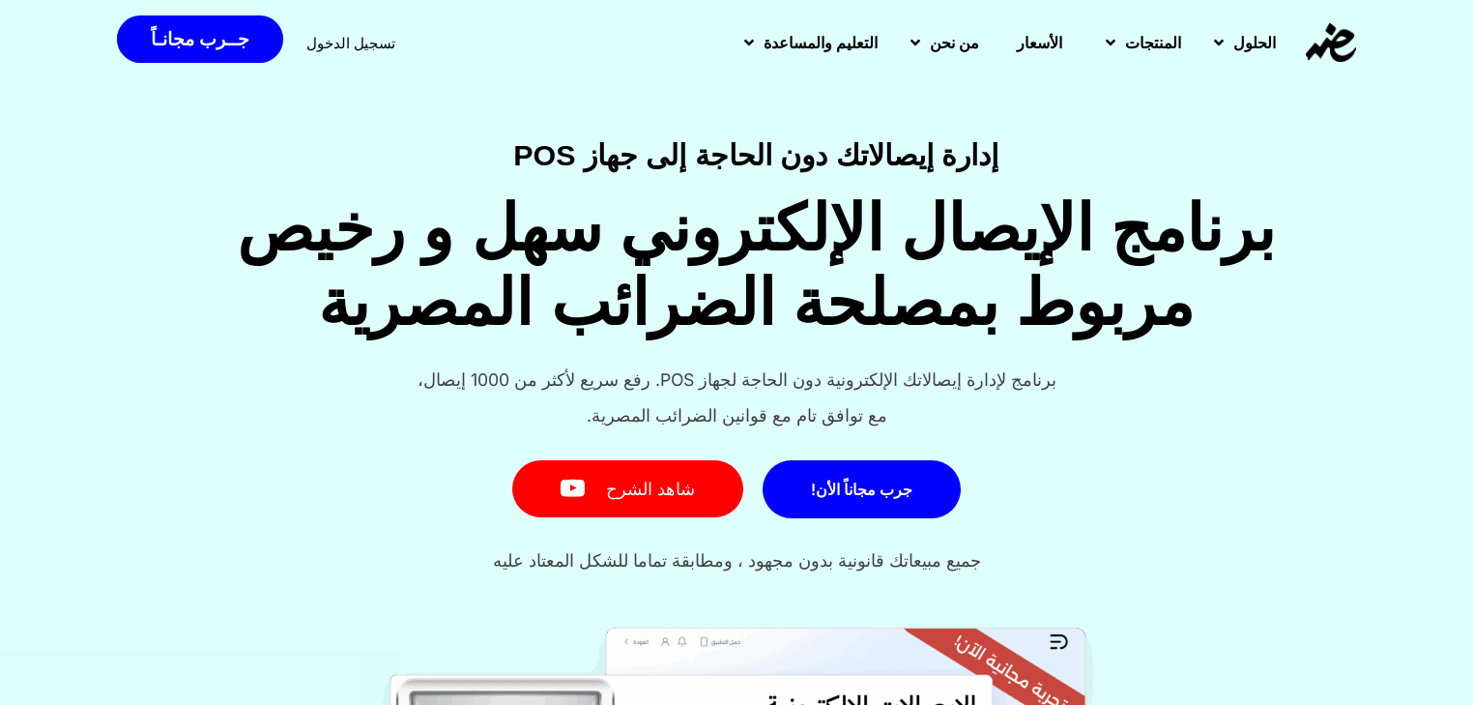
click at [934, 156] on h4 "إدارة إيصالاتك دون الحاجة إلى جهاز POS" at bounding box center [756, 154] width 1279 height 29
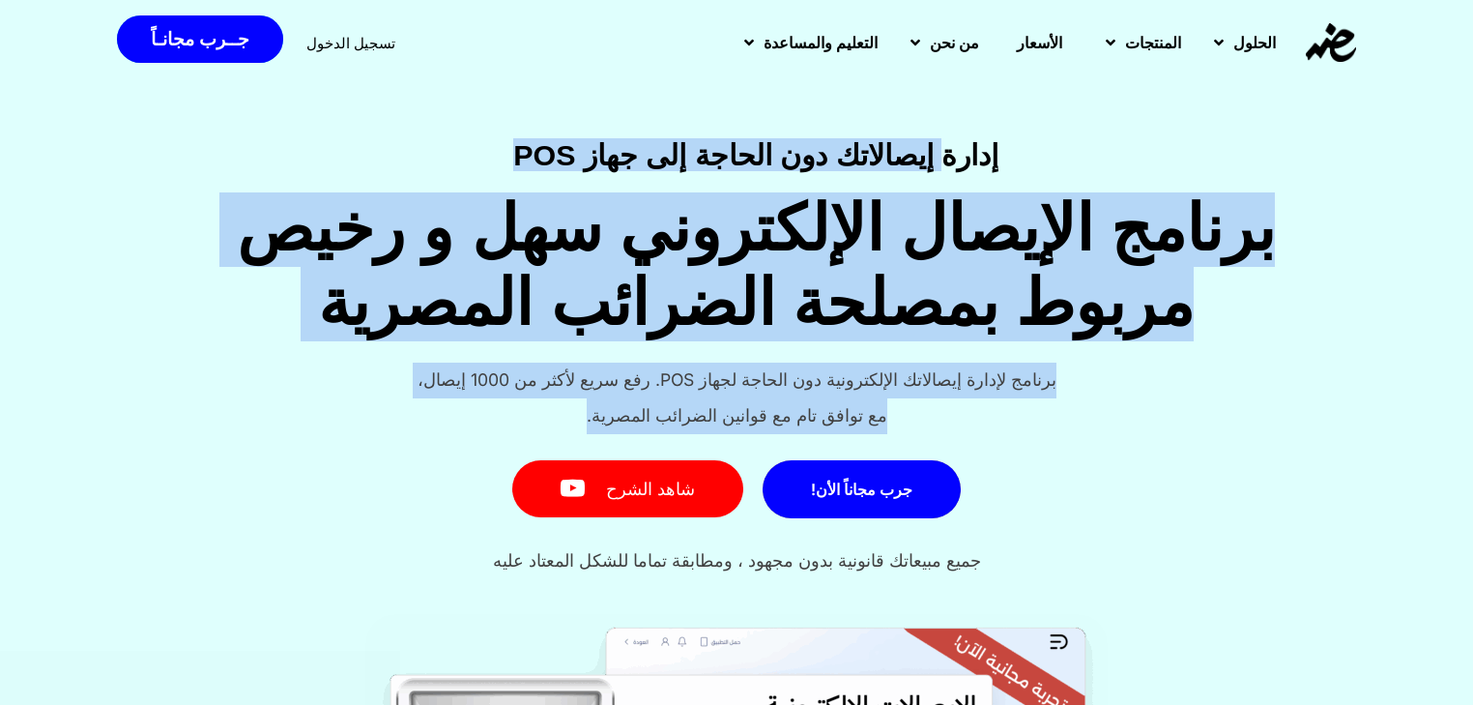
drag, startPoint x: 934, startPoint y: 156, endPoint x: 459, endPoint y: 434, distance: 550.2
click at [459, 434] on div "إدارة إيصالاتك دون الحاجة إلى جهاز POS برنامج الإيصال الإلكتروني سهل و رخيص مرب…" at bounding box center [736, 366] width 1473 height 453
click at [477, 401] on div "برنامج لإدارة إيصالاتك الإلكترونية دون الحاجة لجهاز POS. رفع سريع لأكثر من 1000…" at bounding box center [736, 398] width 1473 height 72
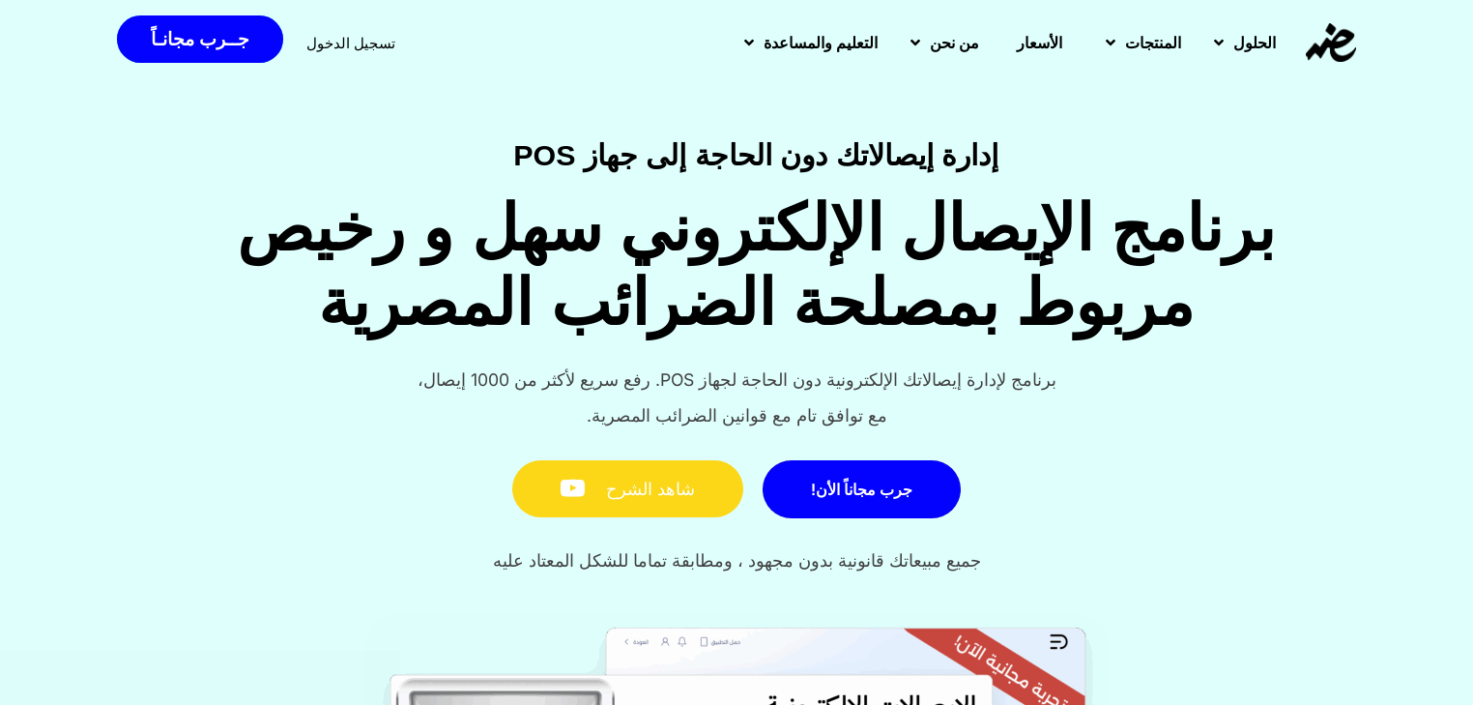
click at [634, 505] on link "شاهد الشرح" at bounding box center [627, 488] width 231 height 57
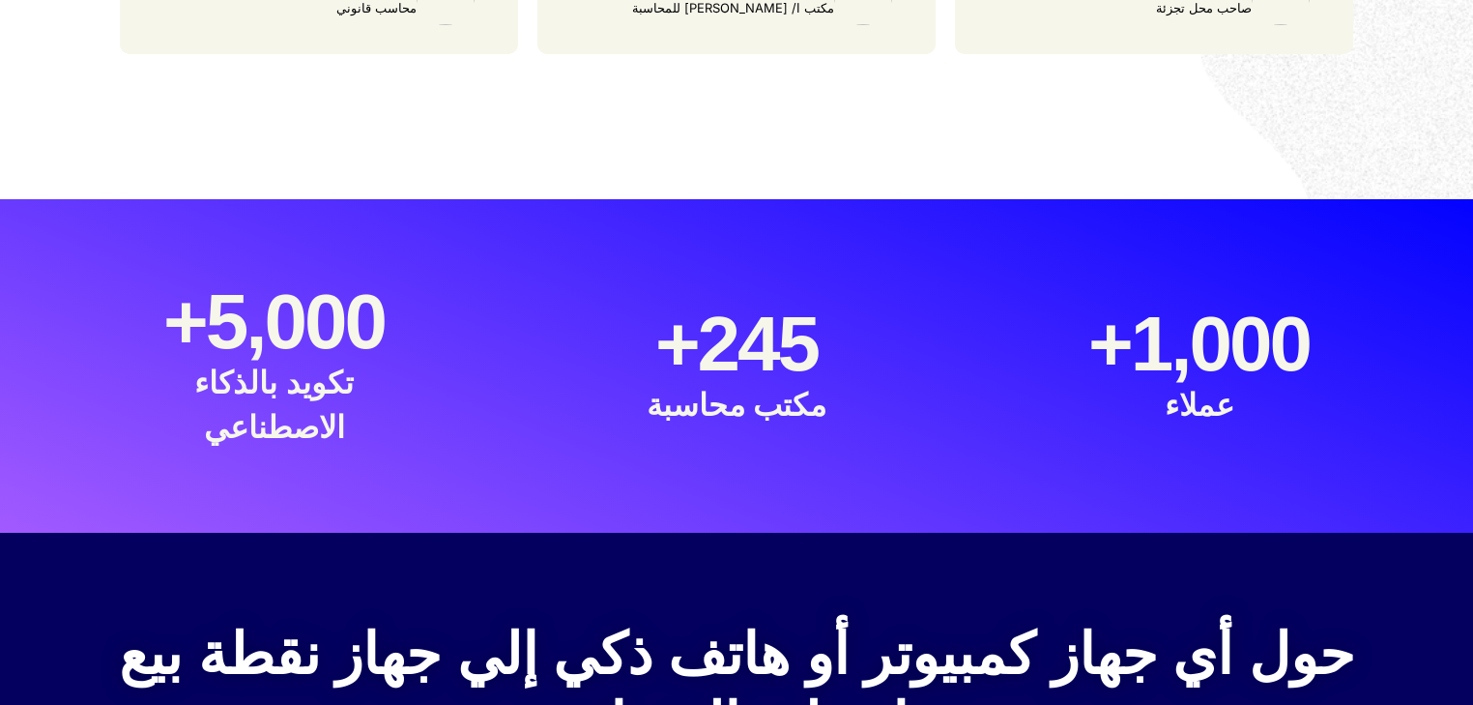
scroll to position [2165, 0]
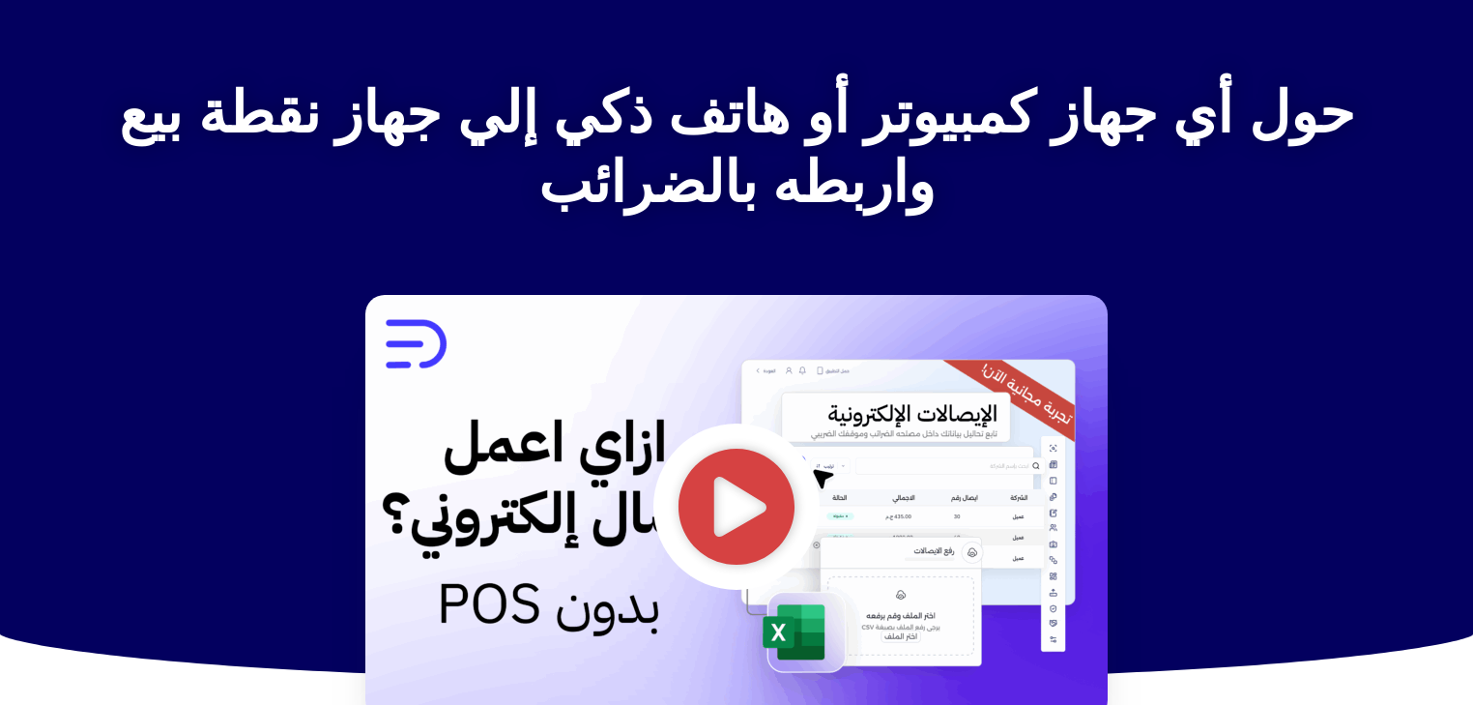
click at [746, 488] on icon "تشغيل الفيديو" at bounding box center [737, 507] width 120 height 120
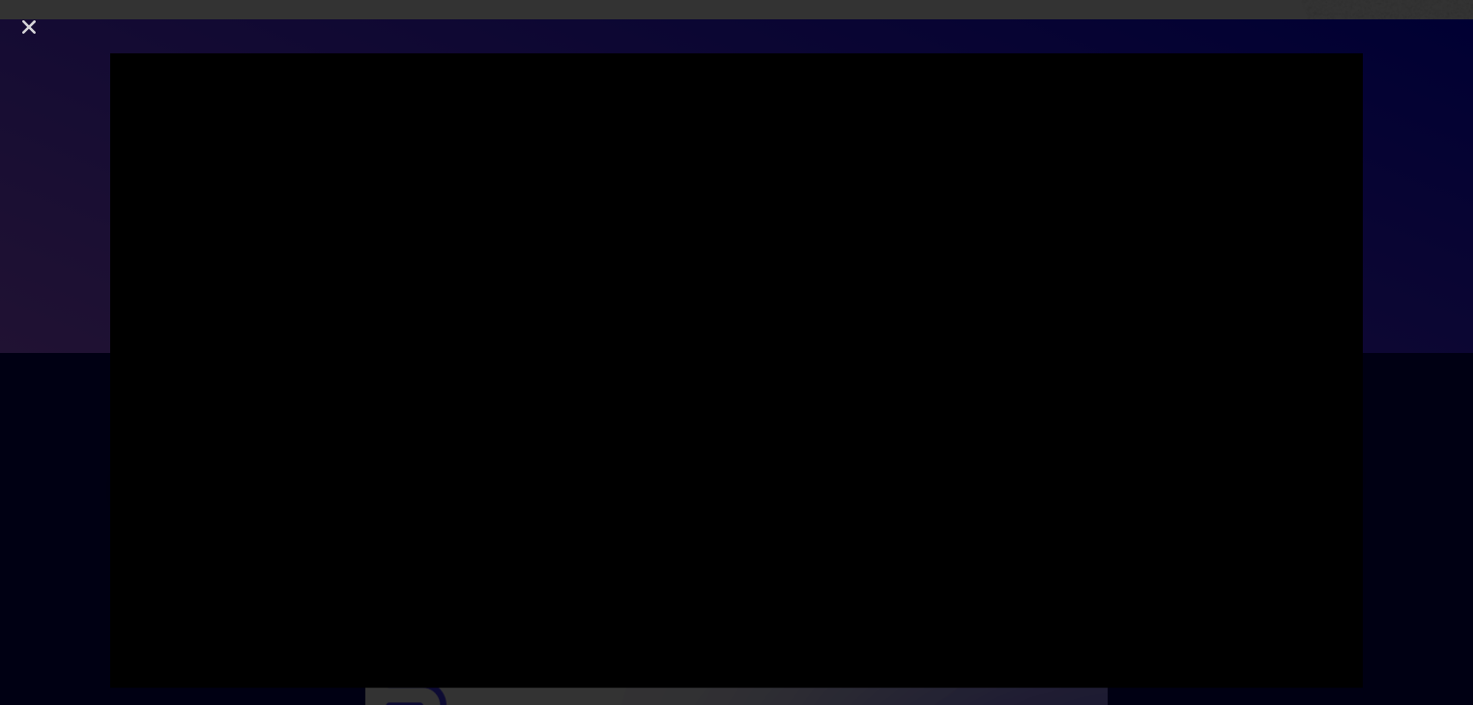
scroll to position [1262, 0]
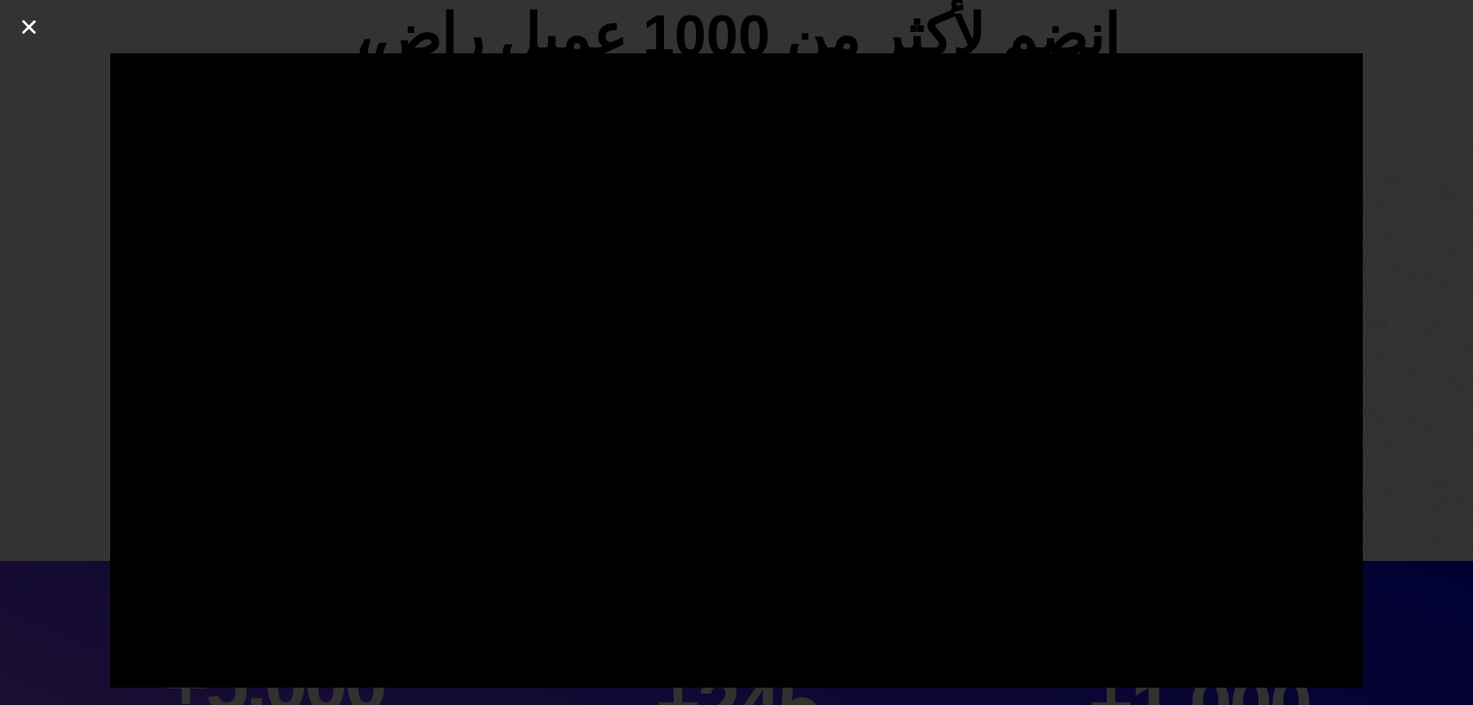
click at [28, 19] on icon "إغلاق (Esc)" at bounding box center [28, 26] width 19 height 19
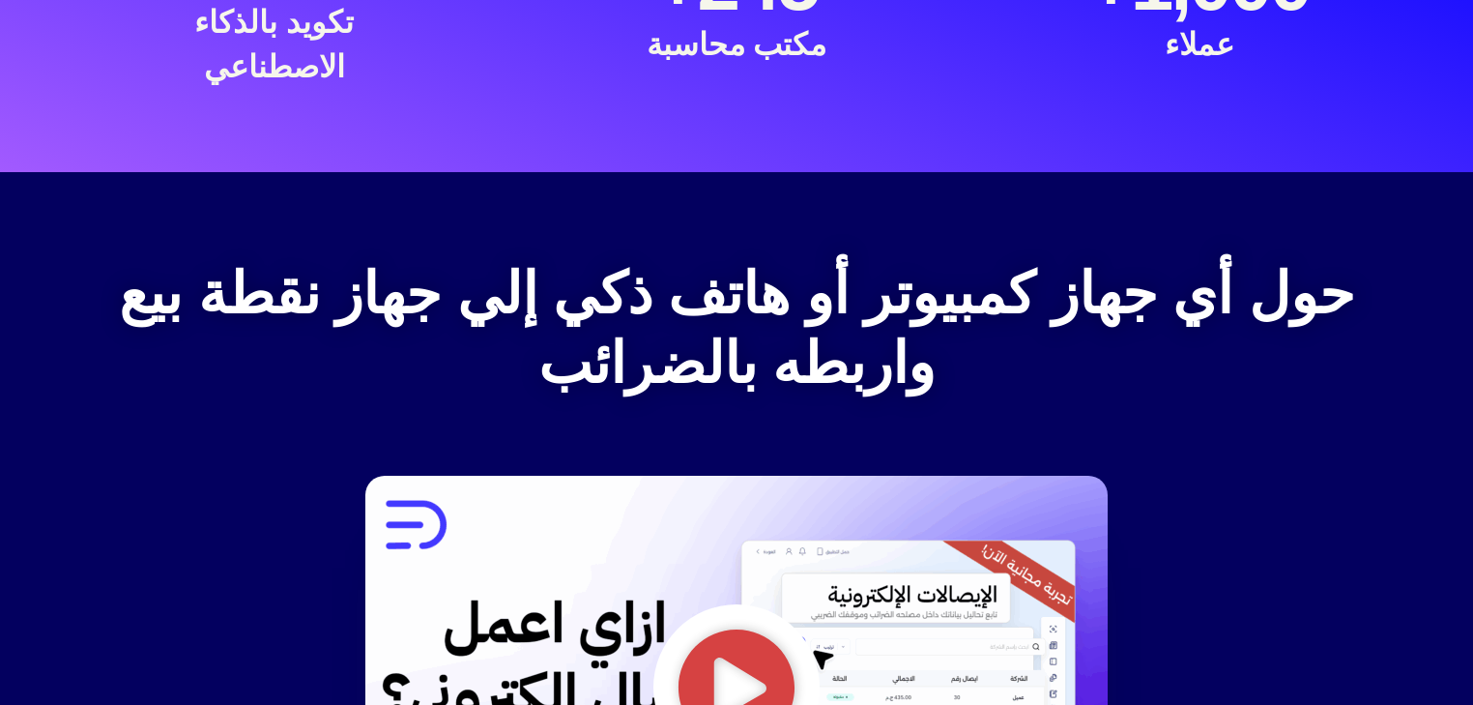
scroll to position [2526, 0]
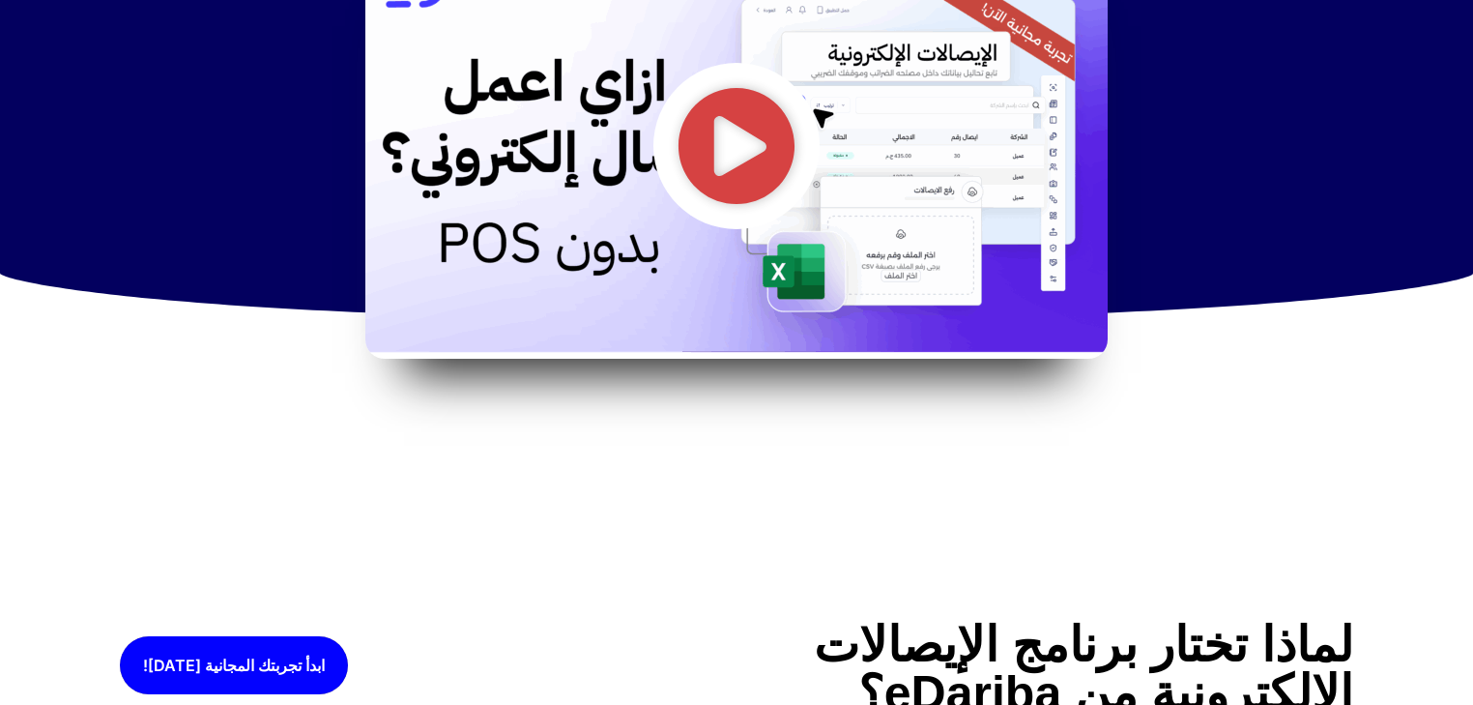
click at [722, 122] on icon "تشغيل الفيديو" at bounding box center [737, 146] width 120 height 120
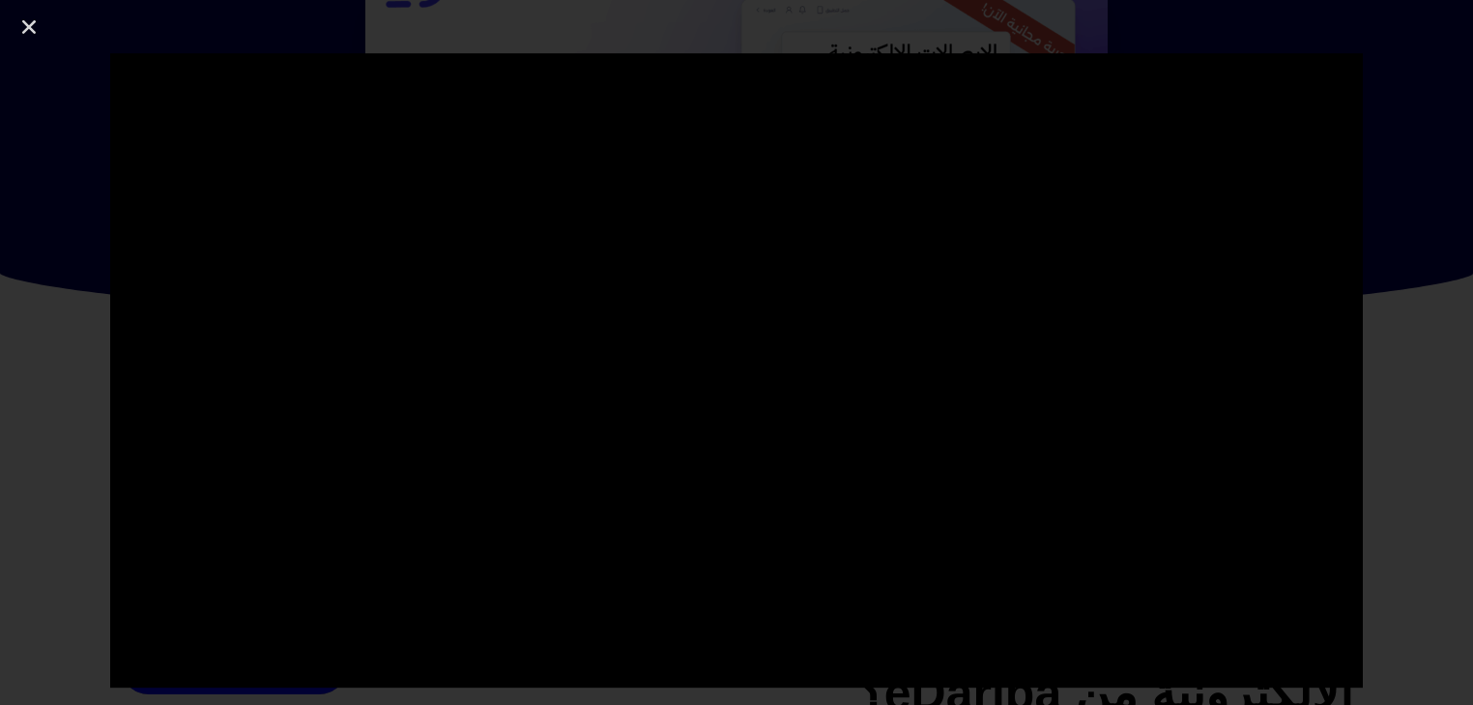
drag, startPoint x: 25, startPoint y: 30, endPoint x: 172, endPoint y: 23, distance: 147.1
click at [25, 29] on use "إغلاق (Esc)" at bounding box center [29, 27] width 14 height 14
